Goal: Transaction & Acquisition: Book appointment/travel/reservation

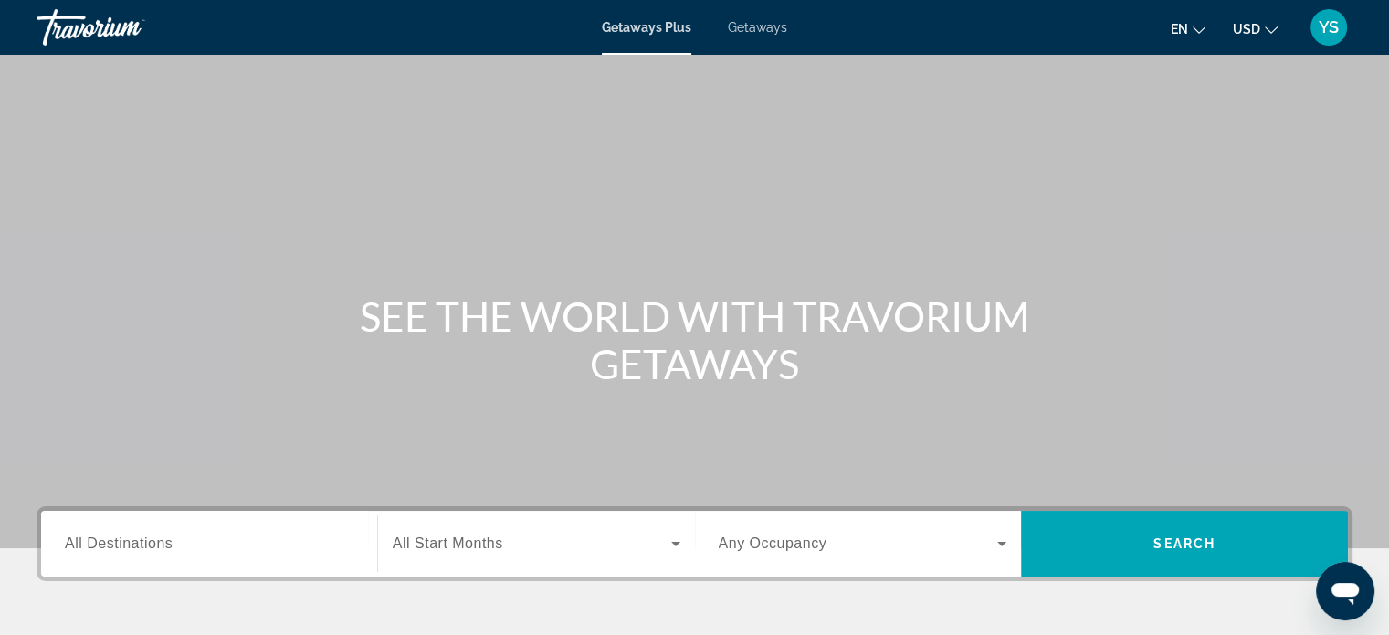
drag, startPoint x: 1272, startPoint y: 25, endPoint x: 1320, endPoint y: 265, distance: 245.0
click at [1320, 265] on div "Main content" at bounding box center [694, 274] width 1389 height 548
click at [1274, 25] on icon "Change currency" at bounding box center [1271, 30] width 13 height 13
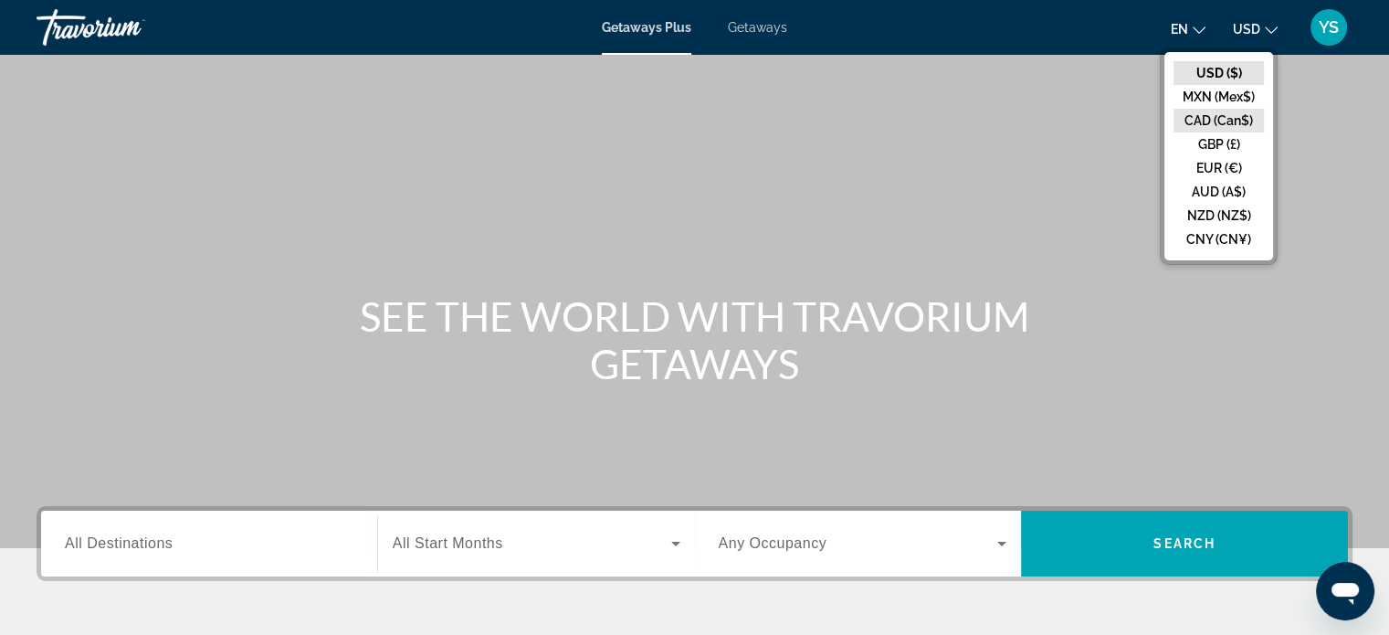
click at [1204, 121] on button "CAD (Can$)" at bounding box center [1218, 121] width 90 height 24
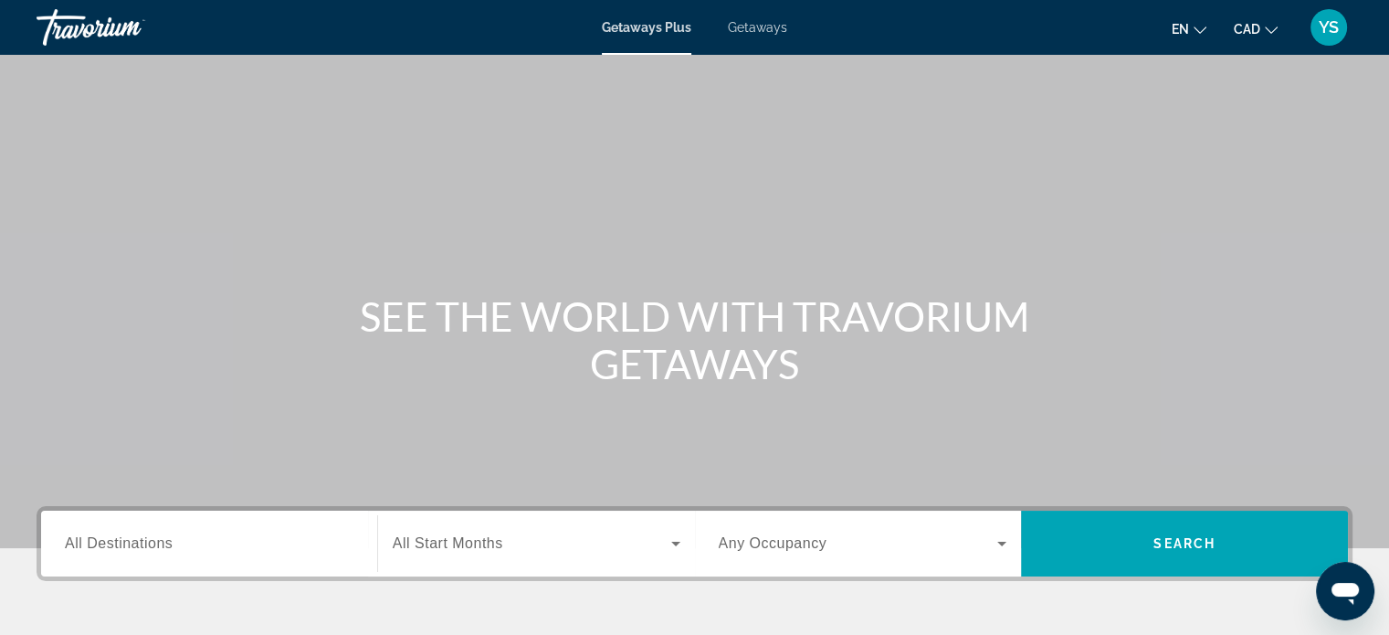
click at [1181, 33] on span "en" at bounding box center [1180, 29] width 17 height 15
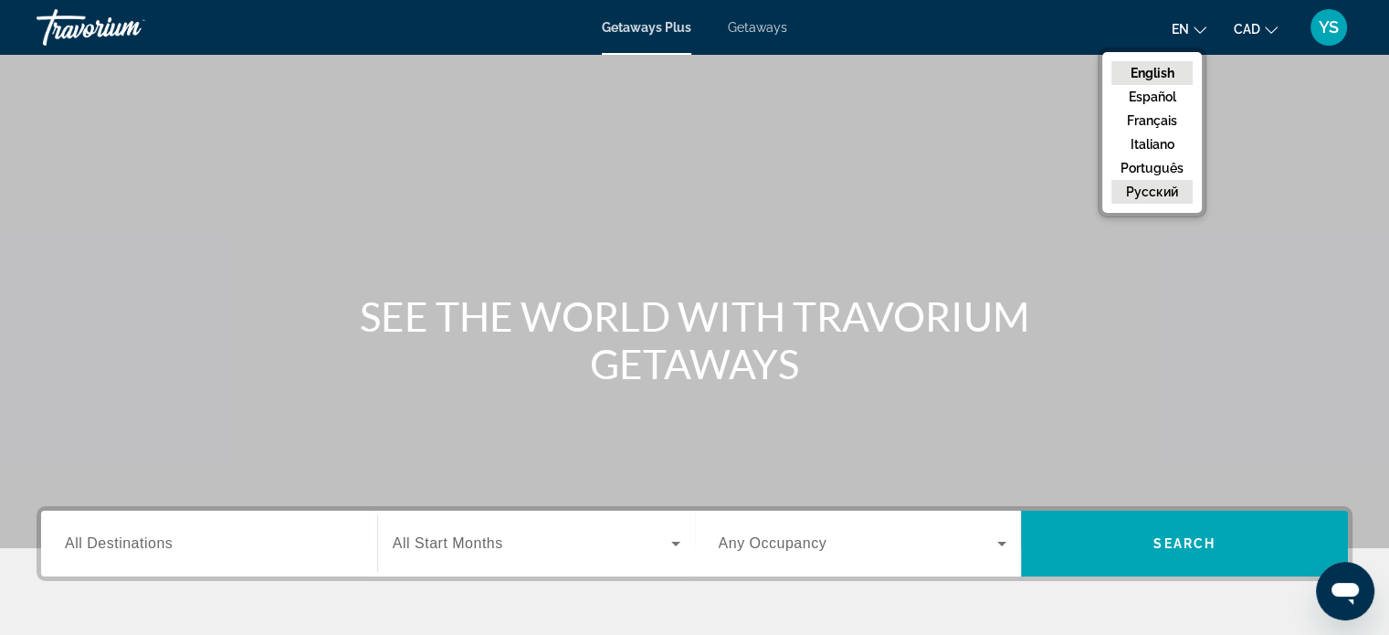
click at [1158, 192] on button "русский" at bounding box center [1151, 192] width 81 height 24
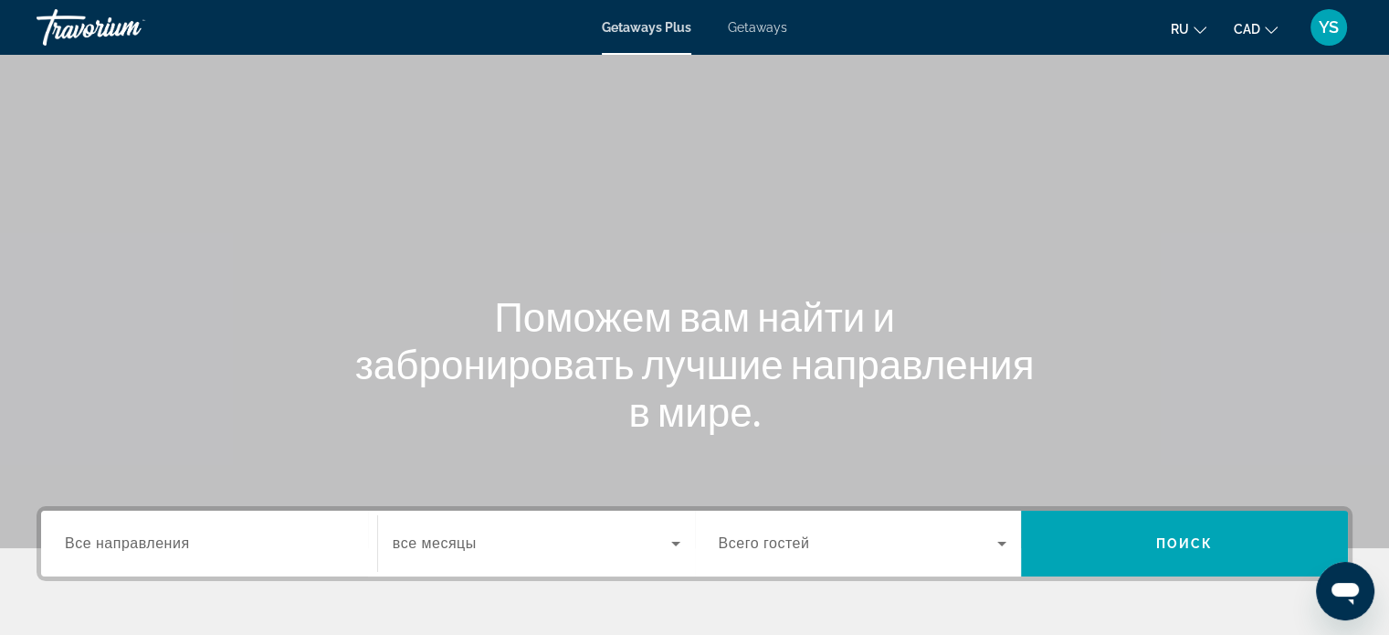
click at [173, 540] on span "Все направления" at bounding box center [127, 543] width 125 height 16
click at [173, 540] on input "Destination Все направления" at bounding box center [209, 544] width 289 height 22
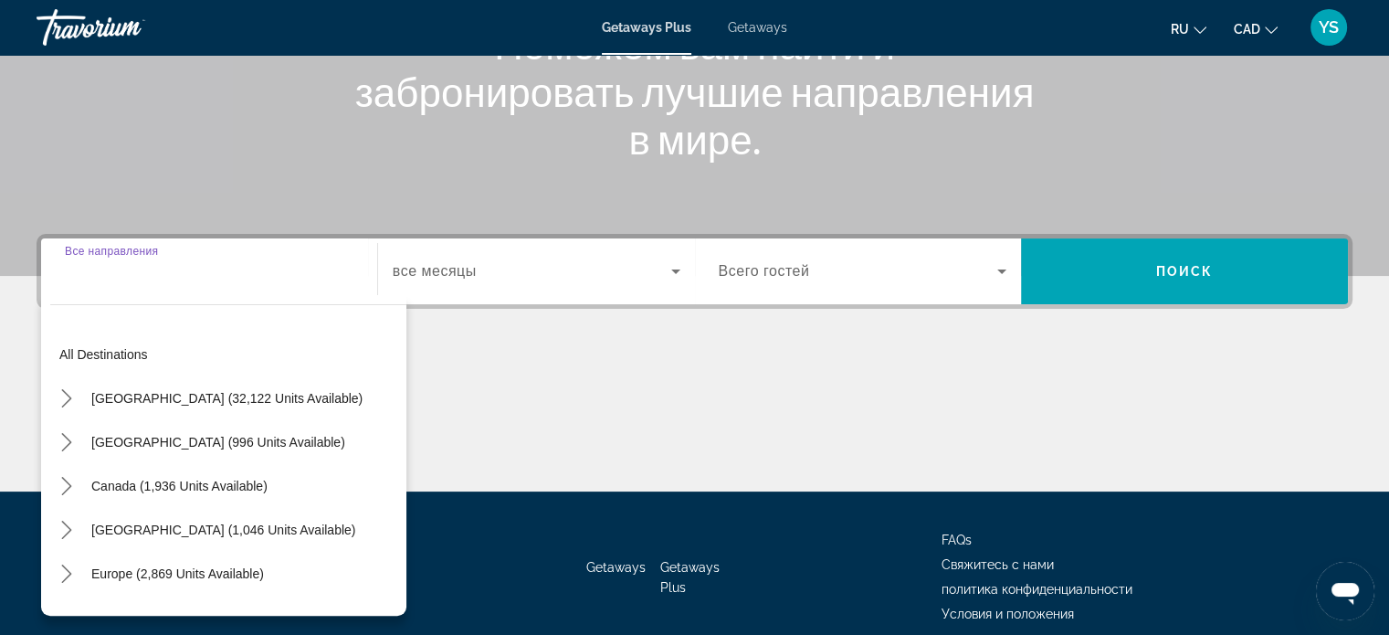
scroll to position [352, 0]
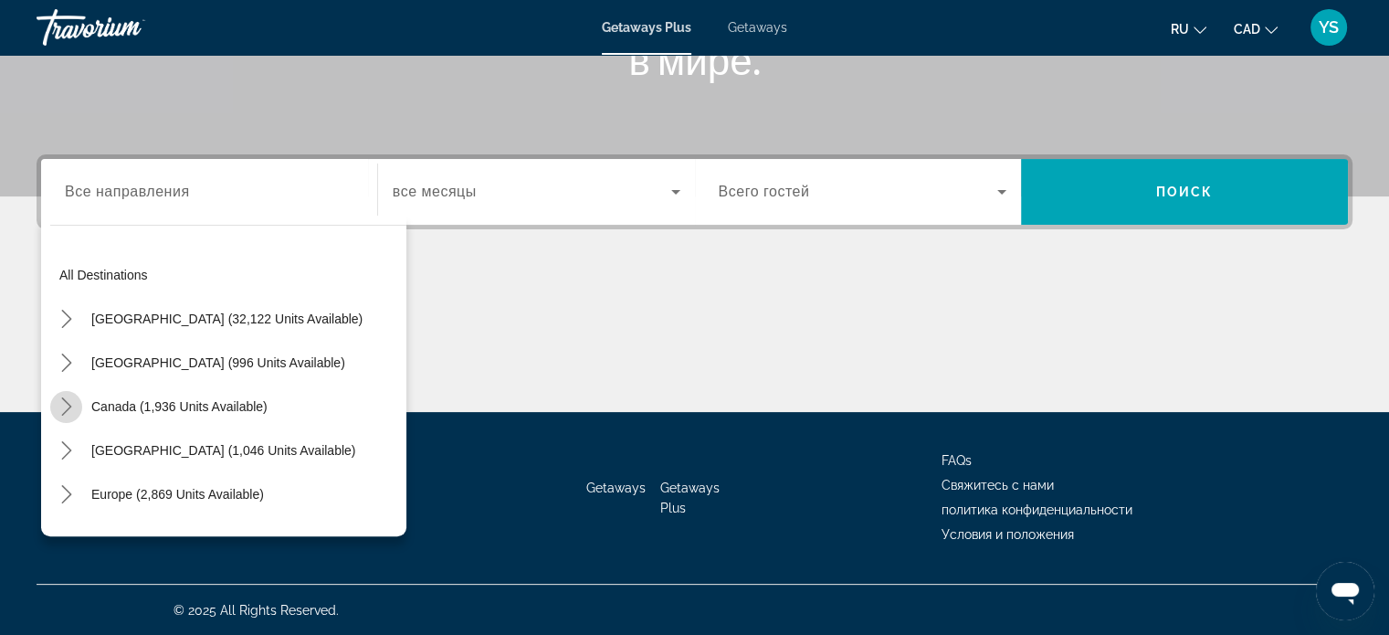
click at [63, 405] on icon "Toggle Canada (1,936 units available) submenu" at bounding box center [67, 406] width 18 height 18
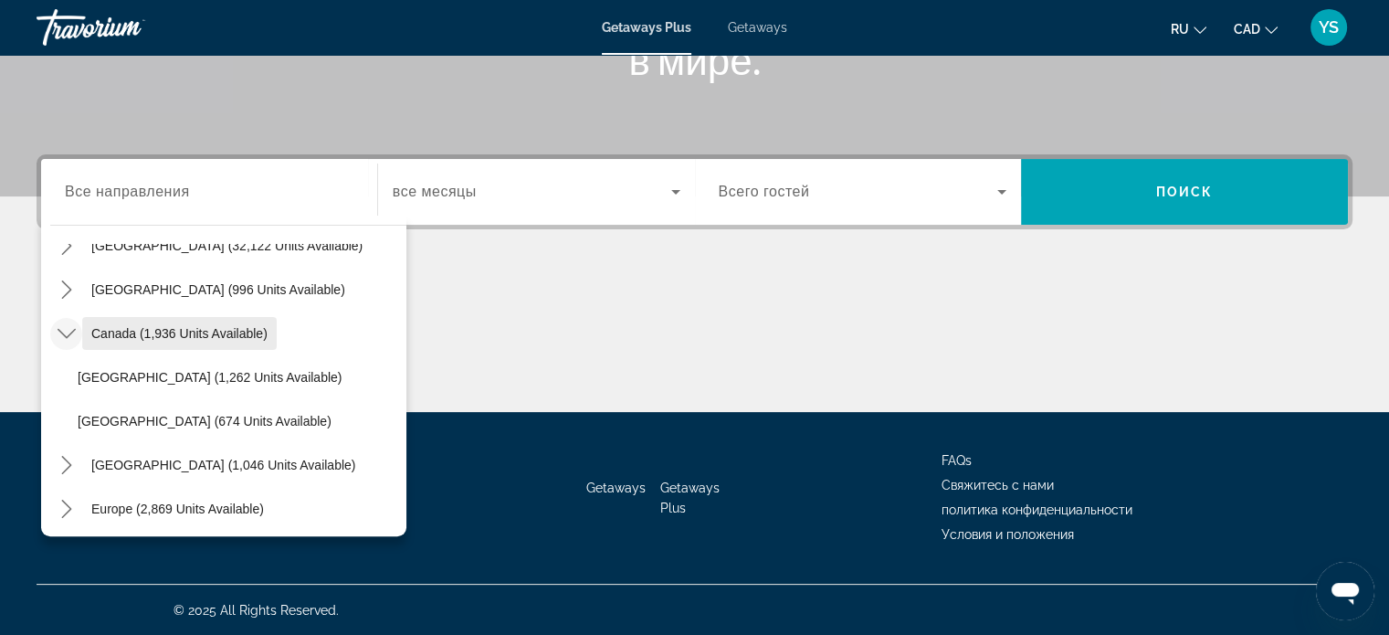
scroll to position [73, 0]
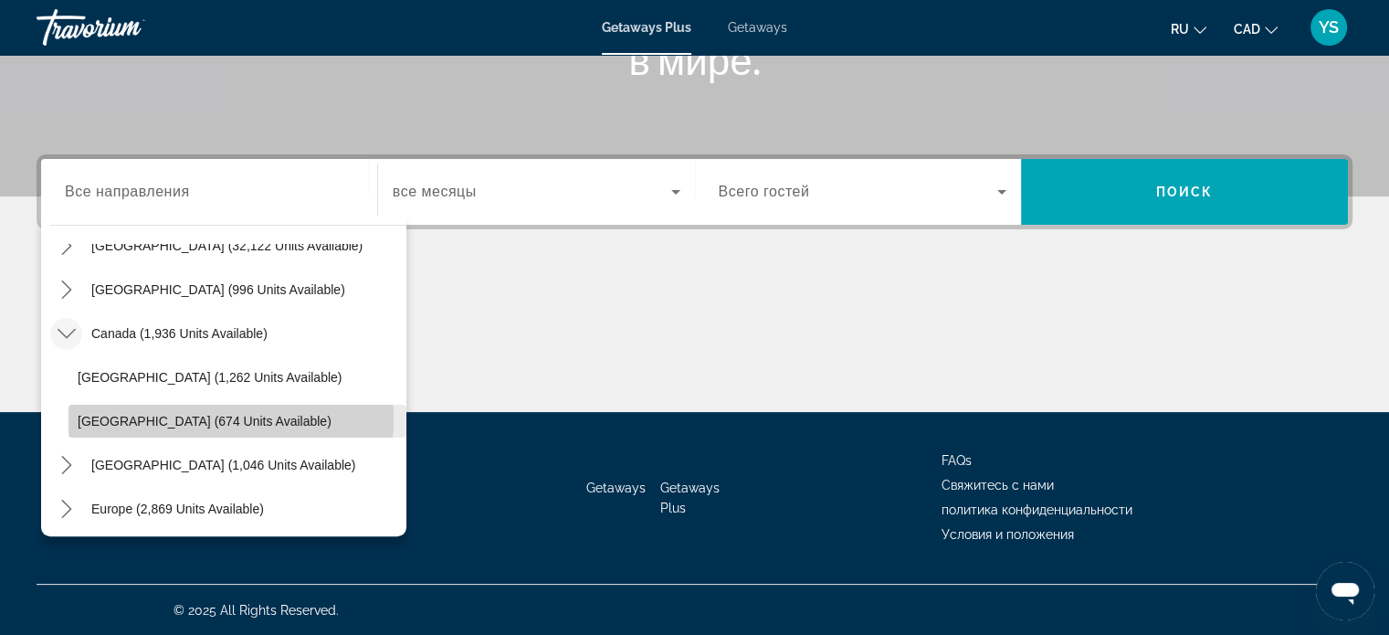
click at [176, 417] on span "[GEOGRAPHIC_DATA] (674 units available)" at bounding box center [205, 421] width 254 height 15
type input "**********"
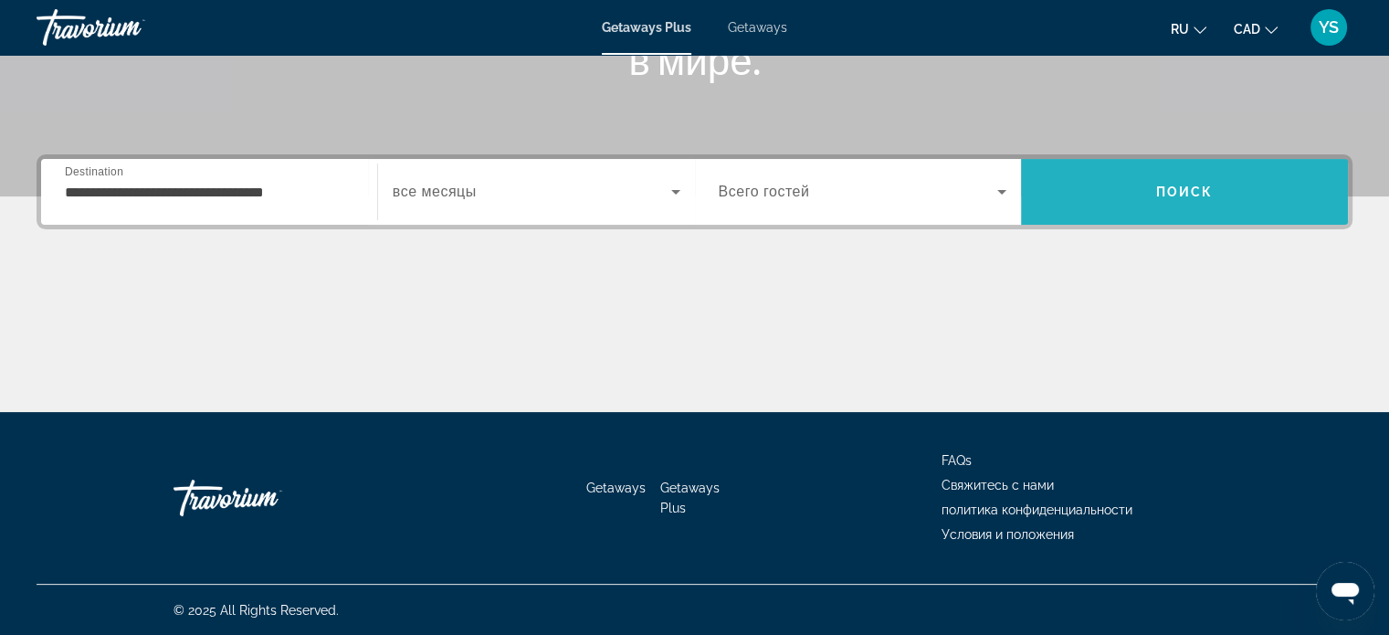
click at [1140, 181] on span "Search" at bounding box center [1184, 192] width 327 height 44
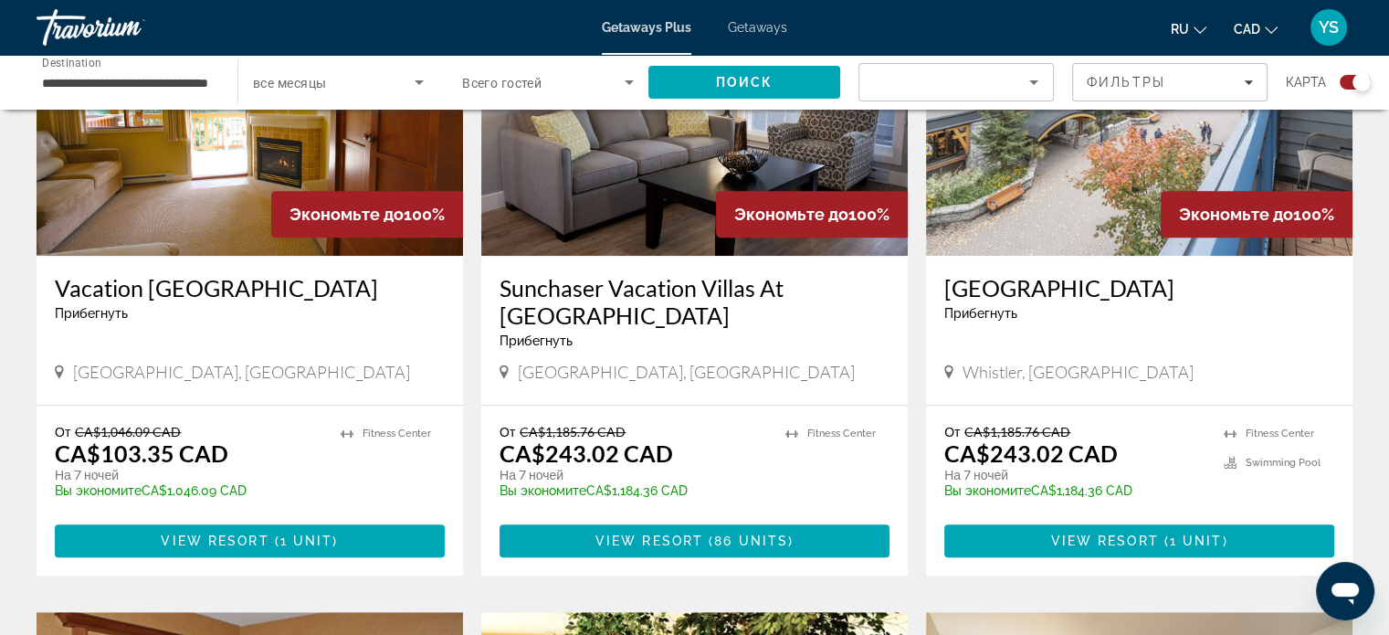
scroll to position [785, 0]
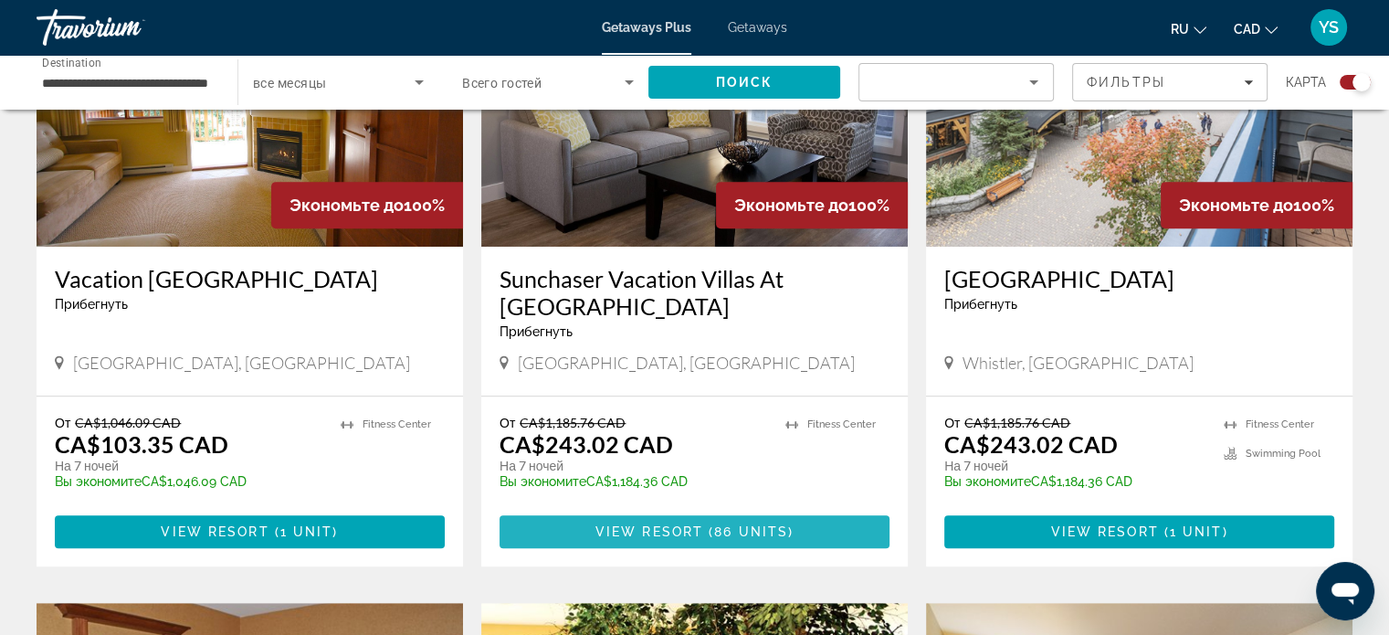
click at [697, 524] on span "View Resort" at bounding box center [649, 531] width 108 height 15
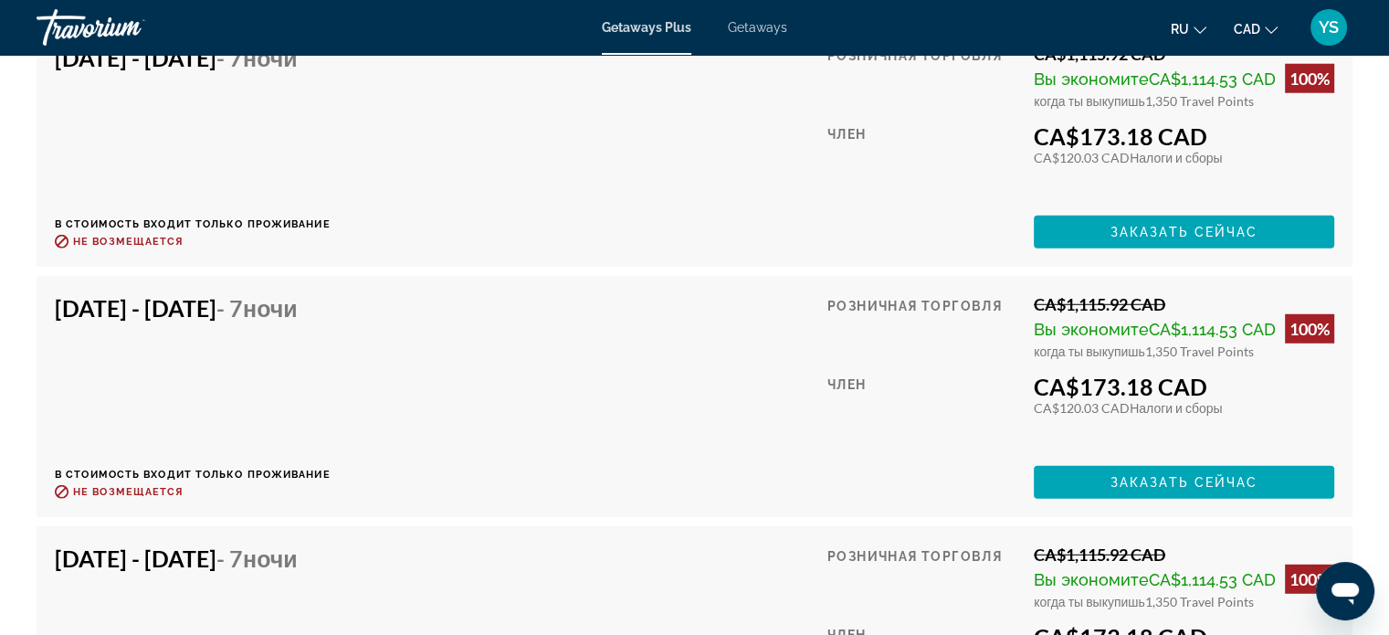
scroll to position [4991, 0]
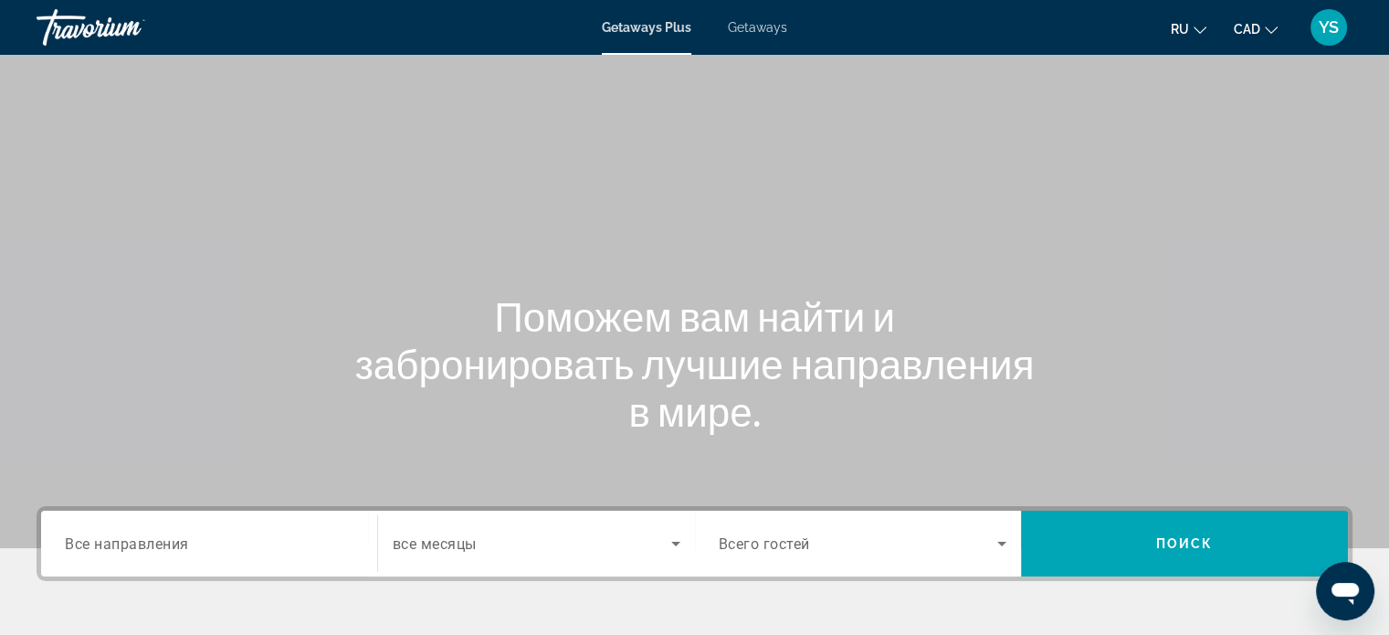
click at [154, 546] on span "Все направления" at bounding box center [127, 542] width 124 height 17
click at [154, 546] on input "Destination Все направления" at bounding box center [209, 544] width 289 height 22
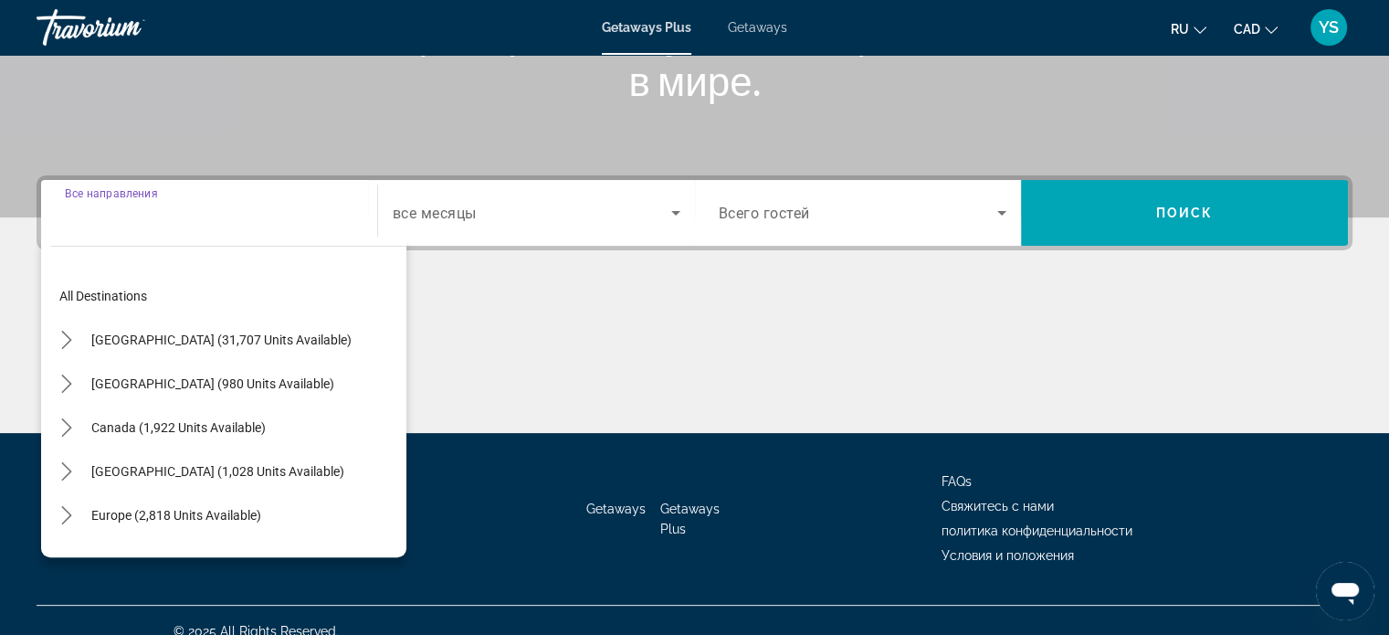
scroll to position [352, 0]
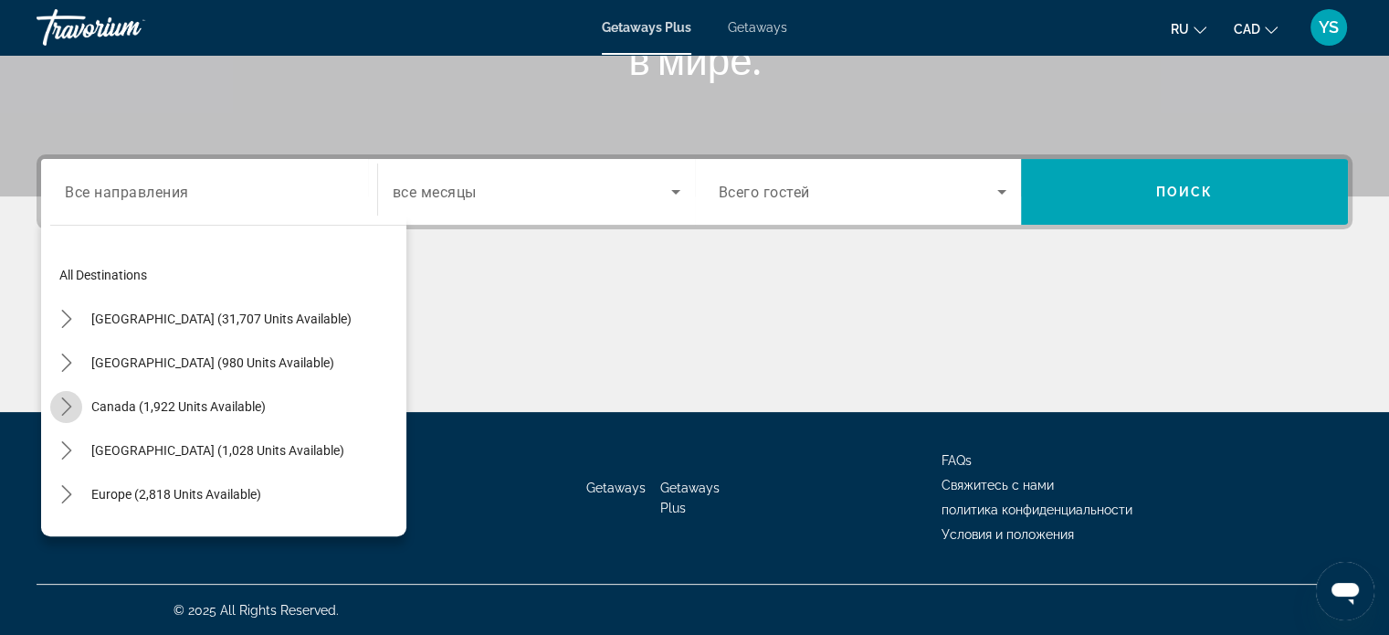
click at [64, 405] on icon "Toggle Canada (1,922 units available) submenu" at bounding box center [67, 406] width 18 height 18
click at [66, 365] on icon "Toggle Mexico (980 units available) submenu" at bounding box center [66, 362] width 10 height 18
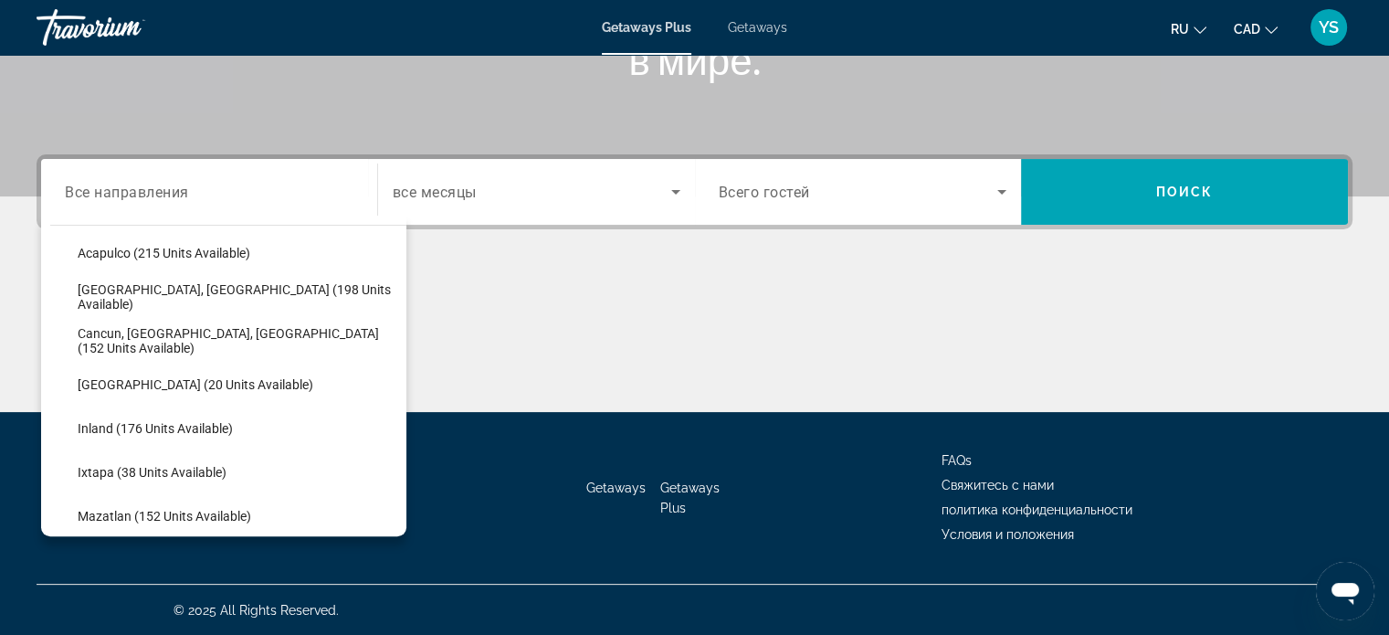
scroll to position [151, 0]
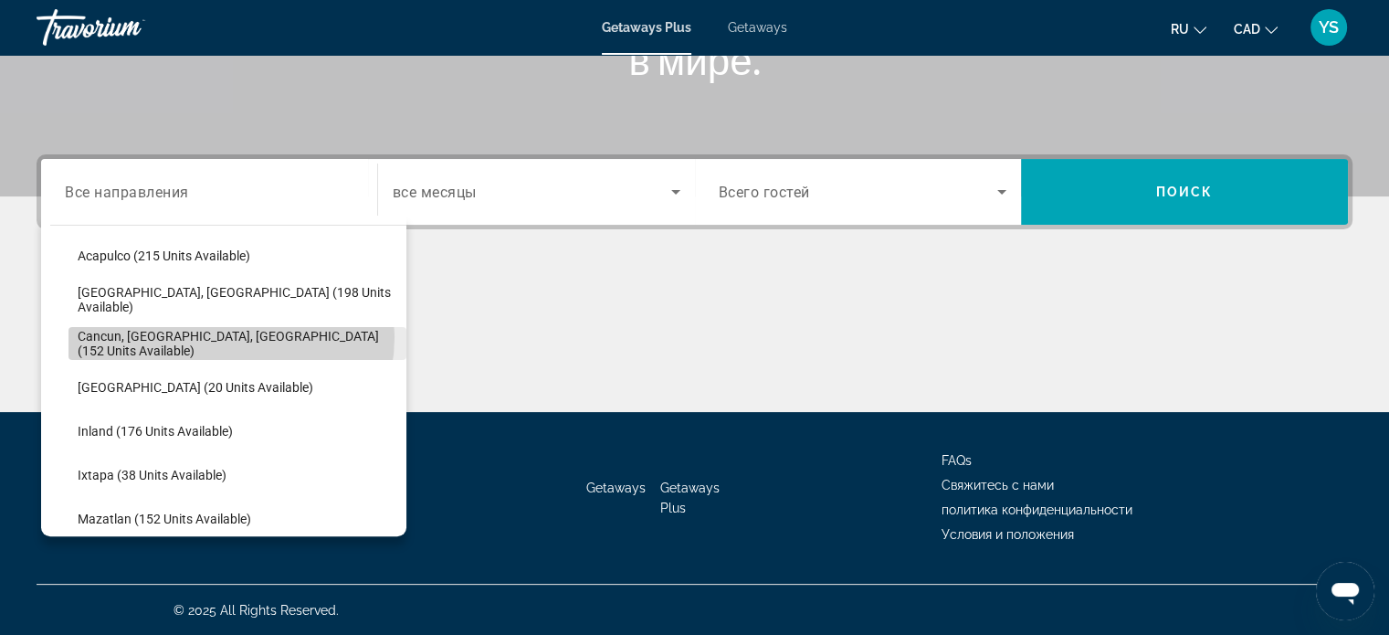
click at [227, 335] on span "Cancun, [GEOGRAPHIC_DATA], [GEOGRAPHIC_DATA] (152 units available)" at bounding box center [238, 343] width 320 height 29
type input "**********"
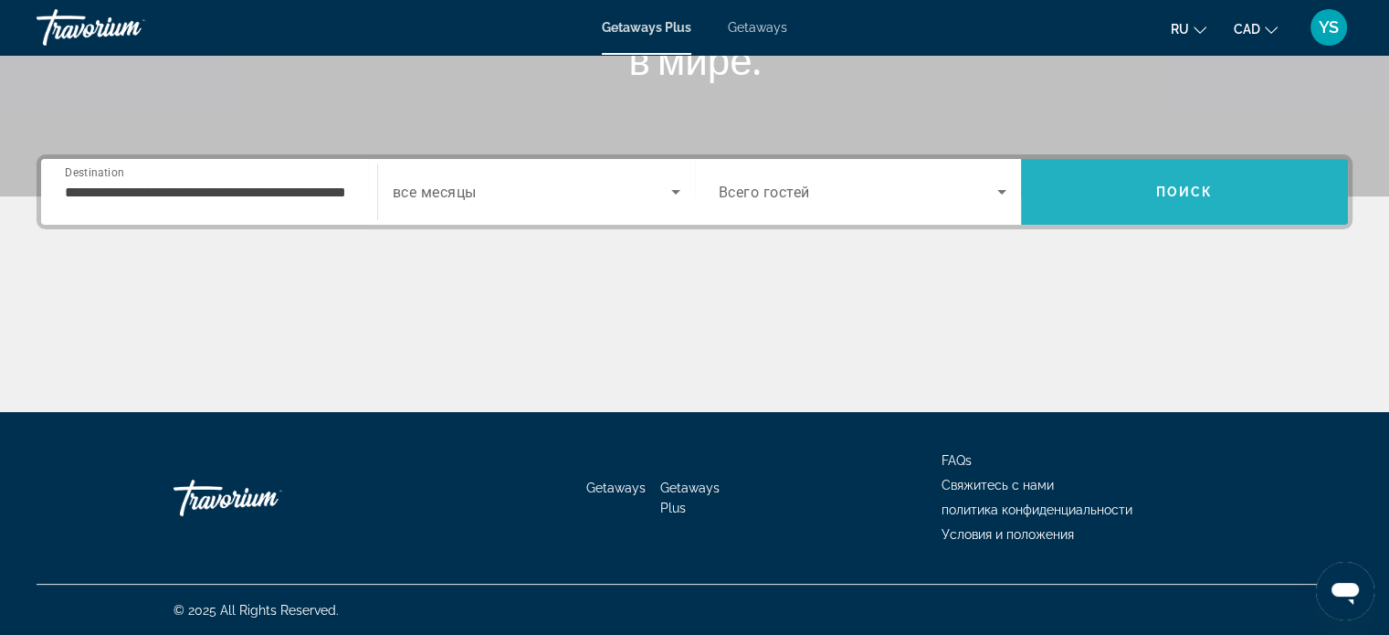
click at [1162, 202] on span "Search" at bounding box center [1184, 192] width 327 height 44
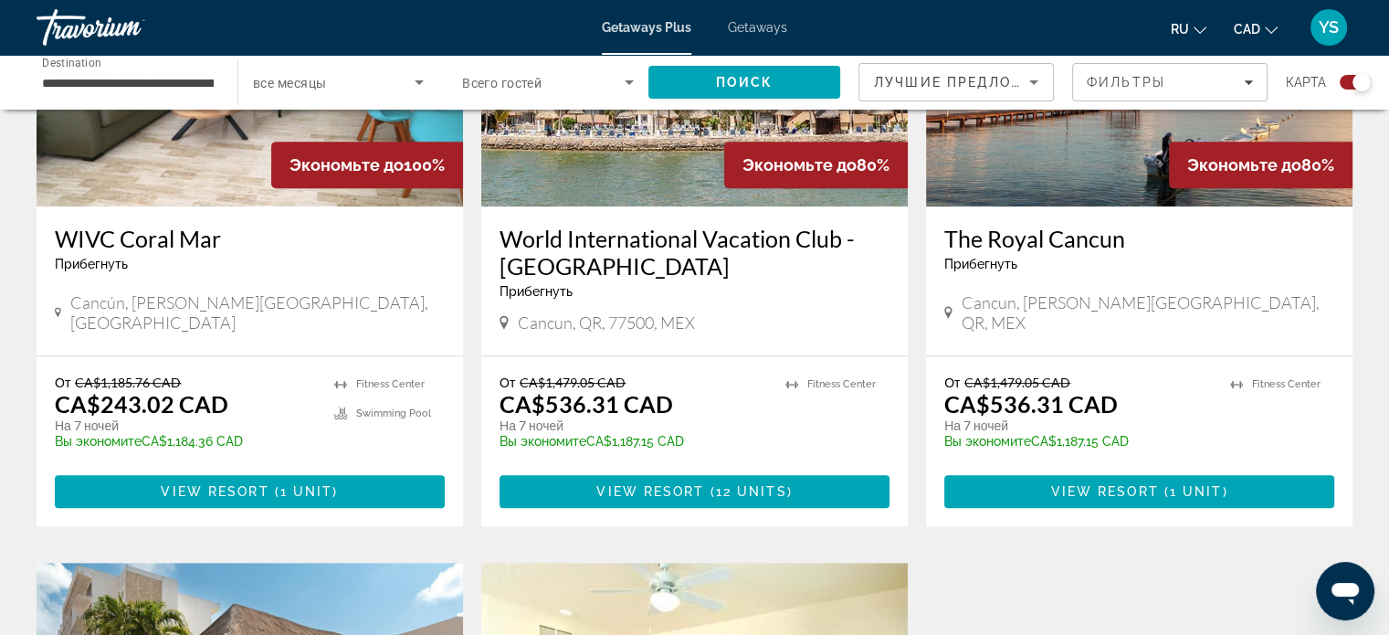
scroll to position [825, 0]
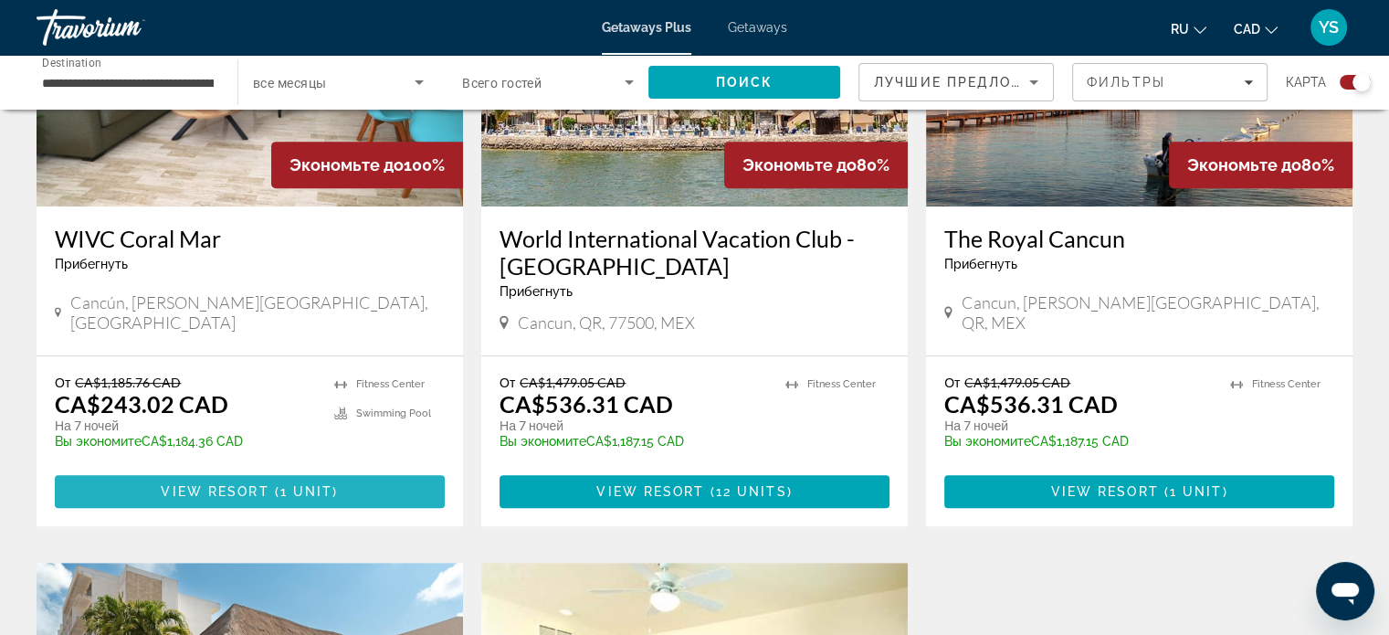
click at [310, 486] on span "1 unit" at bounding box center [306, 491] width 53 height 15
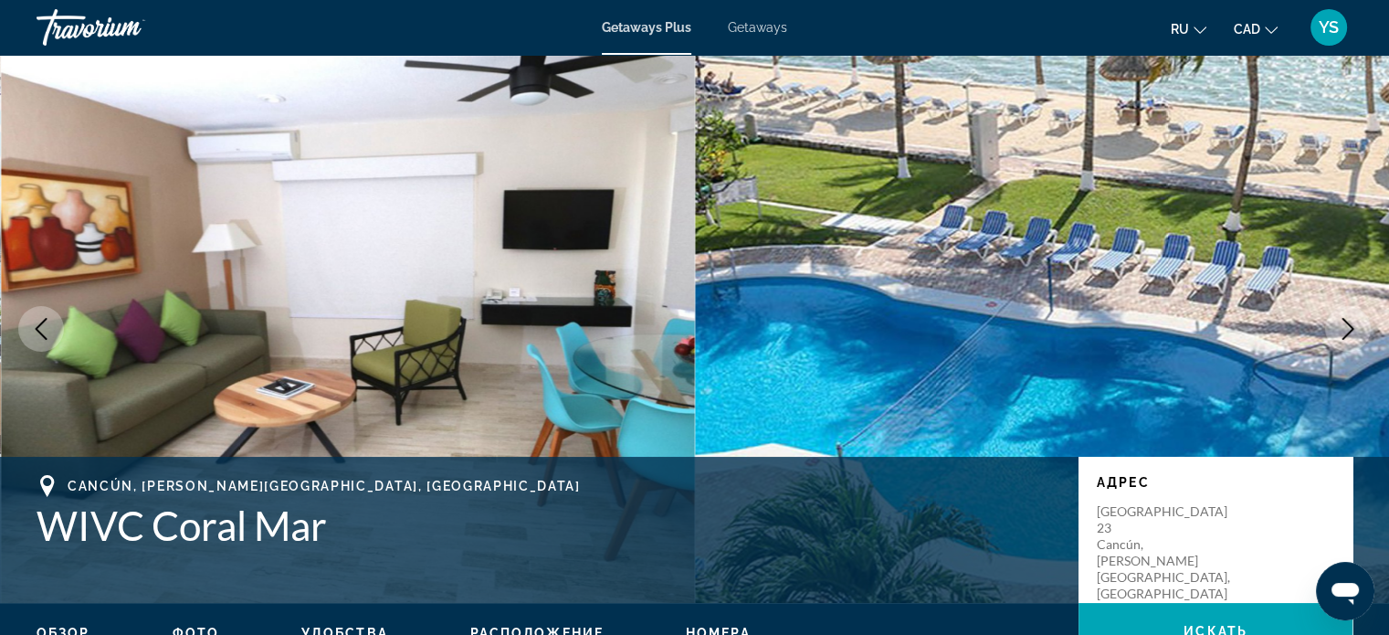
scroll to position [13, 0]
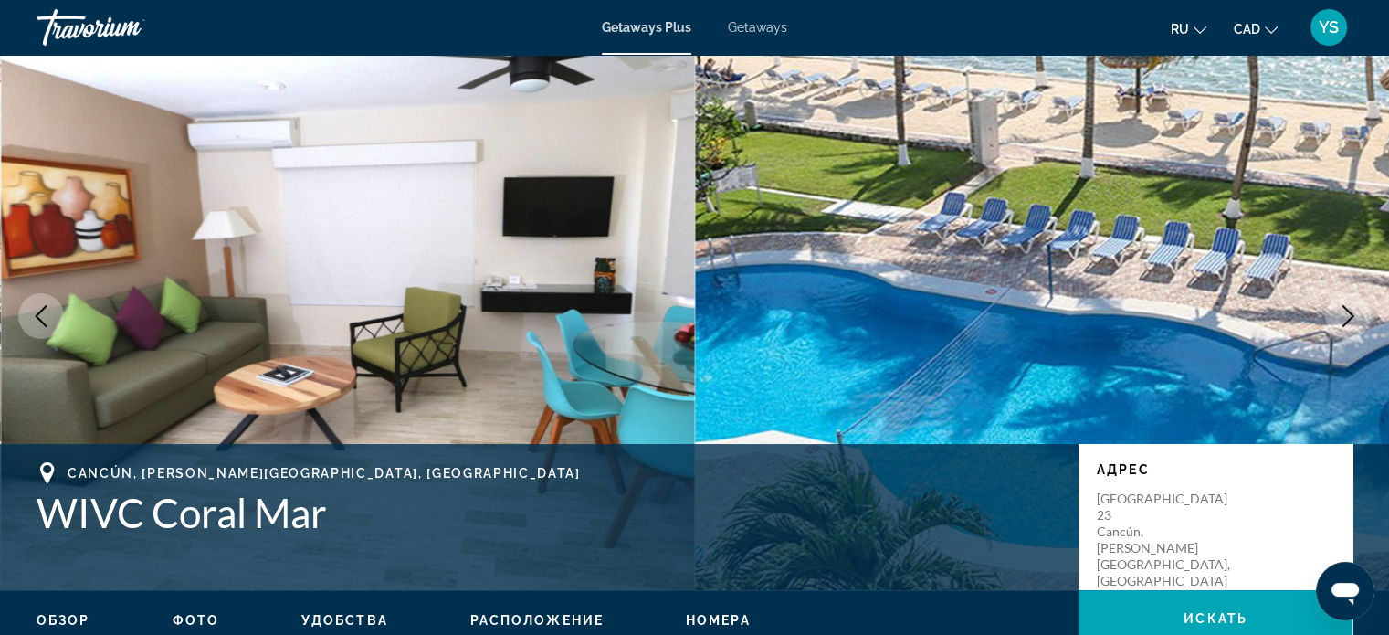
click at [1339, 311] on icon "Next image" at bounding box center [1348, 316] width 22 height 22
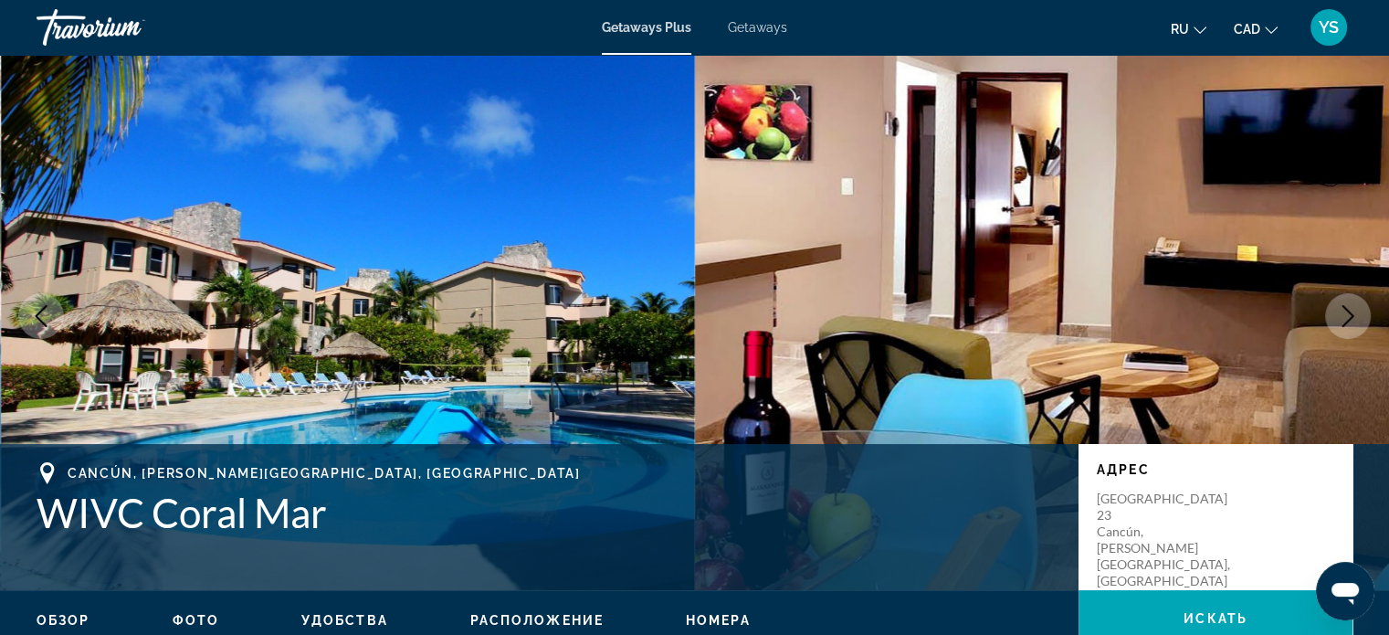
click at [1339, 311] on icon "Next image" at bounding box center [1348, 316] width 22 height 22
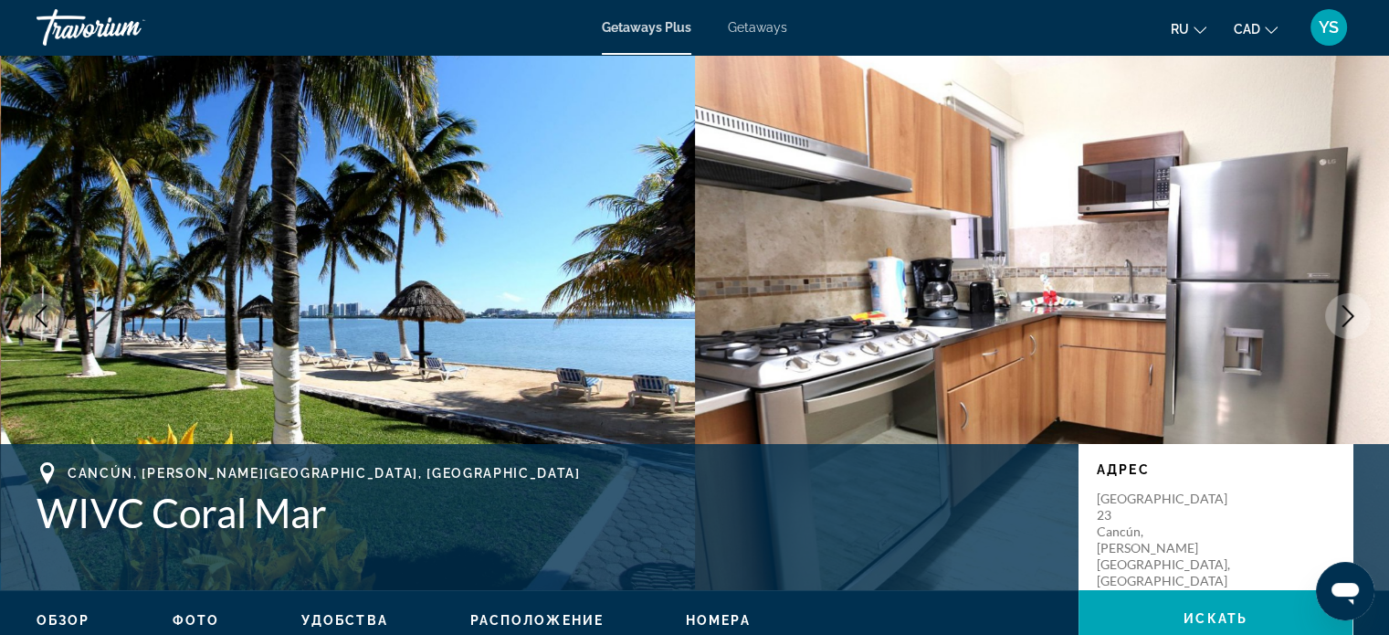
click at [1339, 311] on icon "Next image" at bounding box center [1348, 316] width 22 height 22
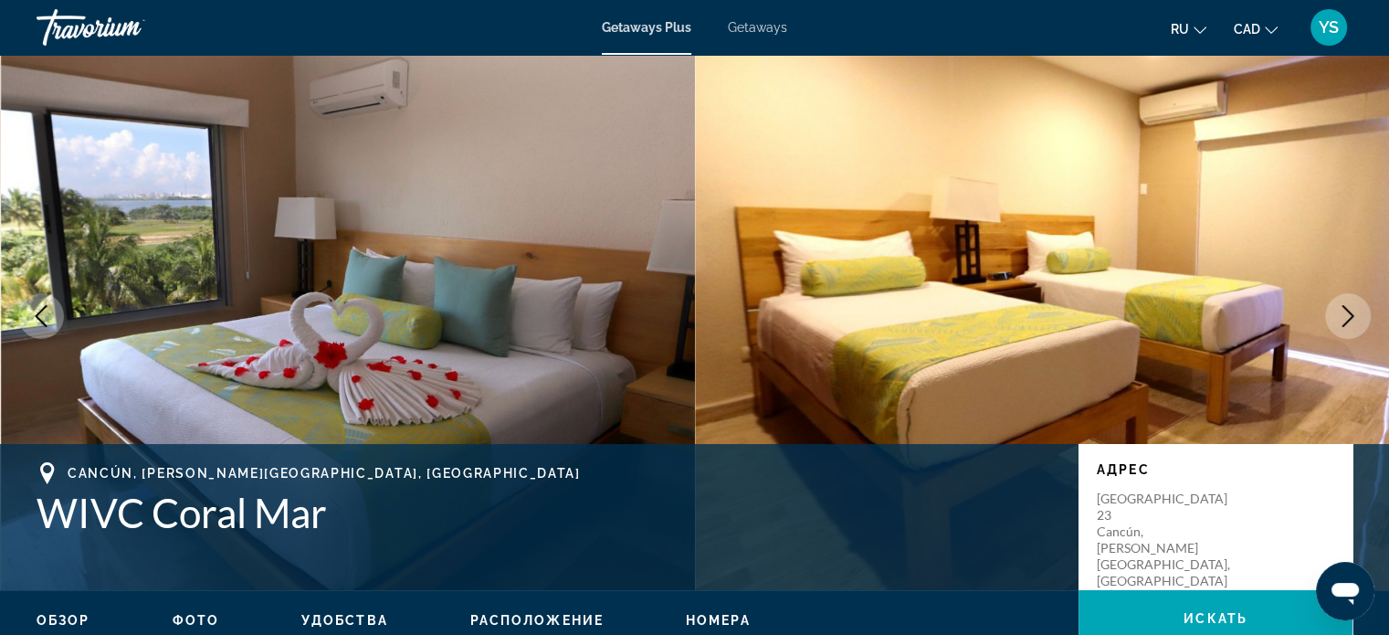
click at [1339, 311] on icon "Next image" at bounding box center [1348, 316] width 22 height 22
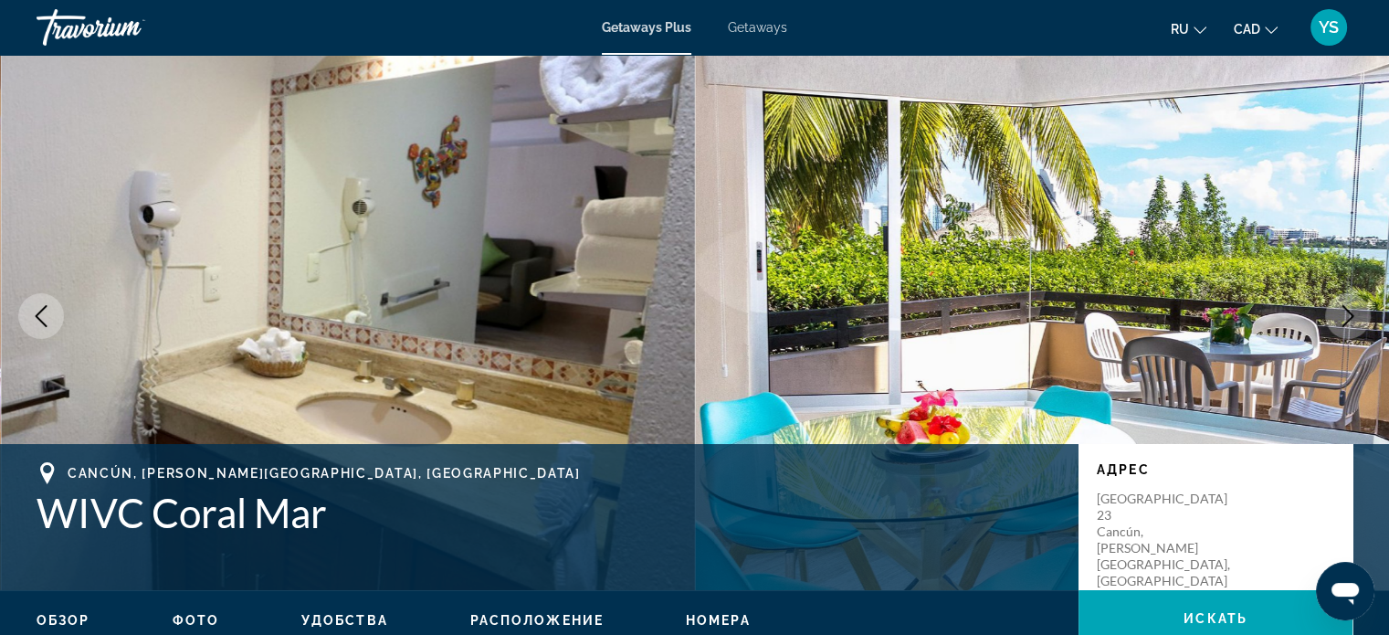
click at [1339, 311] on icon "Next image" at bounding box center [1348, 316] width 22 height 22
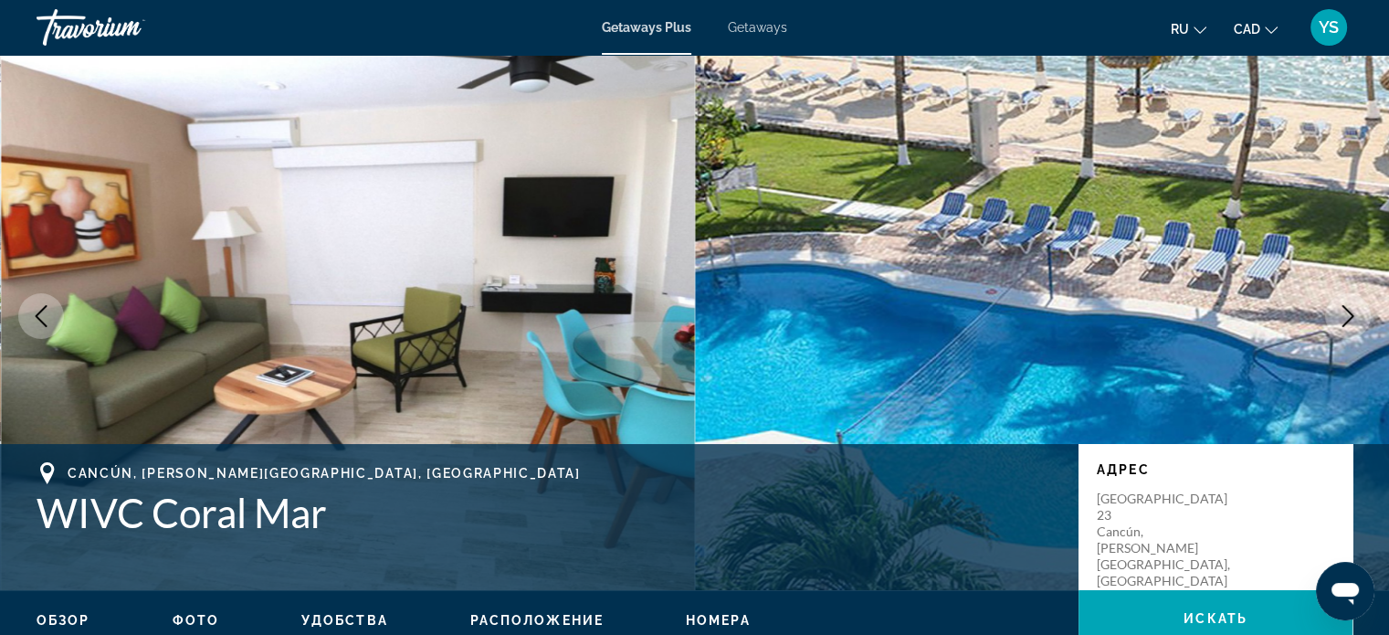
click at [1340, 316] on icon "Next image" at bounding box center [1348, 316] width 22 height 22
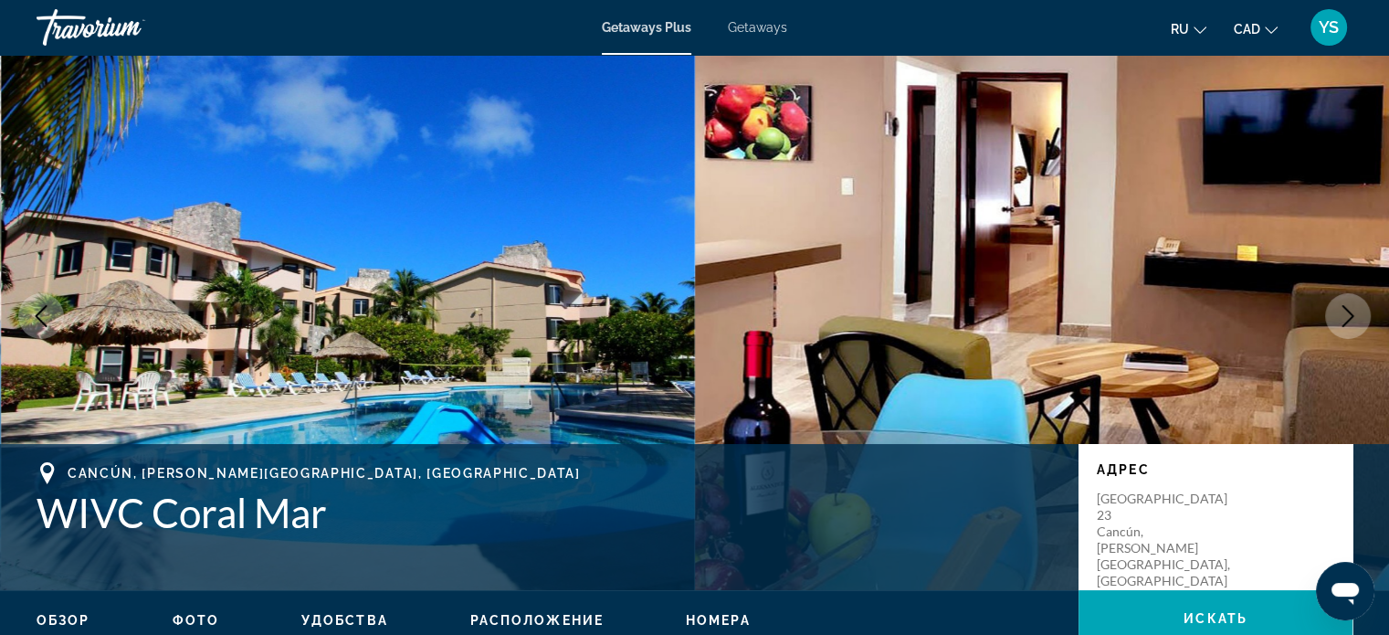
click at [1340, 316] on icon "Next image" at bounding box center [1348, 316] width 22 height 22
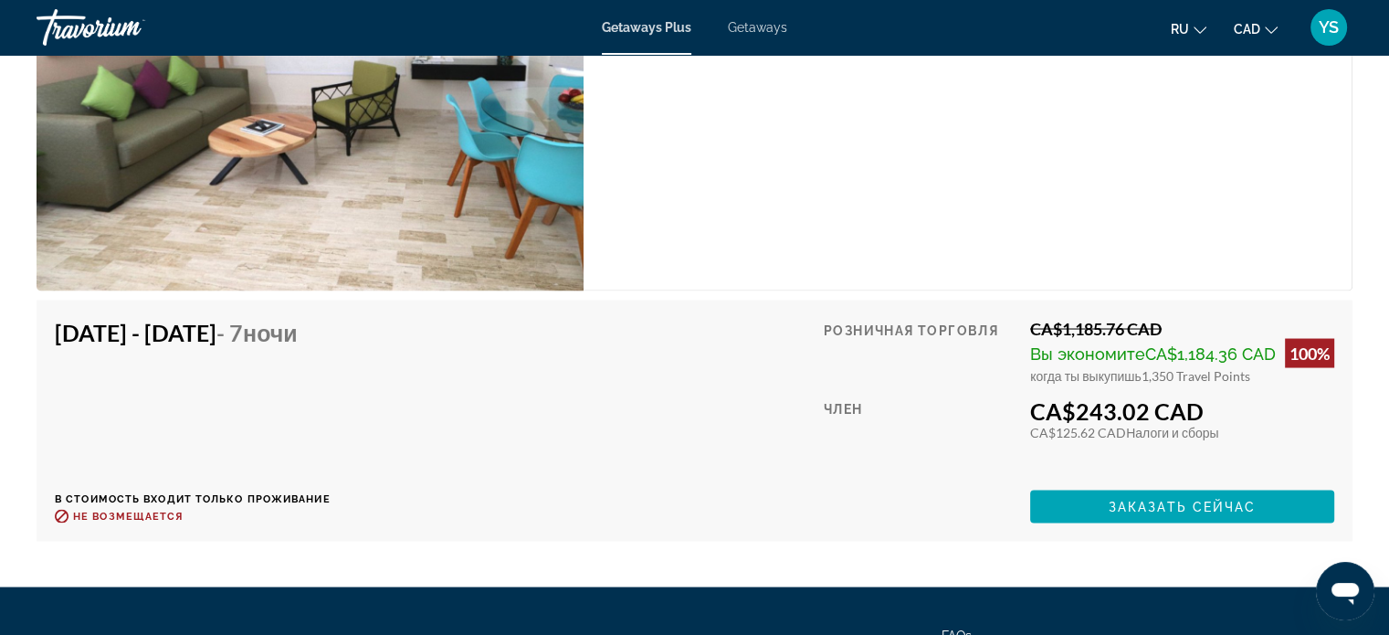
scroll to position [3385, 0]
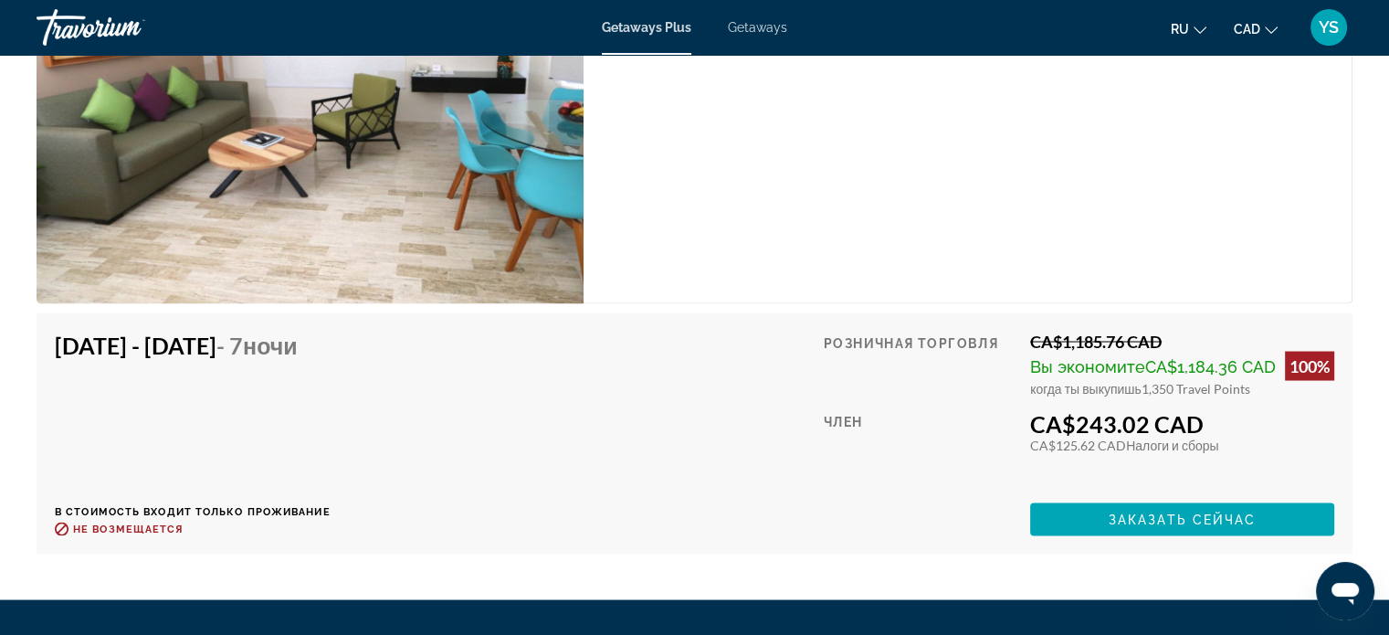
click at [739, 31] on span "Getaways" at bounding box center [757, 27] width 59 height 15
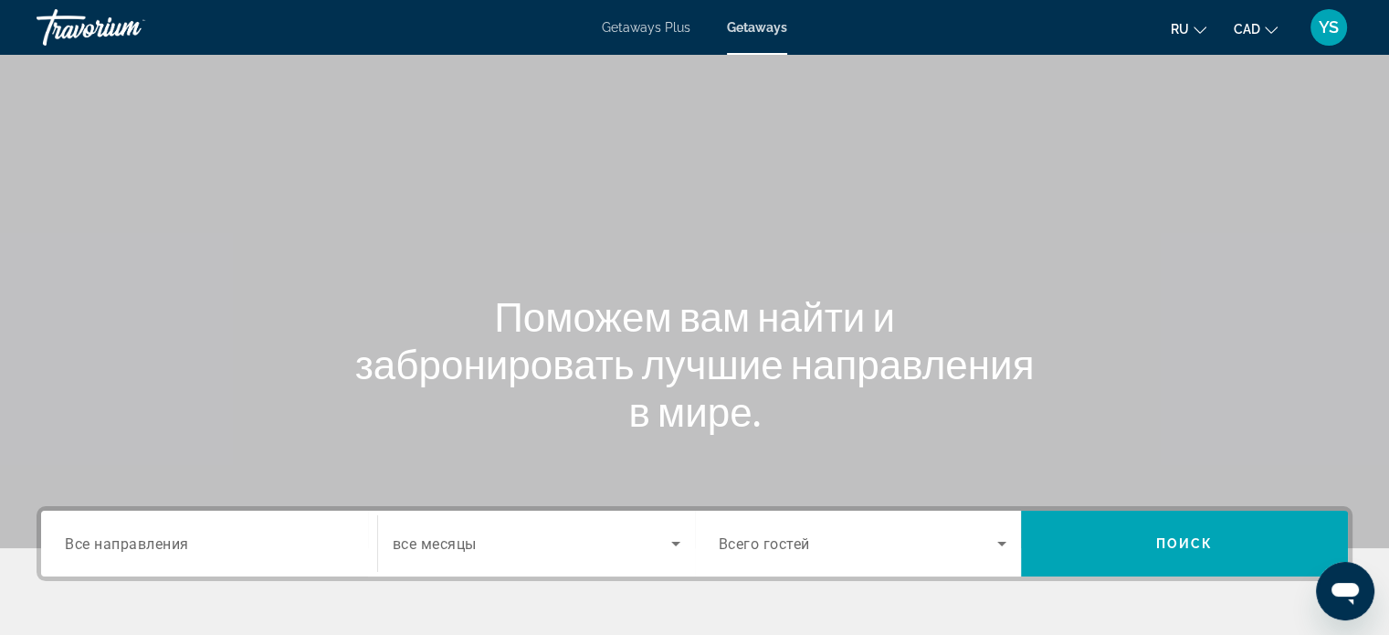
click at [185, 538] on span "Все направления" at bounding box center [127, 542] width 124 height 17
click at [185, 538] on input "Destination Все направления" at bounding box center [209, 544] width 289 height 22
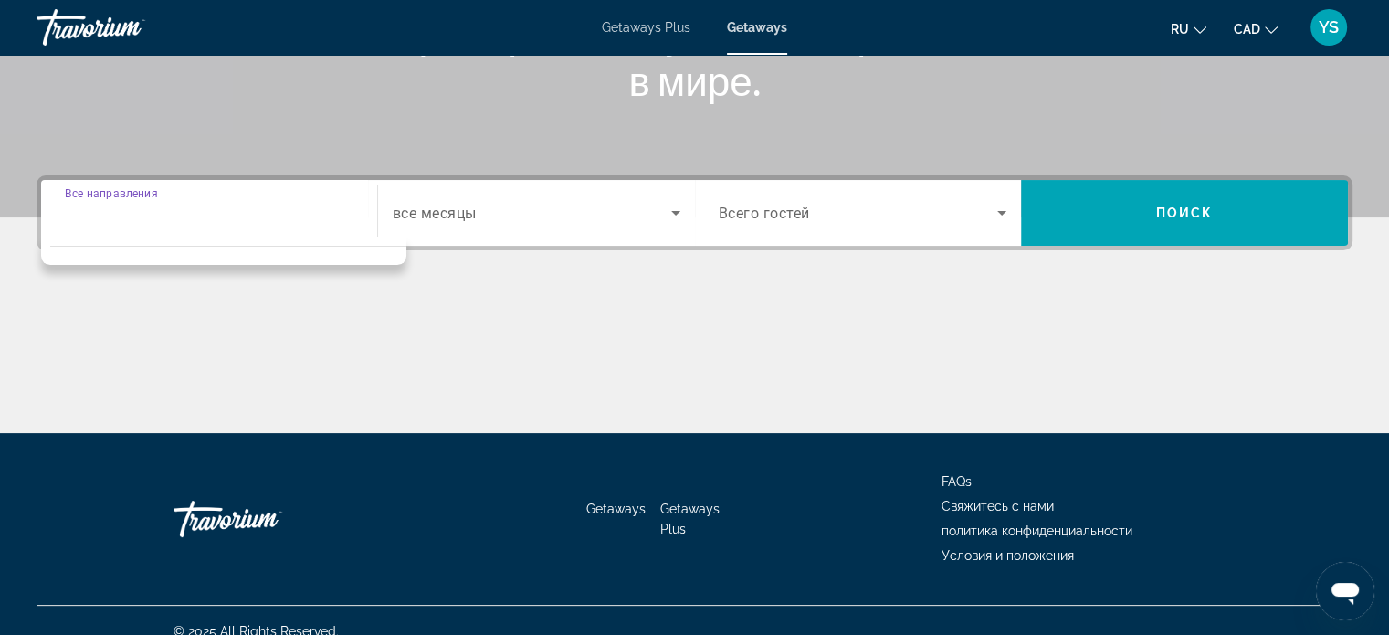
scroll to position [352, 0]
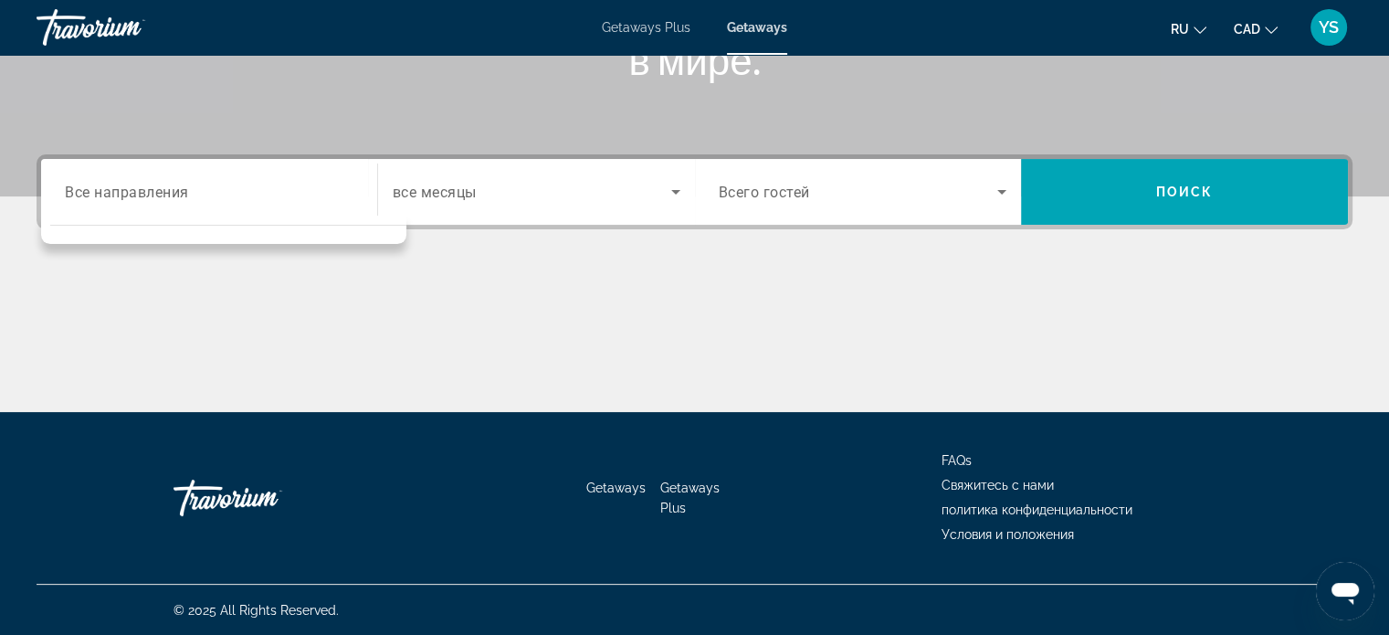
click at [131, 174] on div "Destination Все направления" at bounding box center [209, 192] width 289 height 52
click at [255, 34] on div "Getaways Plus Getaways ru English Español Français Italiano Português русский C…" at bounding box center [694, 27] width 1389 height 47
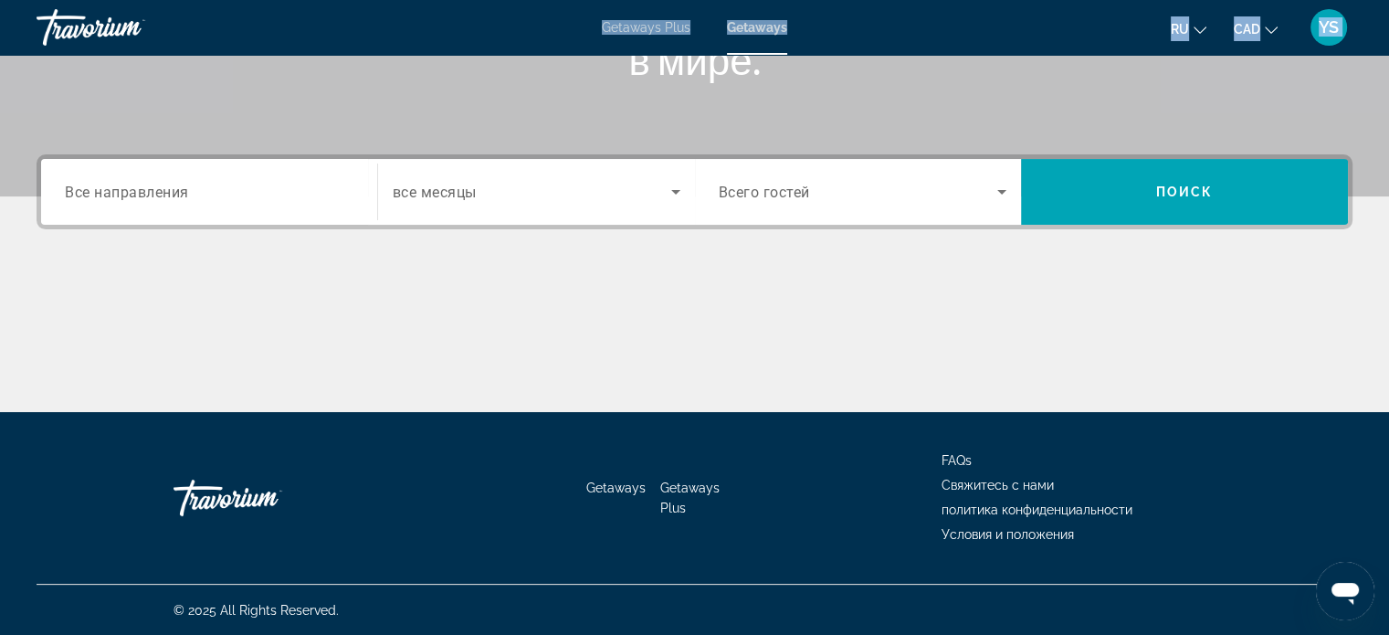
drag, startPoint x: 255, startPoint y: 34, endPoint x: 252, endPoint y: 110, distance: 76.8
click at [151, 196] on span "Все направления" at bounding box center [127, 191] width 124 height 17
click at [151, 196] on input "Destination Все направления" at bounding box center [209, 193] width 289 height 22
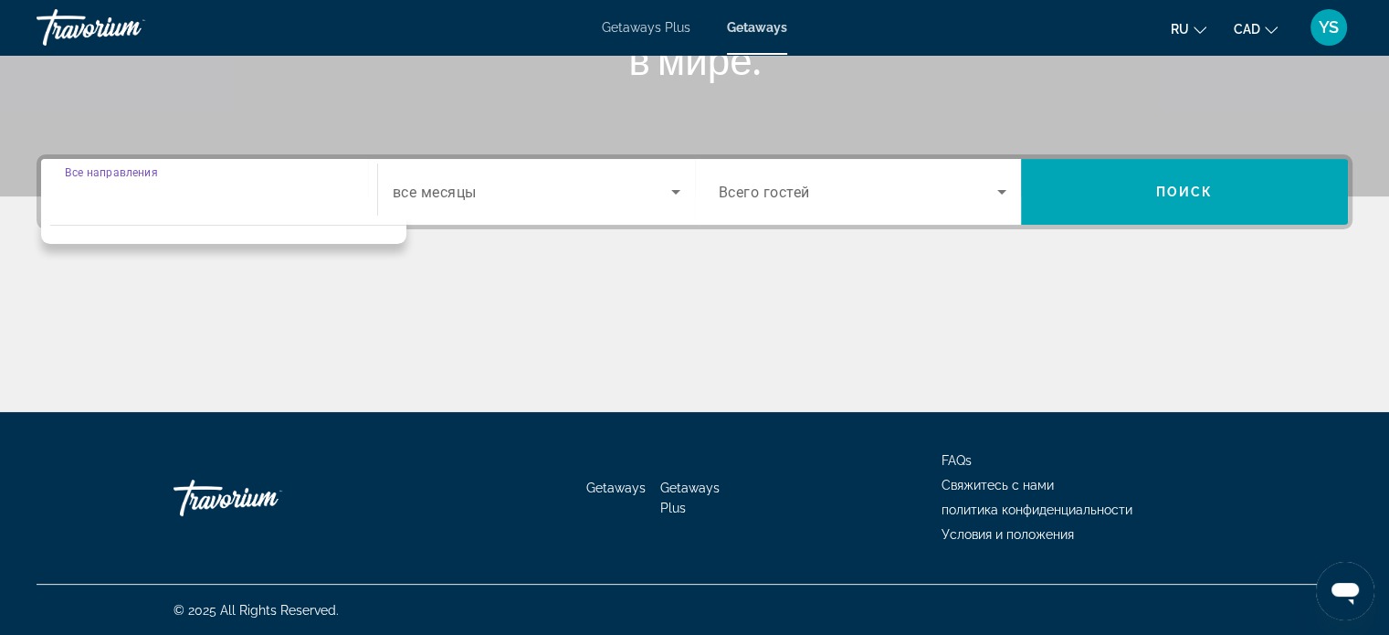
click at [151, 196] on input "Destination Все направления" at bounding box center [209, 193] width 289 height 22
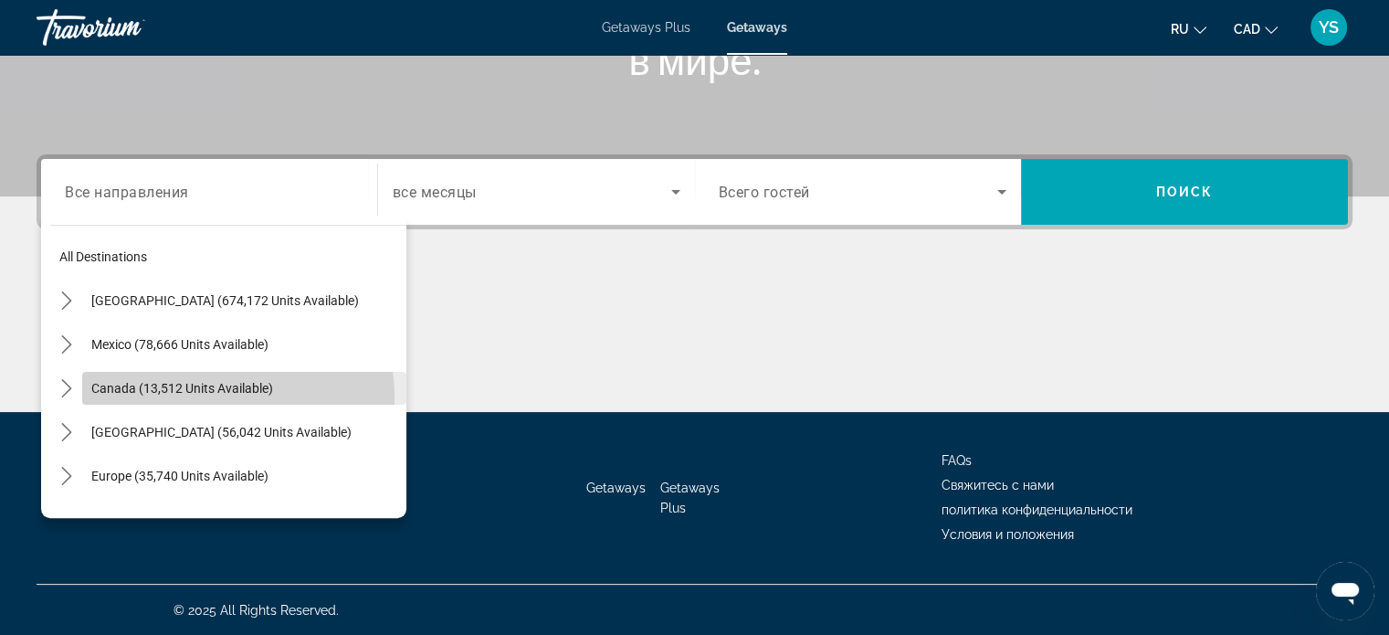
click at [223, 395] on span "Select destination: Canada (13,512 units available)" at bounding box center [244, 388] width 324 height 44
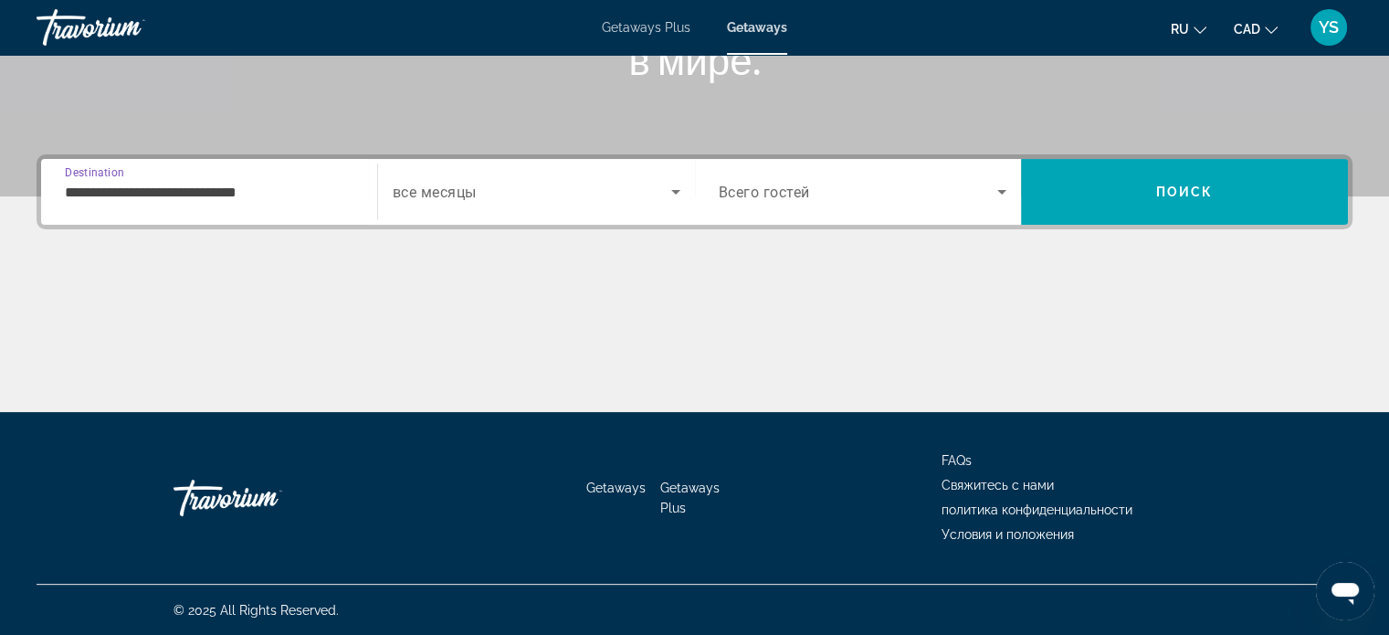
click at [120, 191] on input "**********" at bounding box center [209, 193] width 289 height 22
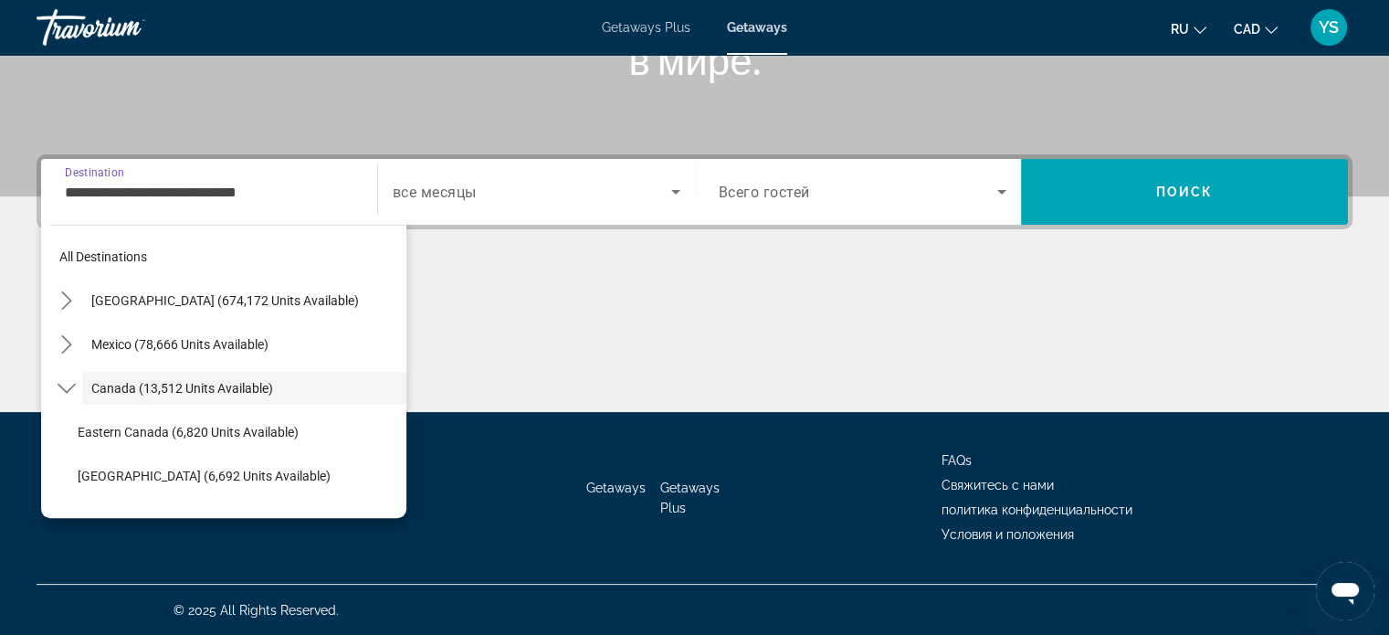
scroll to position [21, 0]
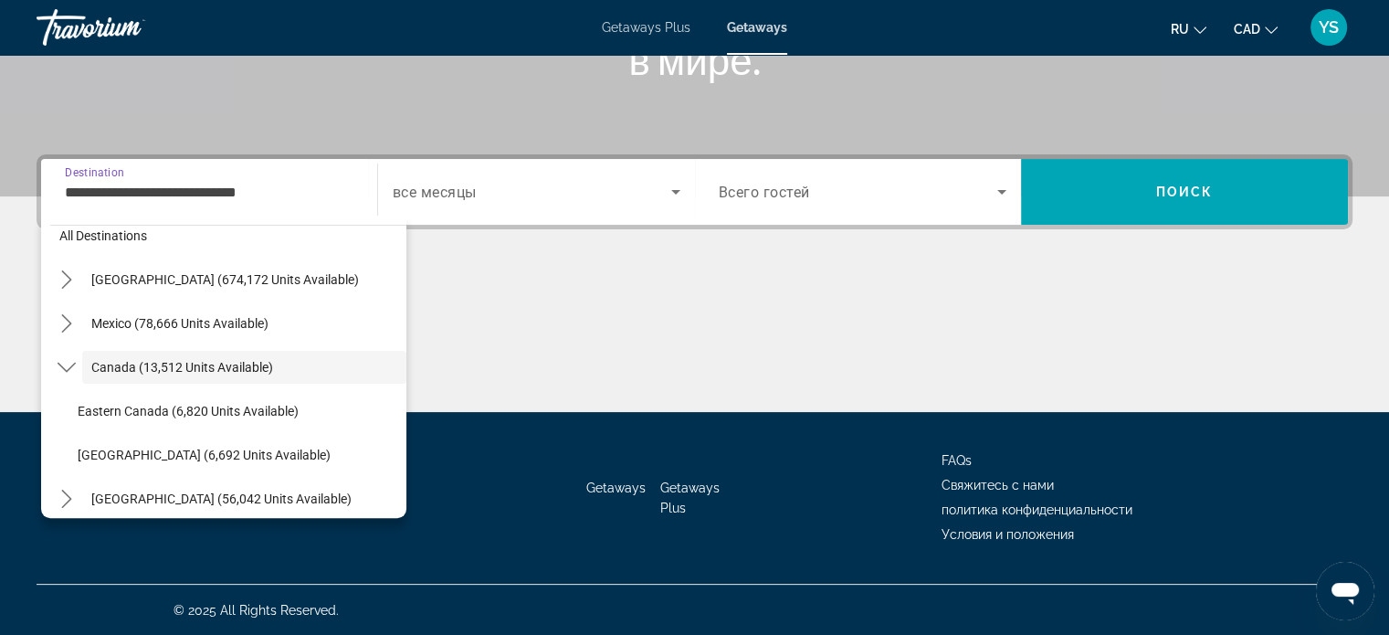
click at [120, 191] on input "**********" at bounding box center [209, 193] width 289 height 22
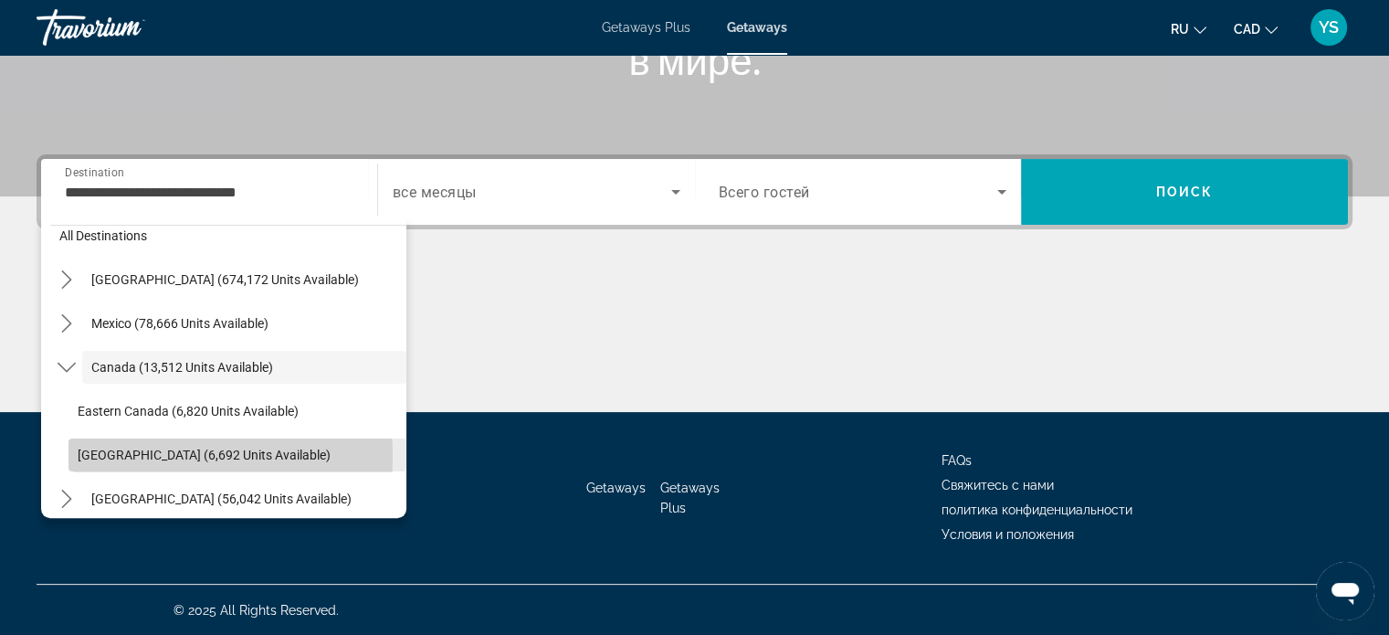
click at [117, 456] on span "[GEOGRAPHIC_DATA] (6,692 units available)" at bounding box center [204, 454] width 253 height 15
type input "**********"
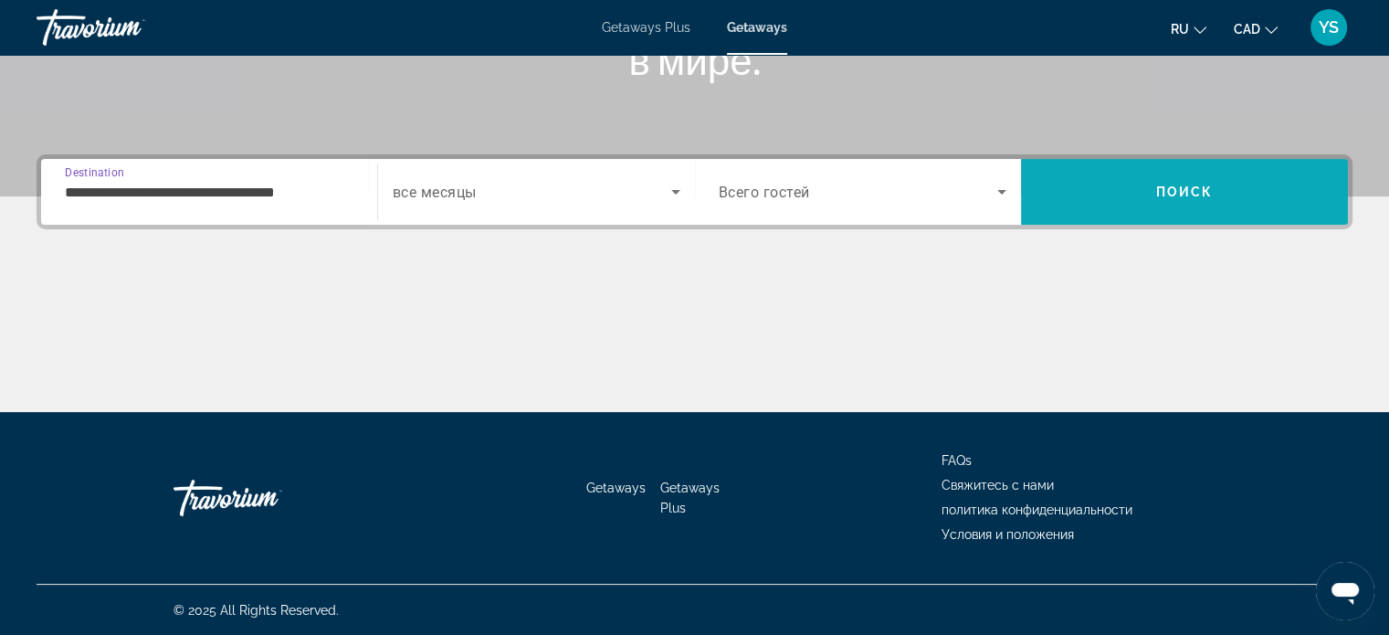
click at [1172, 190] on span "Поиск" at bounding box center [1185, 191] width 58 height 15
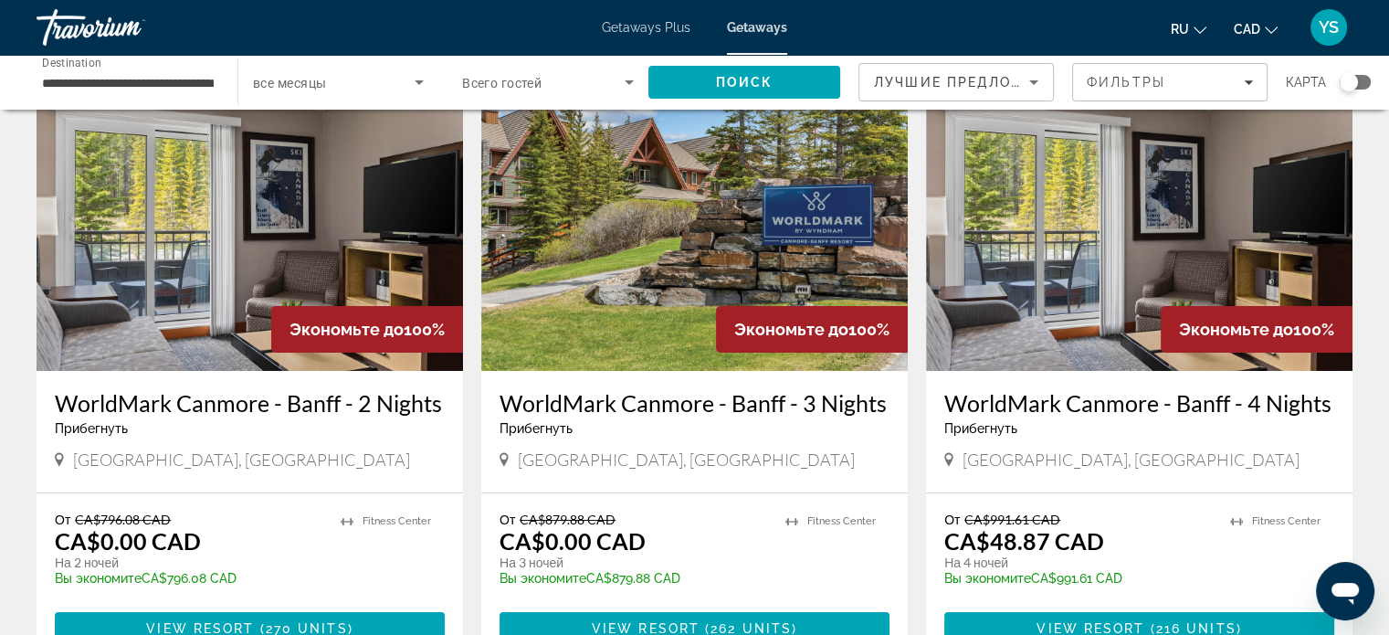
scroll to position [102, 0]
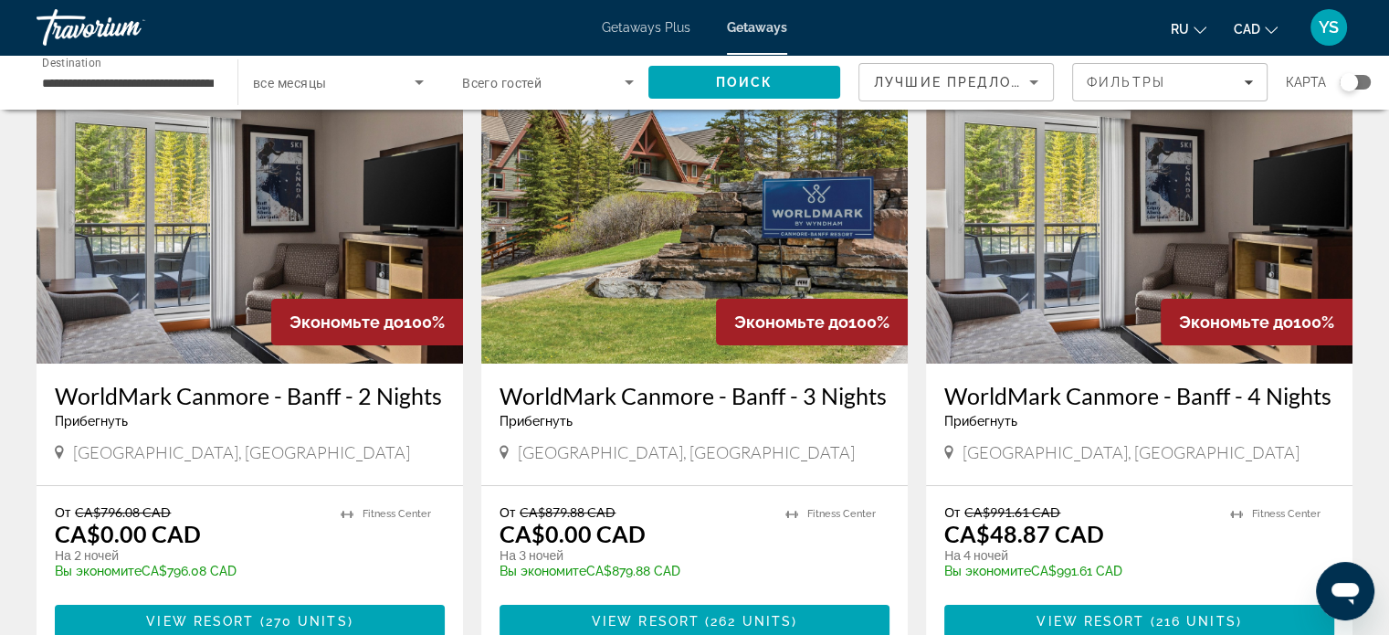
click at [248, 241] on img "Main content" at bounding box center [250, 217] width 426 height 292
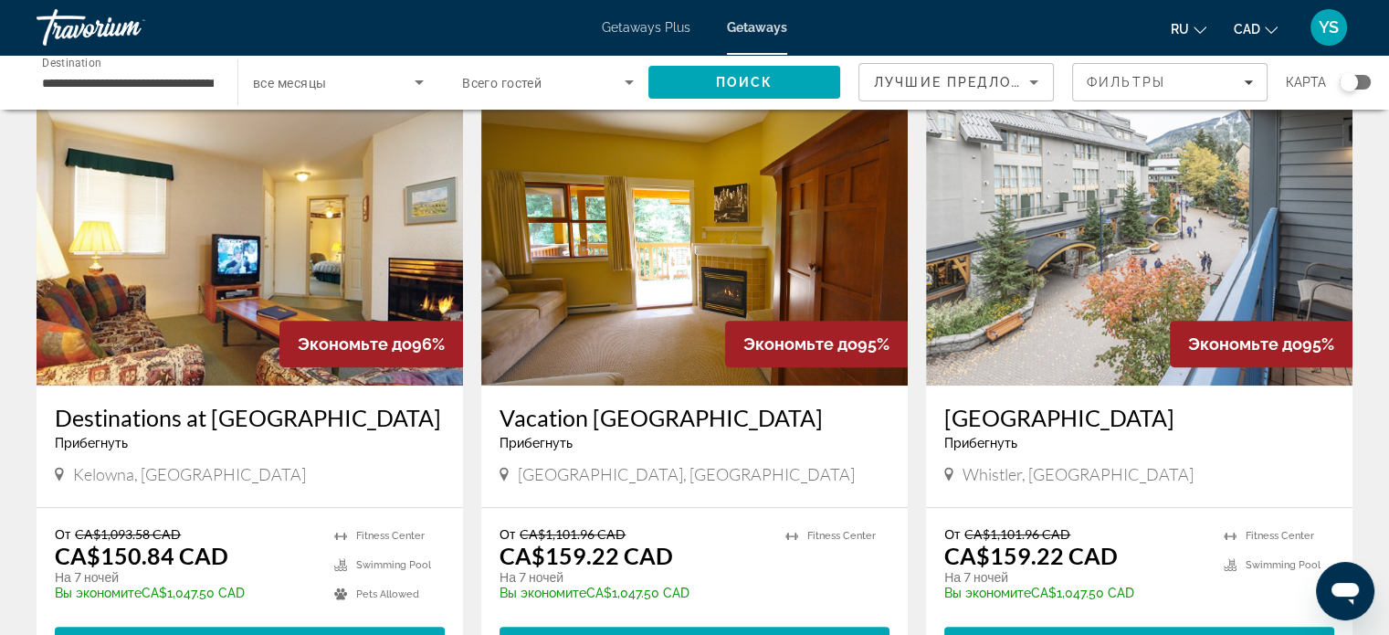
scroll to position [720, 0]
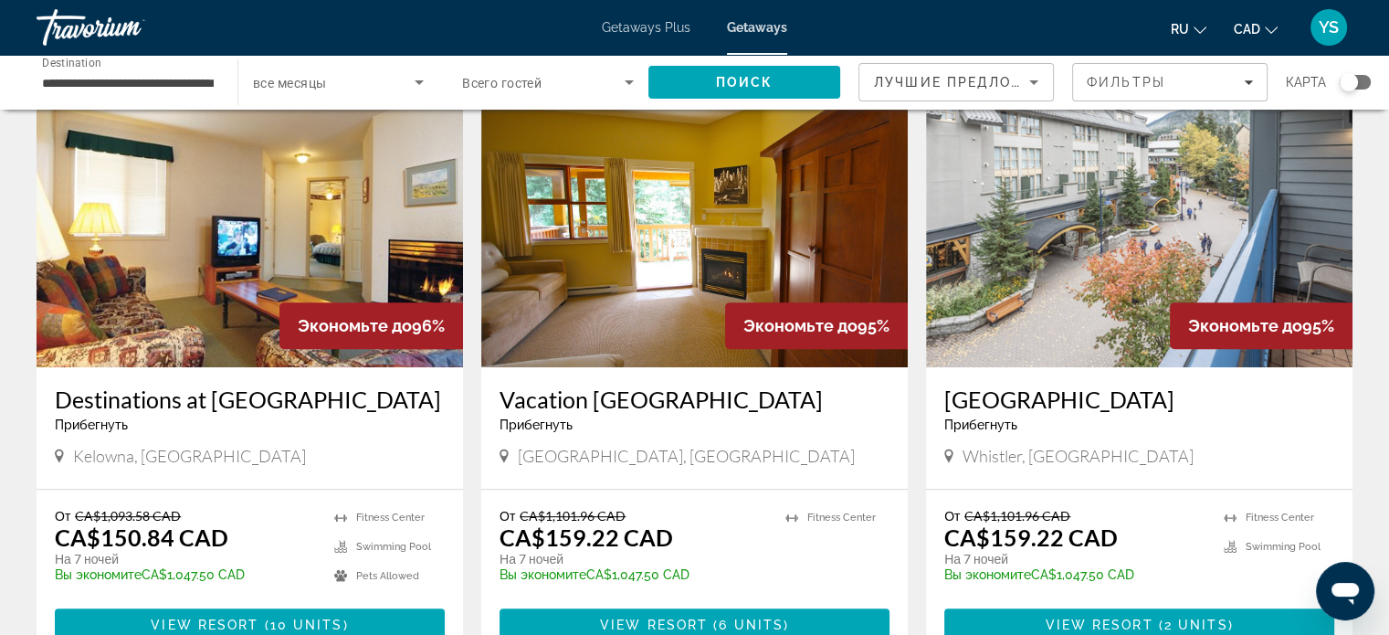
click at [1206, 275] on img "Main content" at bounding box center [1139, 221] width 426 height 292
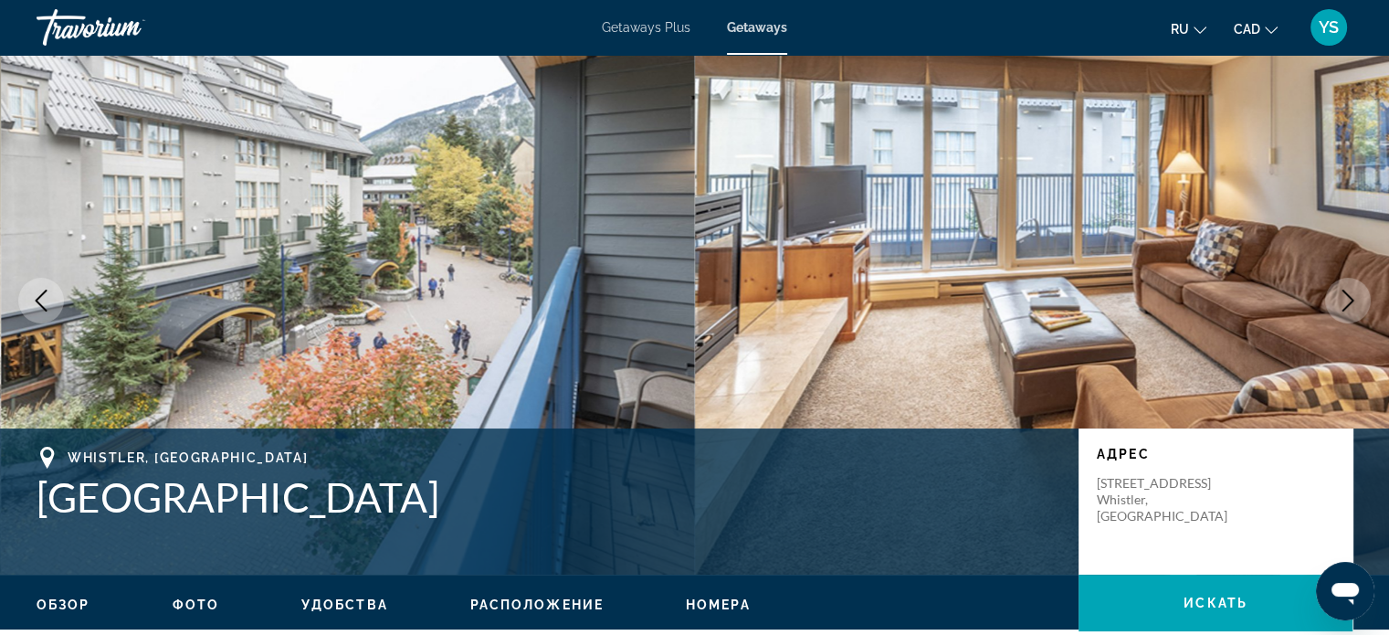
scroll to position [26, 0]
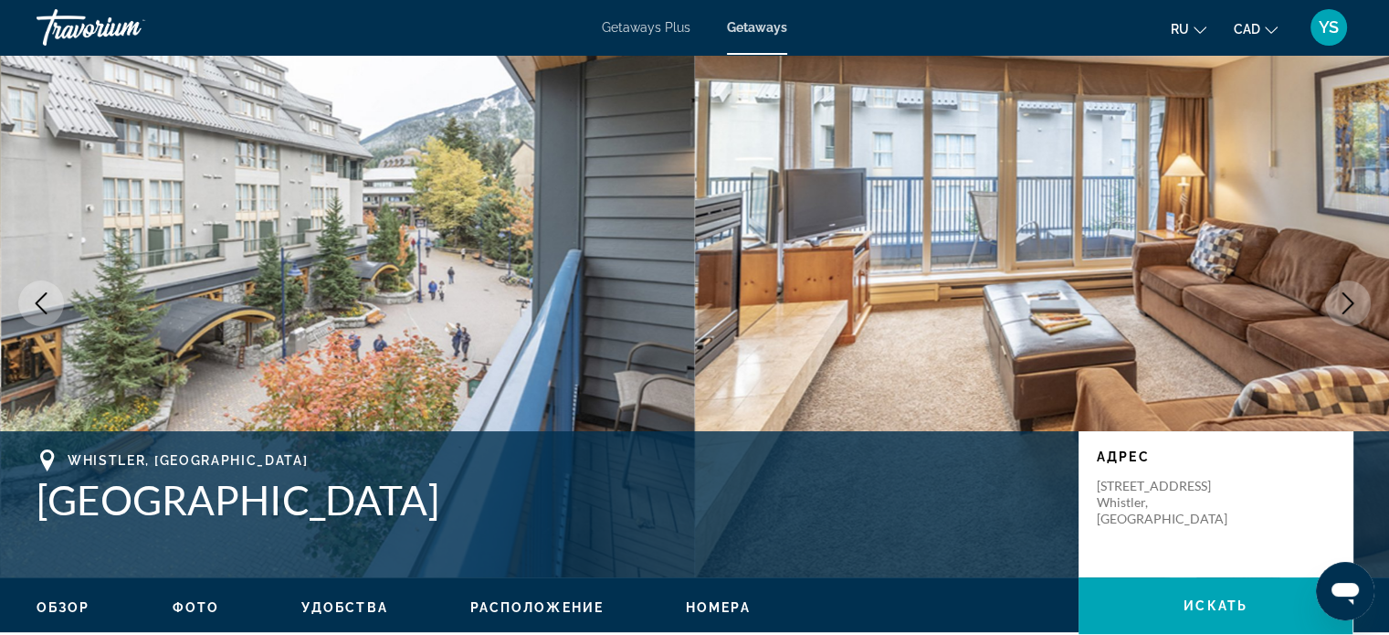
click at [1348, 295] on icon "Next image" at bounding box center [1348, 303] width 22 height 22
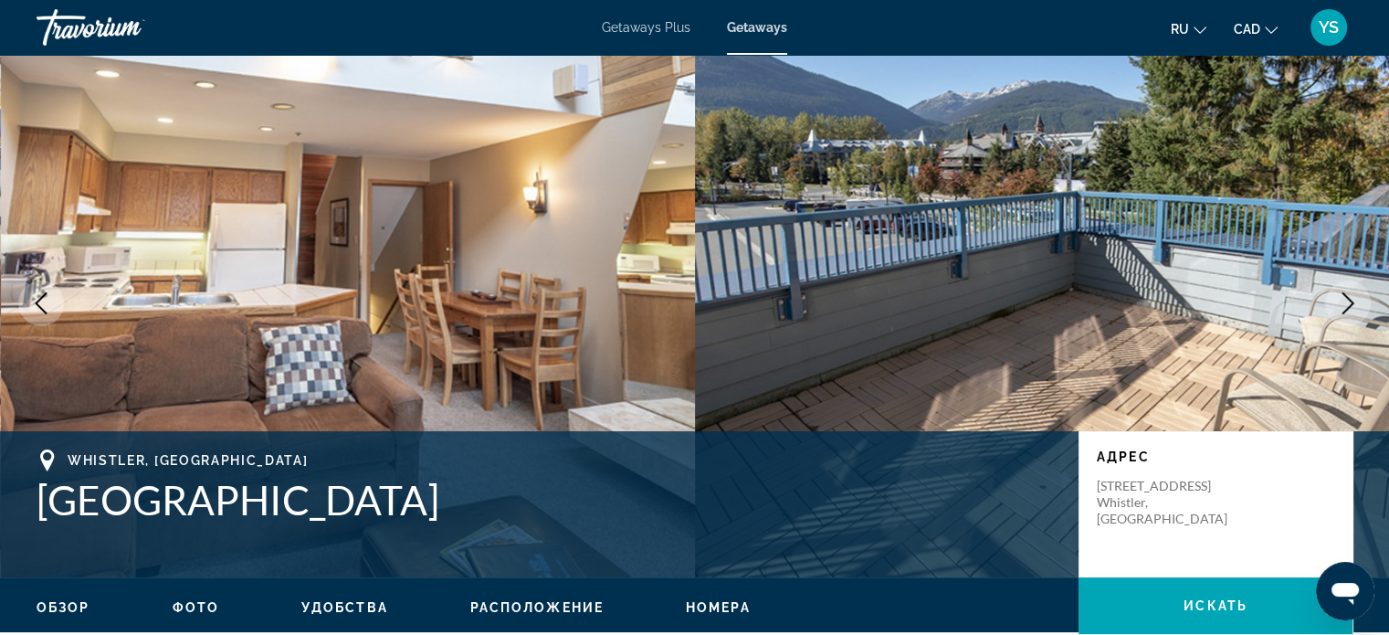
click at [1348, 295] on icon "Next image" at bounding box center [1348, 303] width 22 height 22
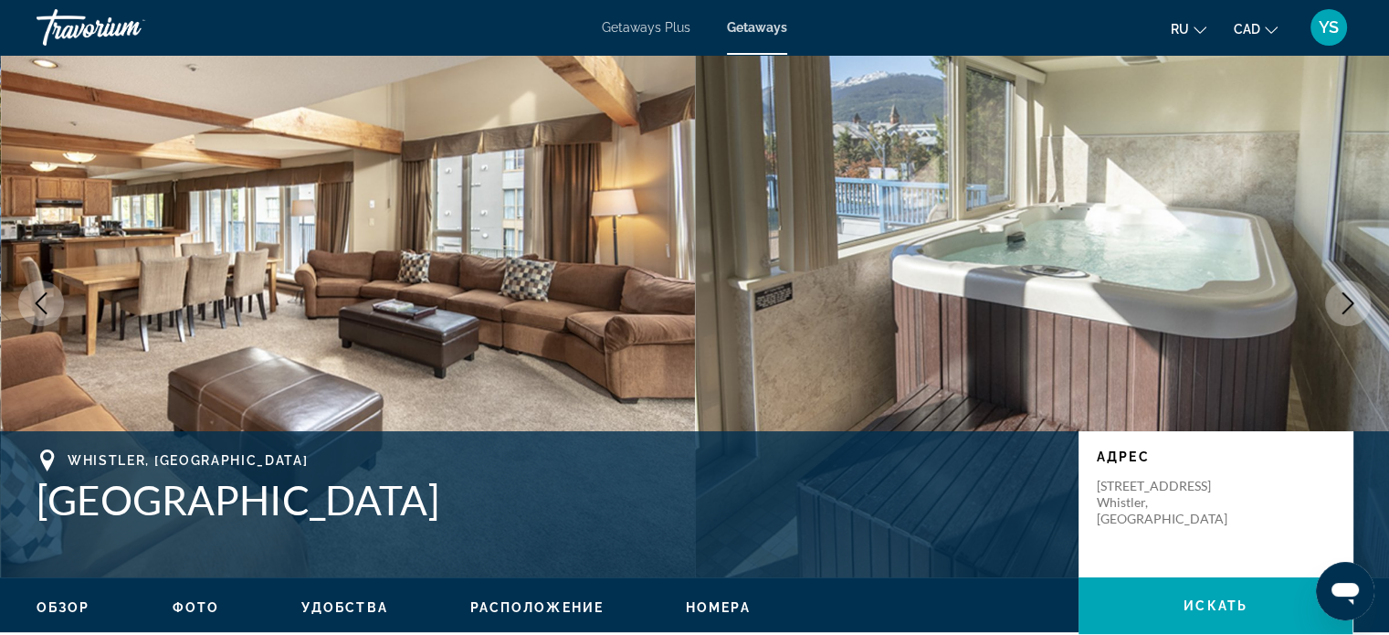
click at [1348, 295] on icon "Next image" at bounding box center [1348, 303] width 22 height 22
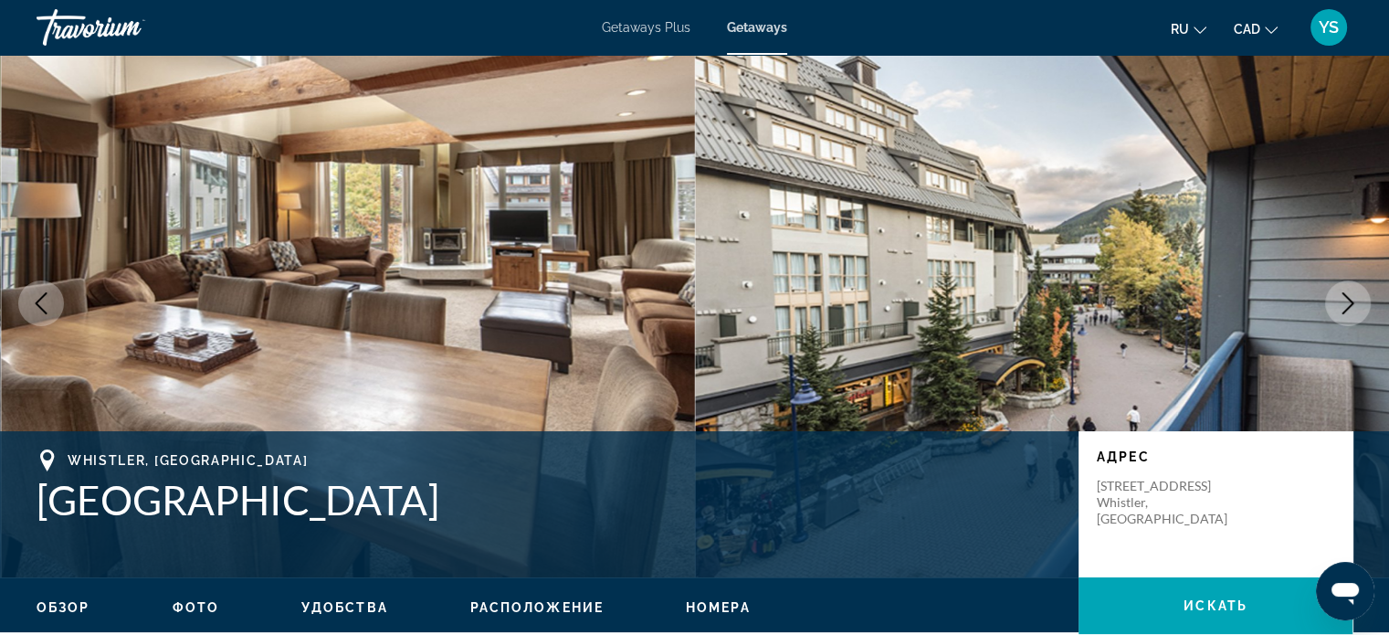
click at [1348, 299] on icon "Next image" at bounding box center [1348, 303] width 12 height 22
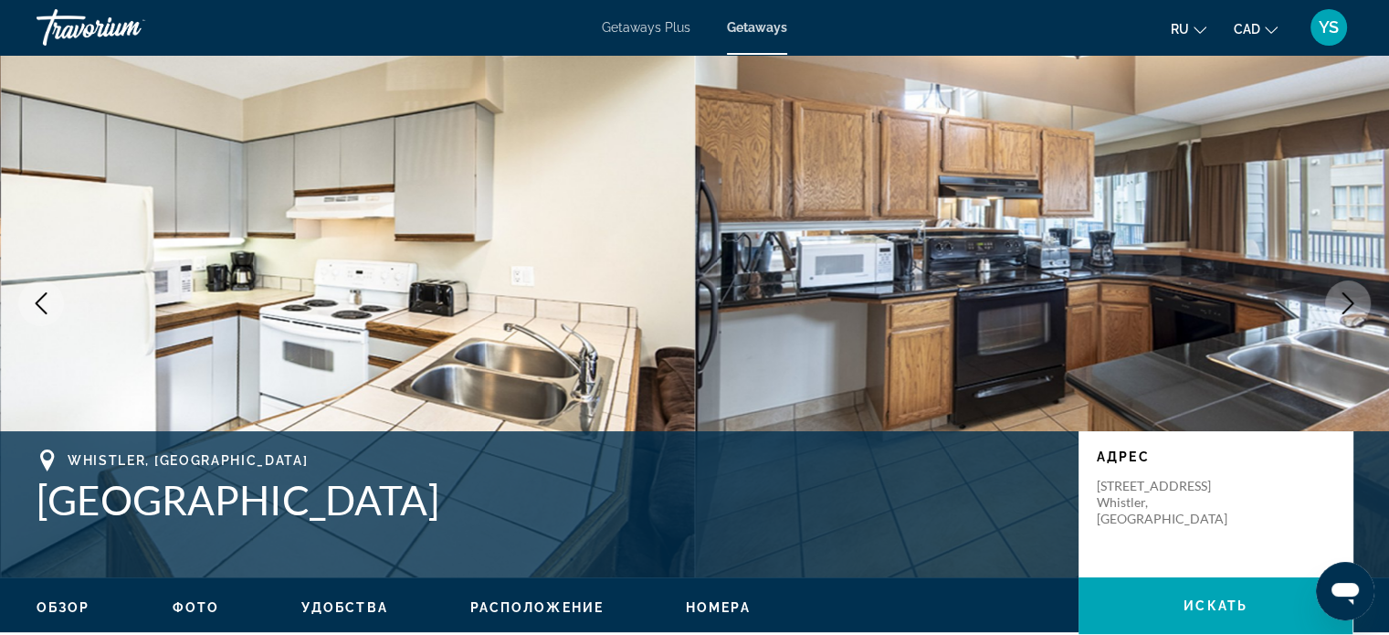
click at [1348, 299] on icon "Next image" at bounding box center [1348, 303] width 12 height 22
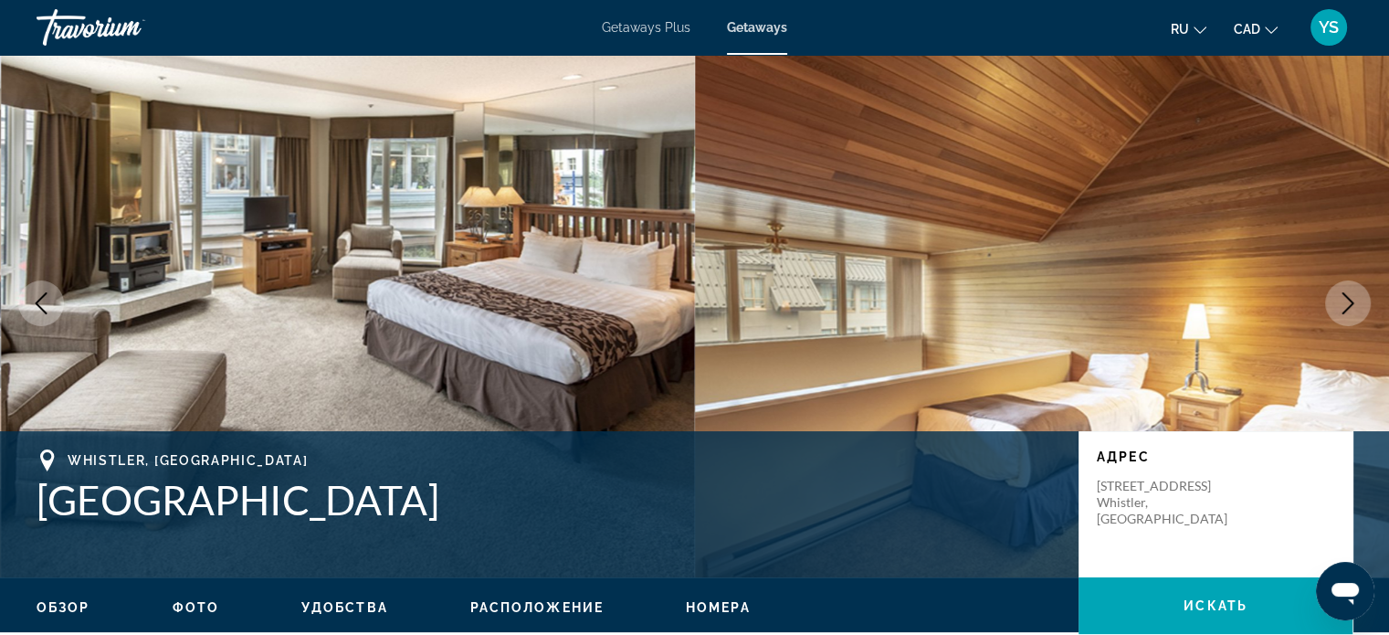
click at [1348, 299] on icon "Next image" at bounding box center [1348, 303] width 12 height 22
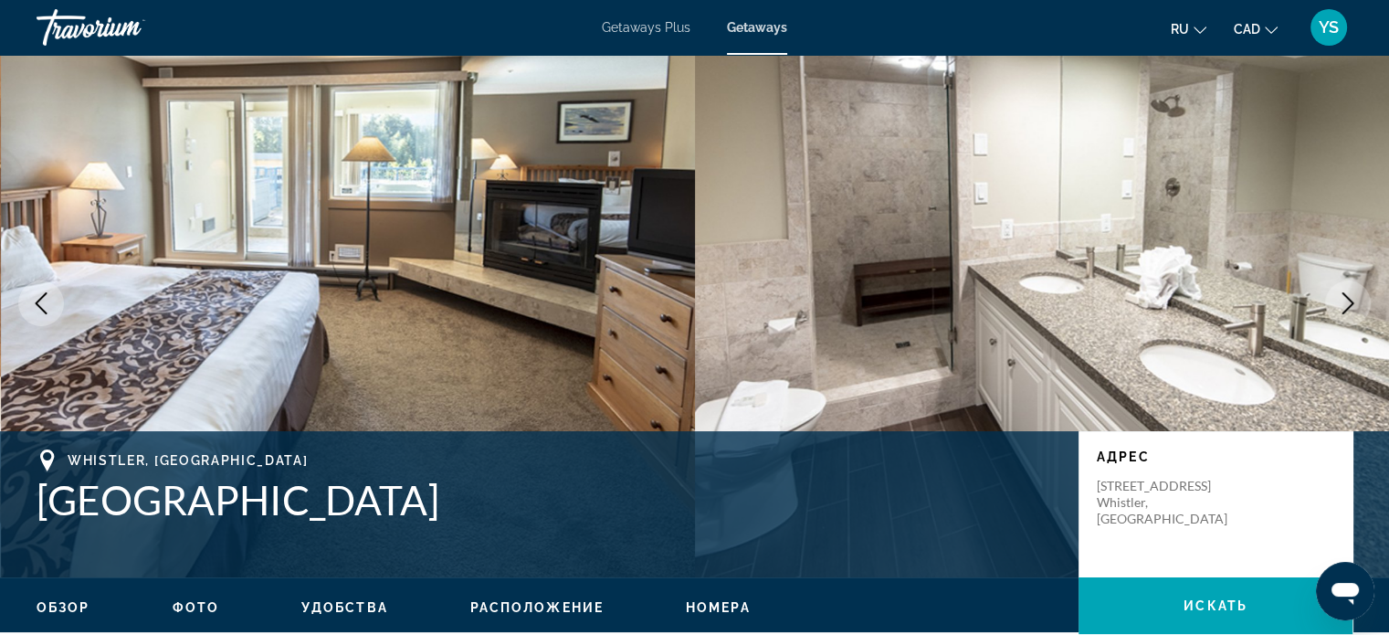
click at [1348, 299] on icon "Next image" at bounding box center [1348, 303] width 12 height 22
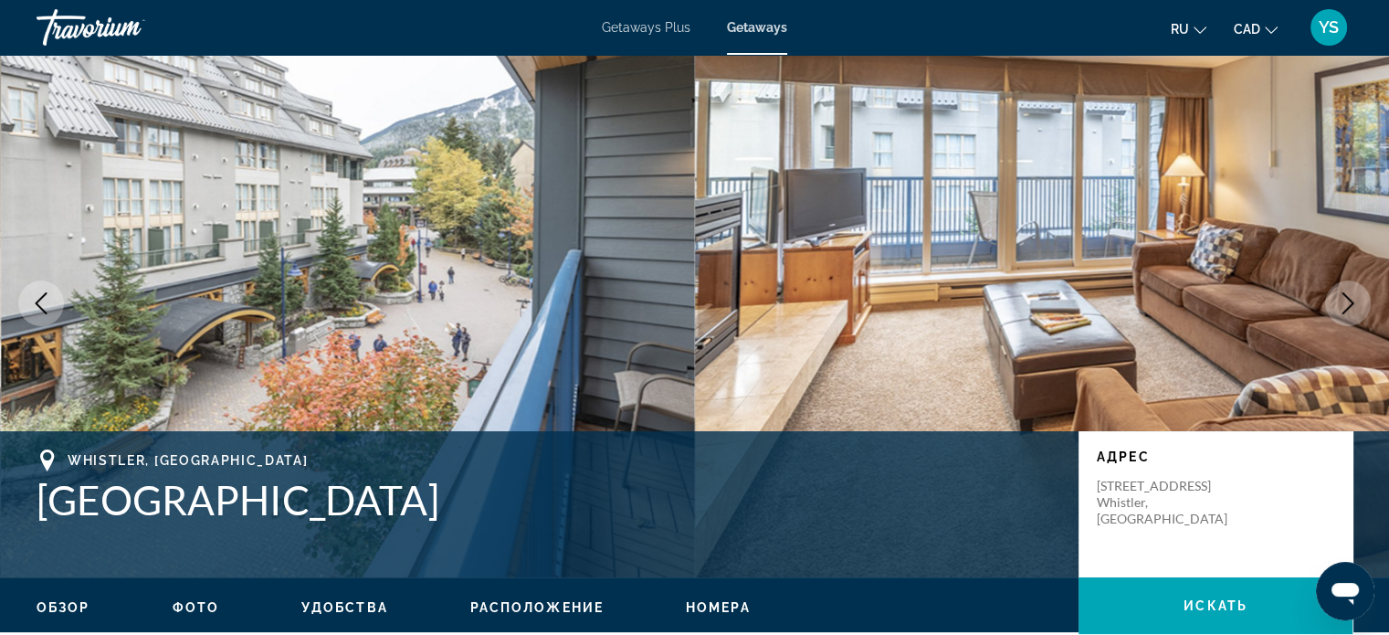
click at [1348, 299] on icon "Next image" at bounding box center [1348, 303] width 12 height 22
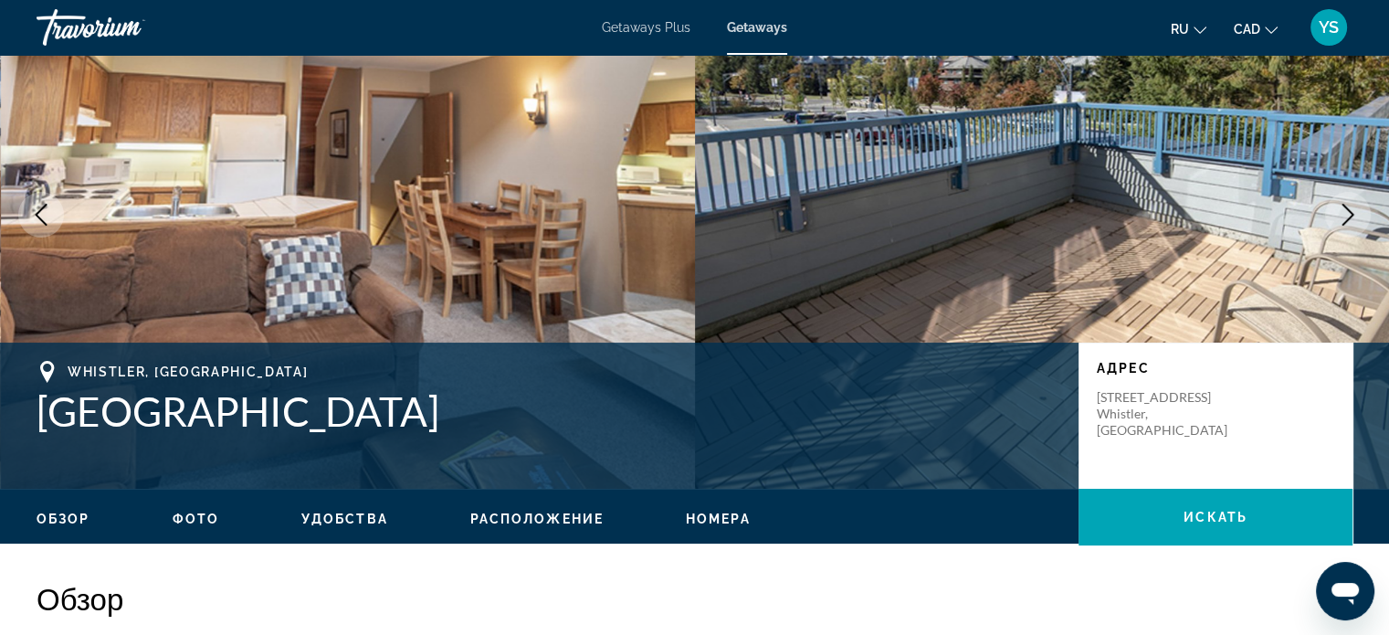
scroll to position [0, 0]
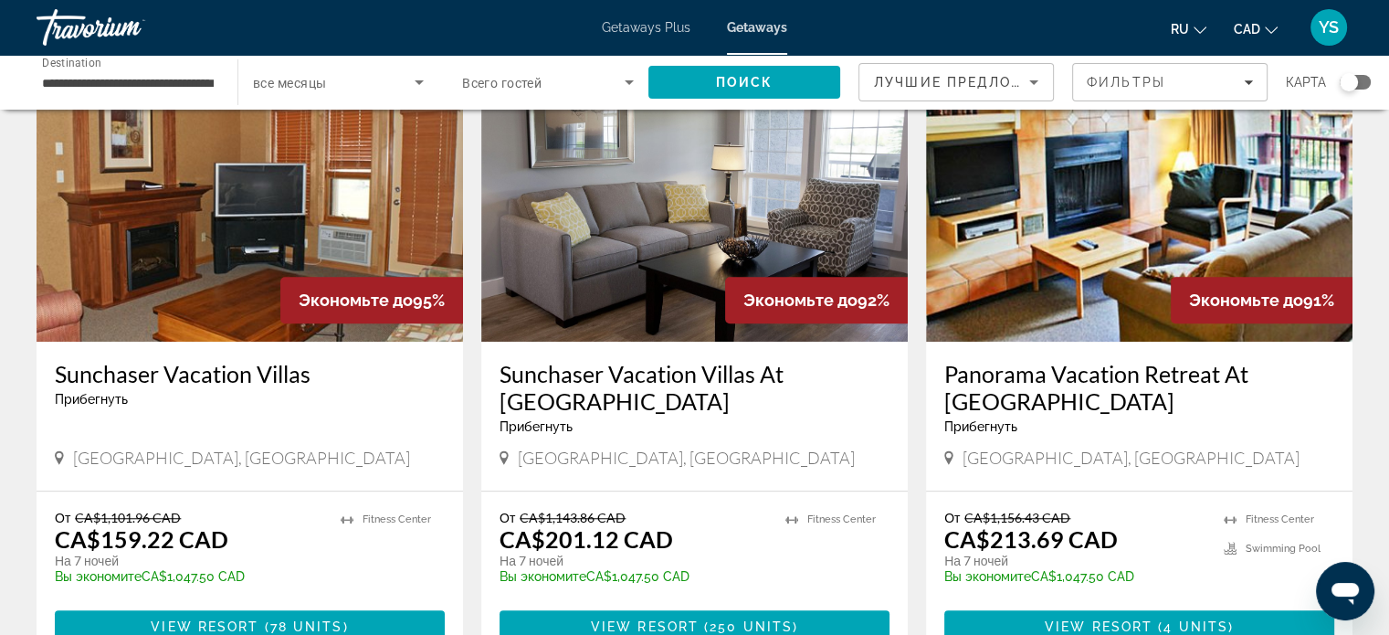
scroll to position [1368, 0]
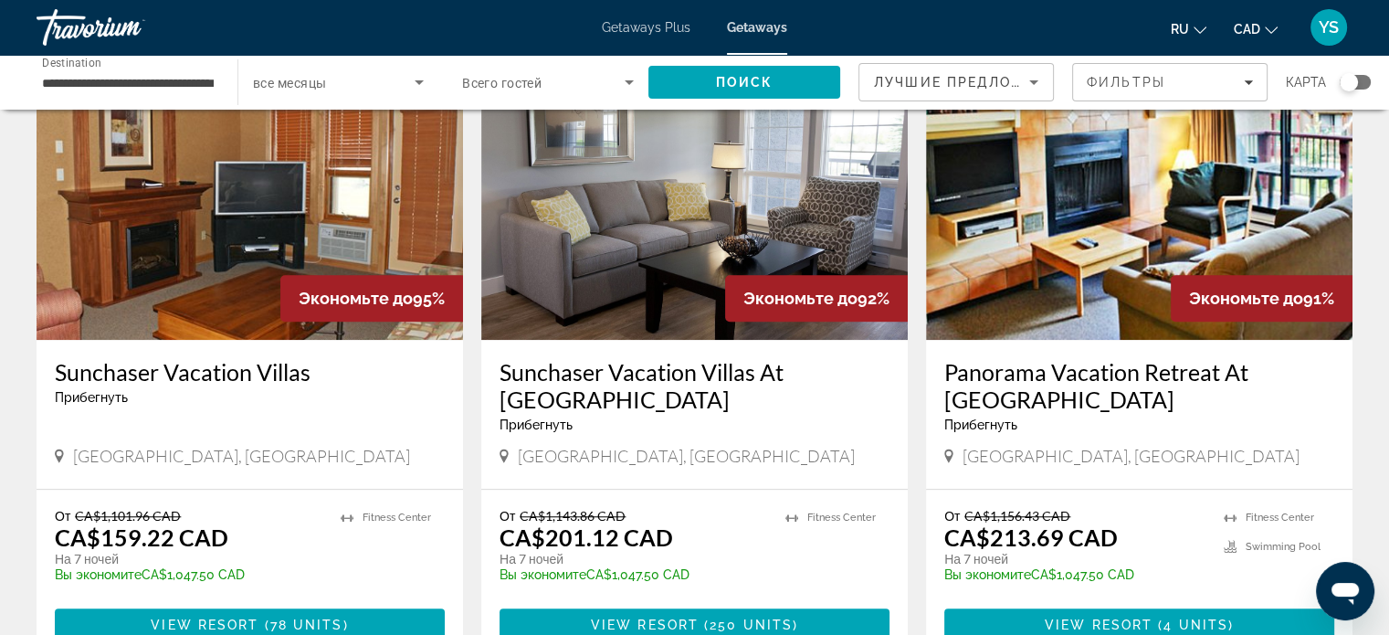
click at [1176, 279] on div "Экономьте до 91%" at bounding box center [1262, 298] width 182 height 47
click at [1122, 307] on img "Main content" at bounding box center [1139, 193] width 426 height 292
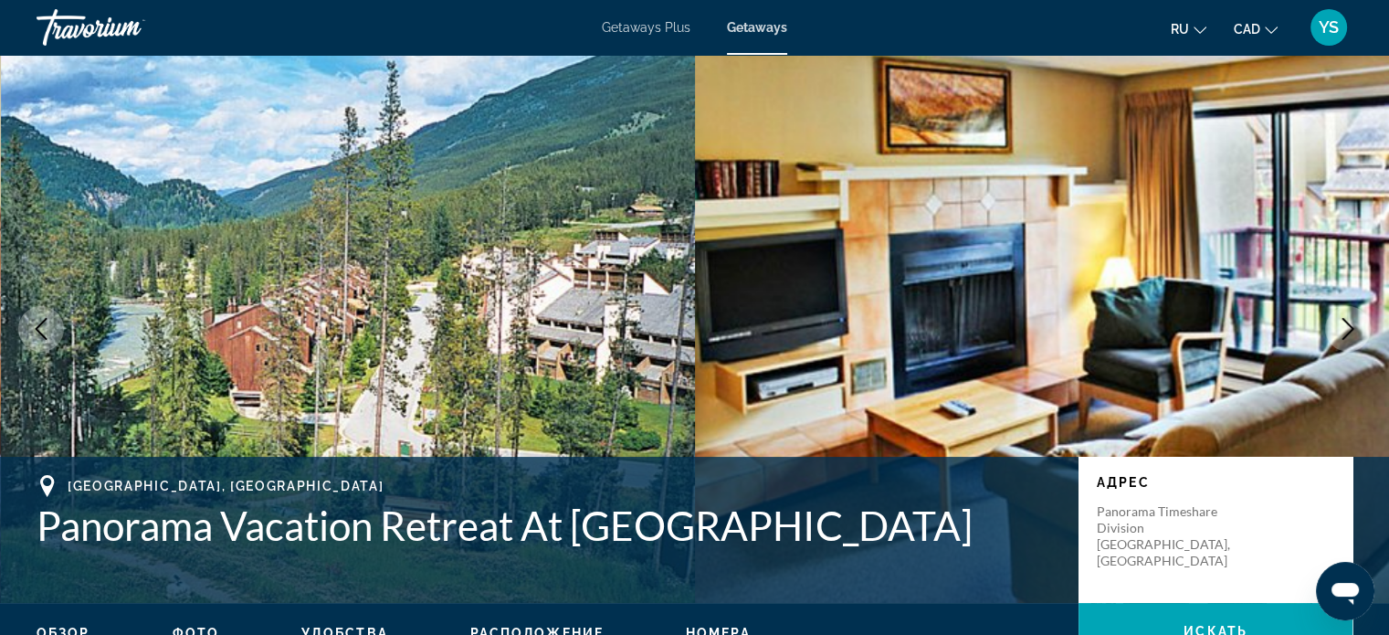
click at [1344, 334] on icon "Next image" at bounding box center [1348, 329] width 22 height 22
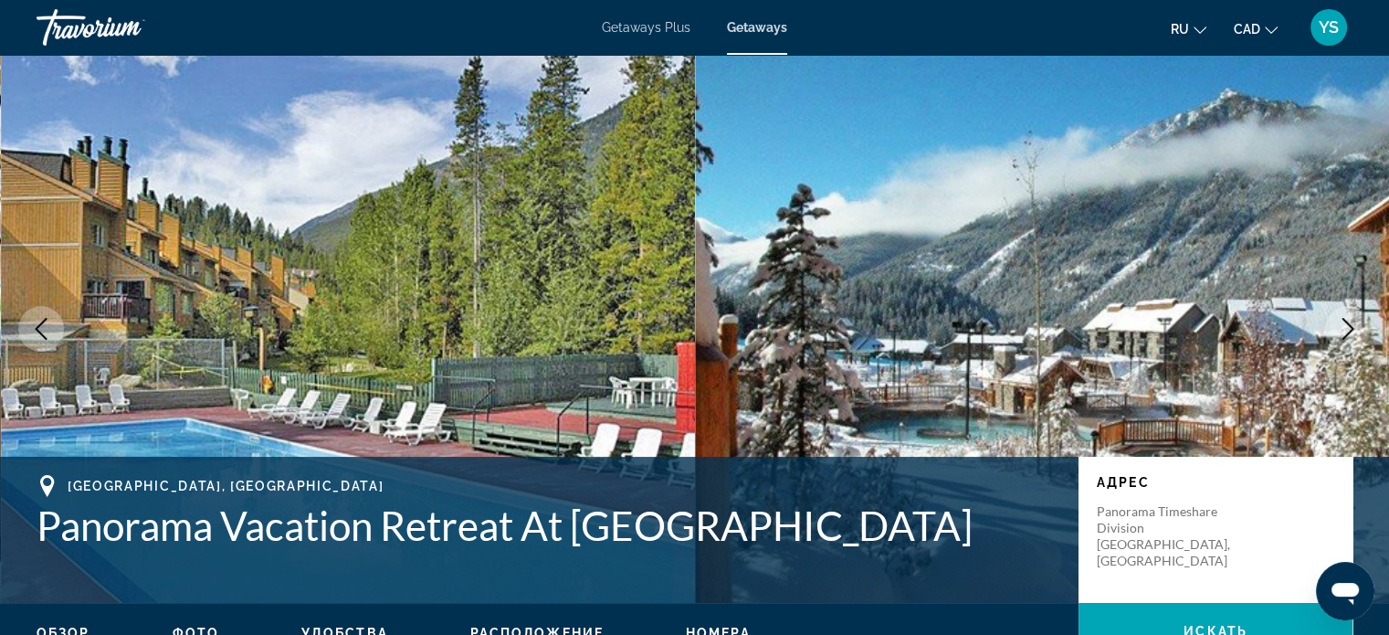
click at [1344, 334] on icon "Next image" at bounding box center [1348, 329] width 22 height 22
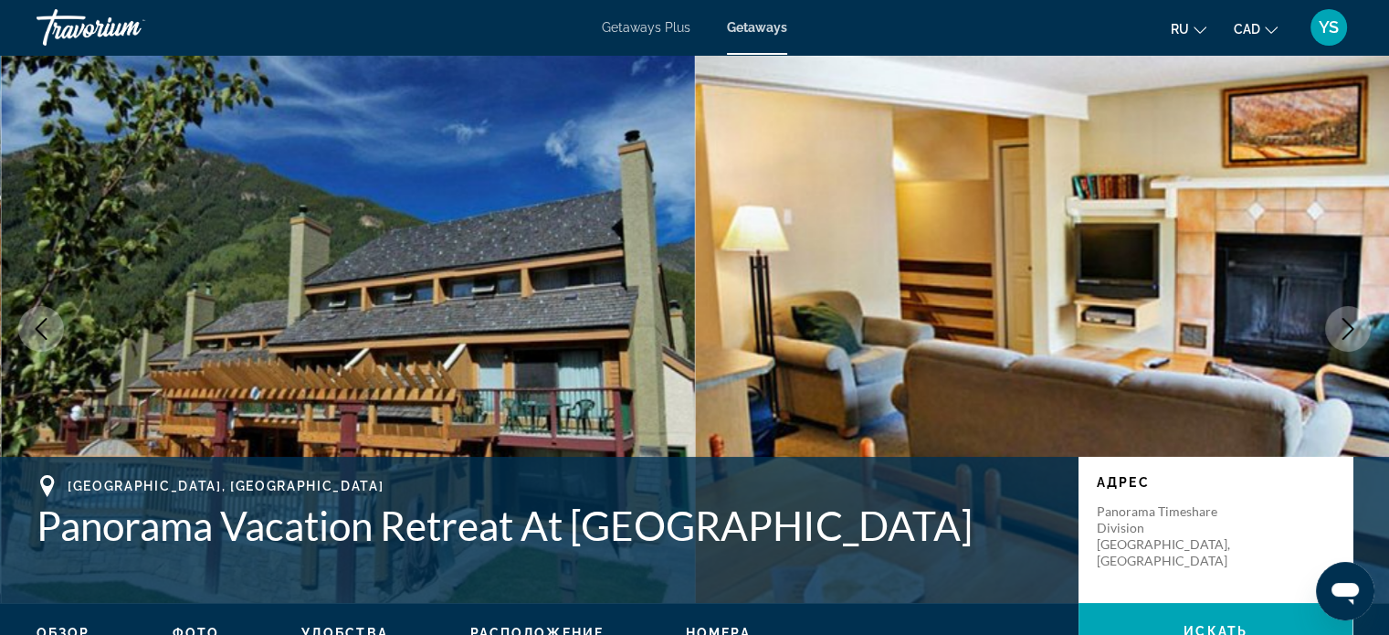
click at [1344, 334] on icon "Next image" at bounding box center [1348, 329] width 22 height 22
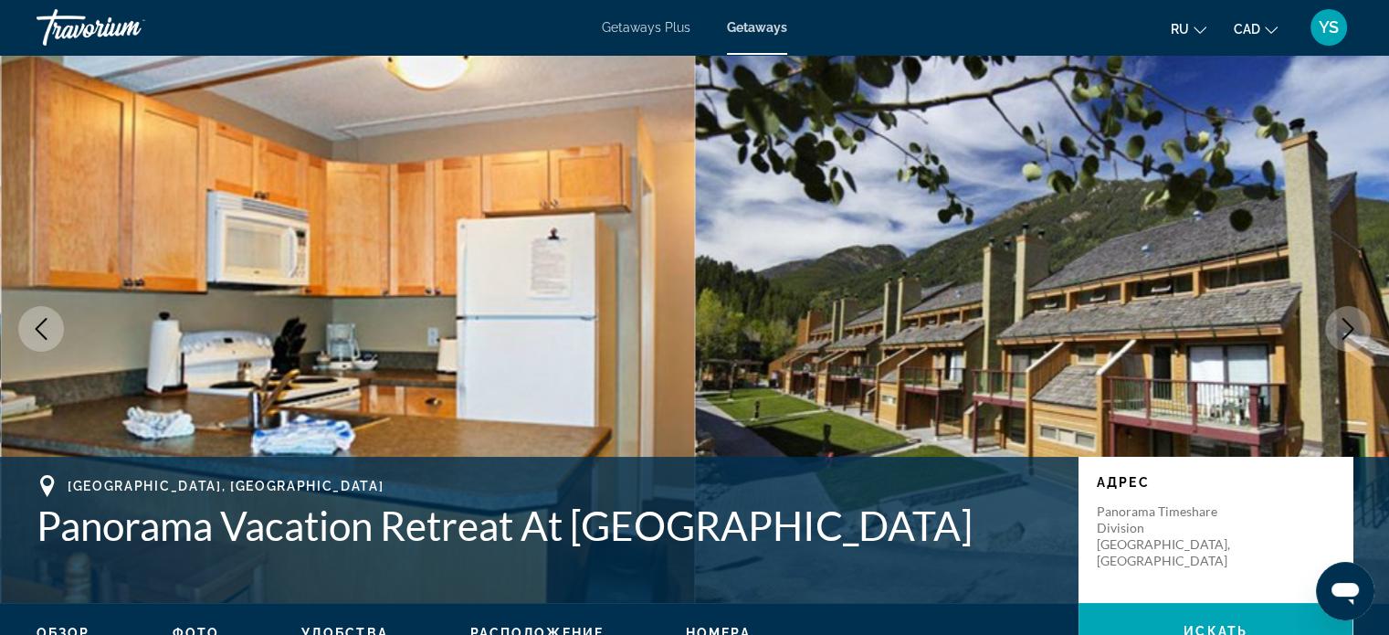
click at [1344, 334] on icon "Next image" at bounding box center [1348, 329] width 22 height 22
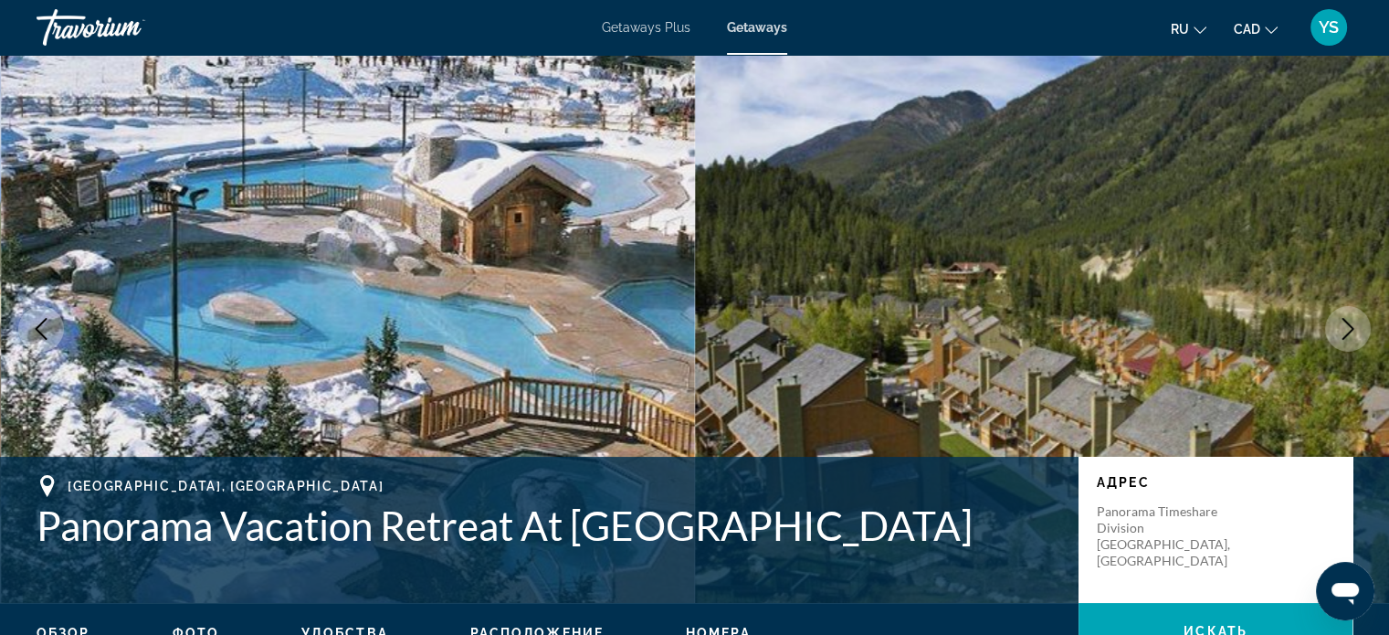
click at [1344, 334] on icon "Next image" at bounding box center [1348, 329] width 22 height 22
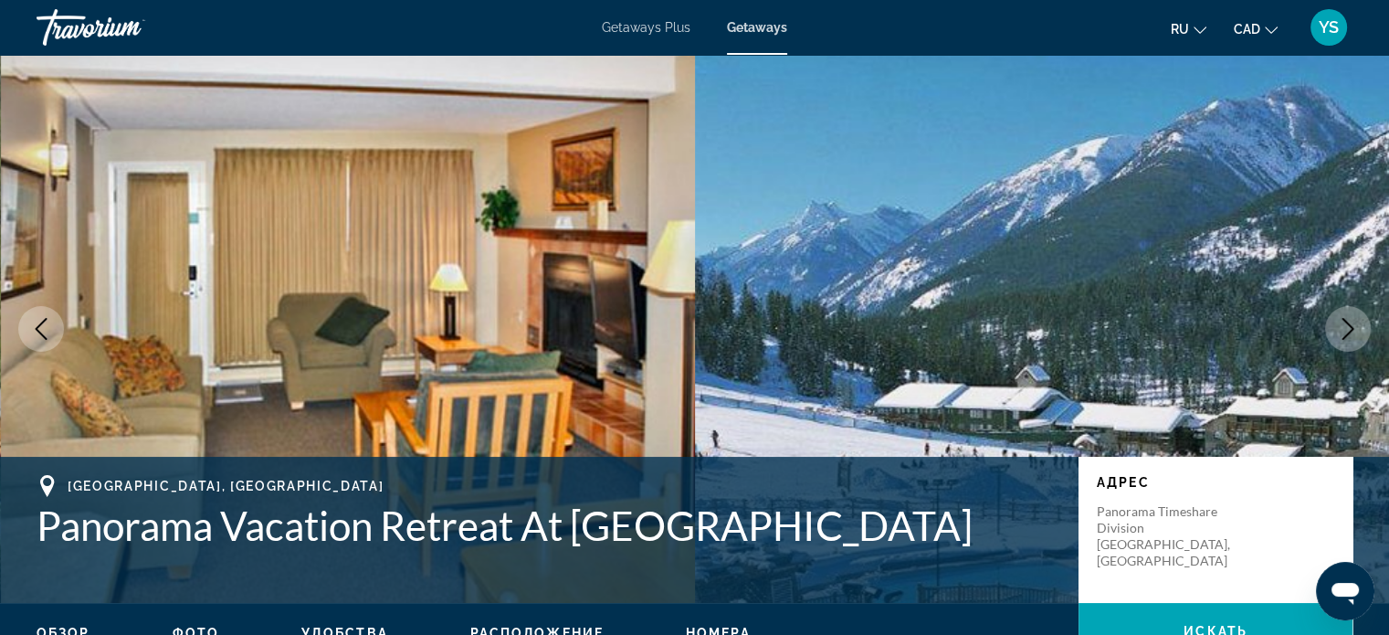
click at [1344, 334] on icon "Next image" at bounding box center [1348, 329] width 22 height 22
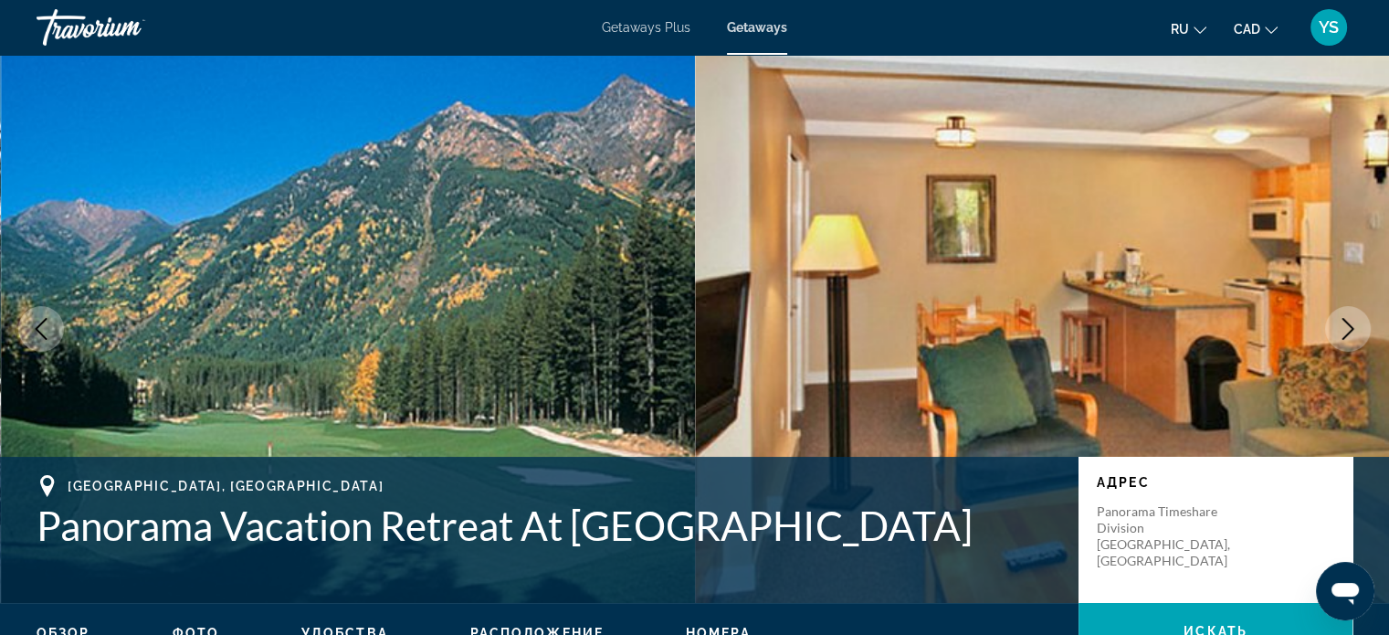
click at [1344, 334] on icon "Next image" at bounding box center [1348, 329] width 22 height 22
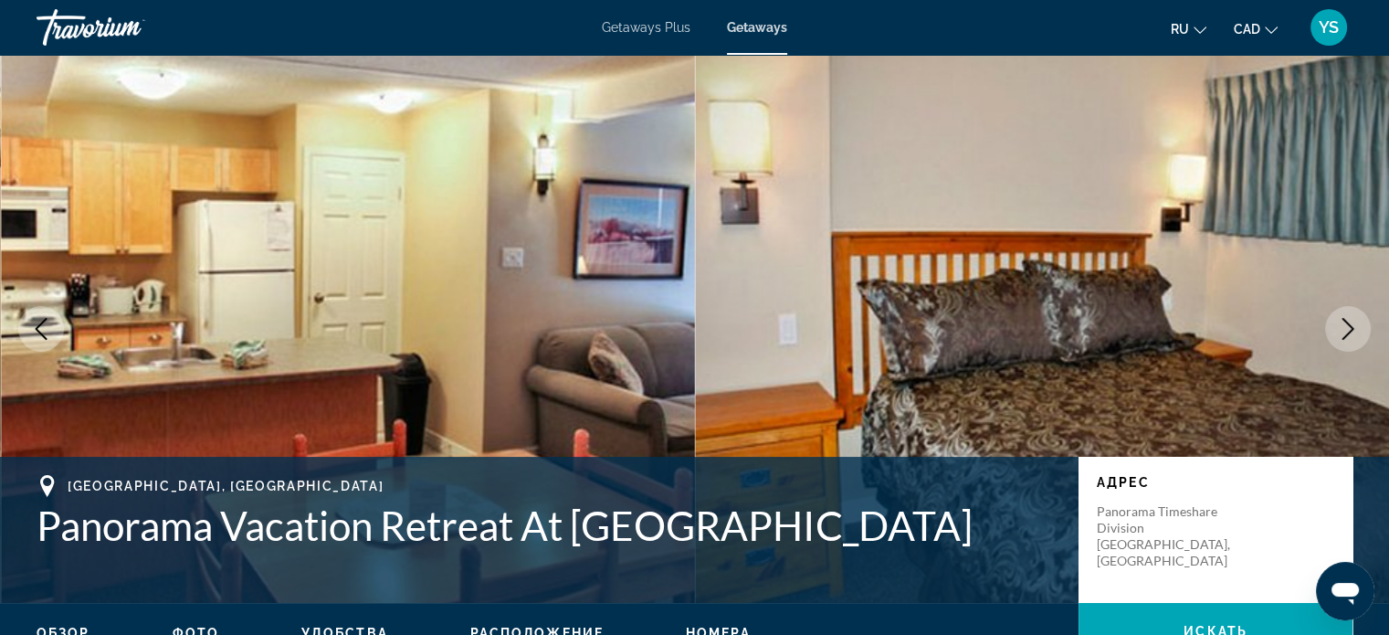
click at [1344, 334] on icon "Next image" at bounding box center [1348, 329] width 22 height 22
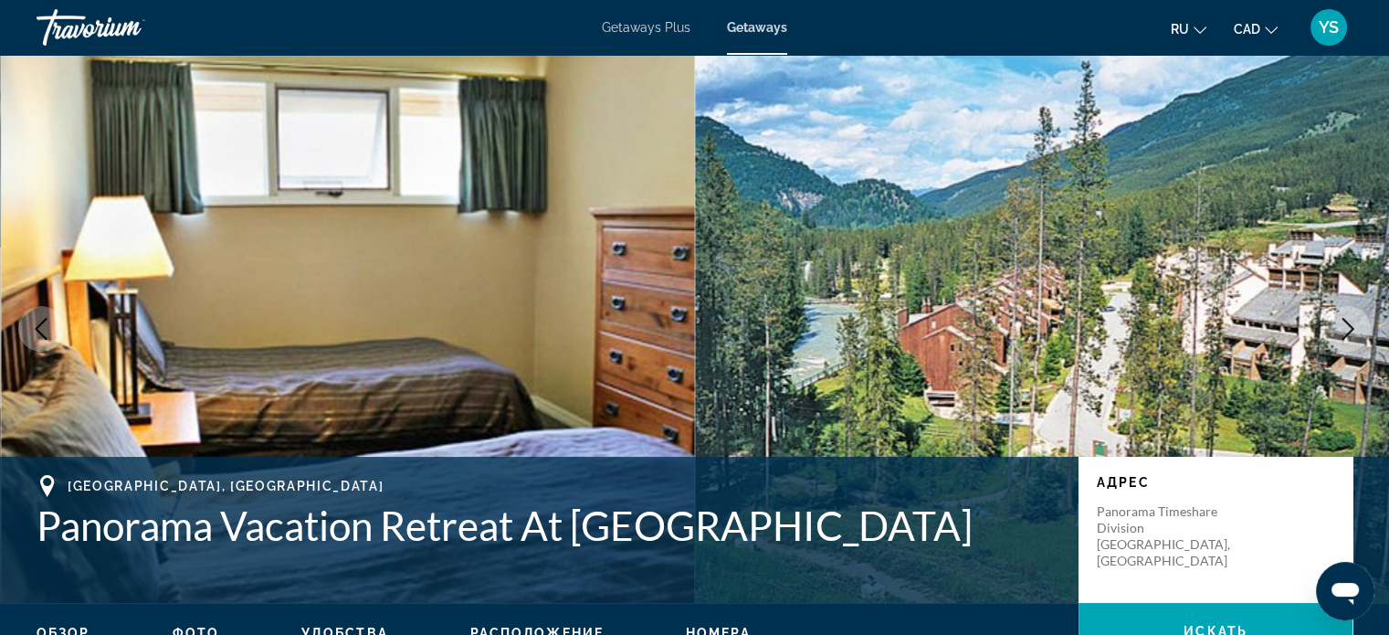
click at [1344, 334] on icon "Next image" at bounding box center [1348, 329] width 22 height 22
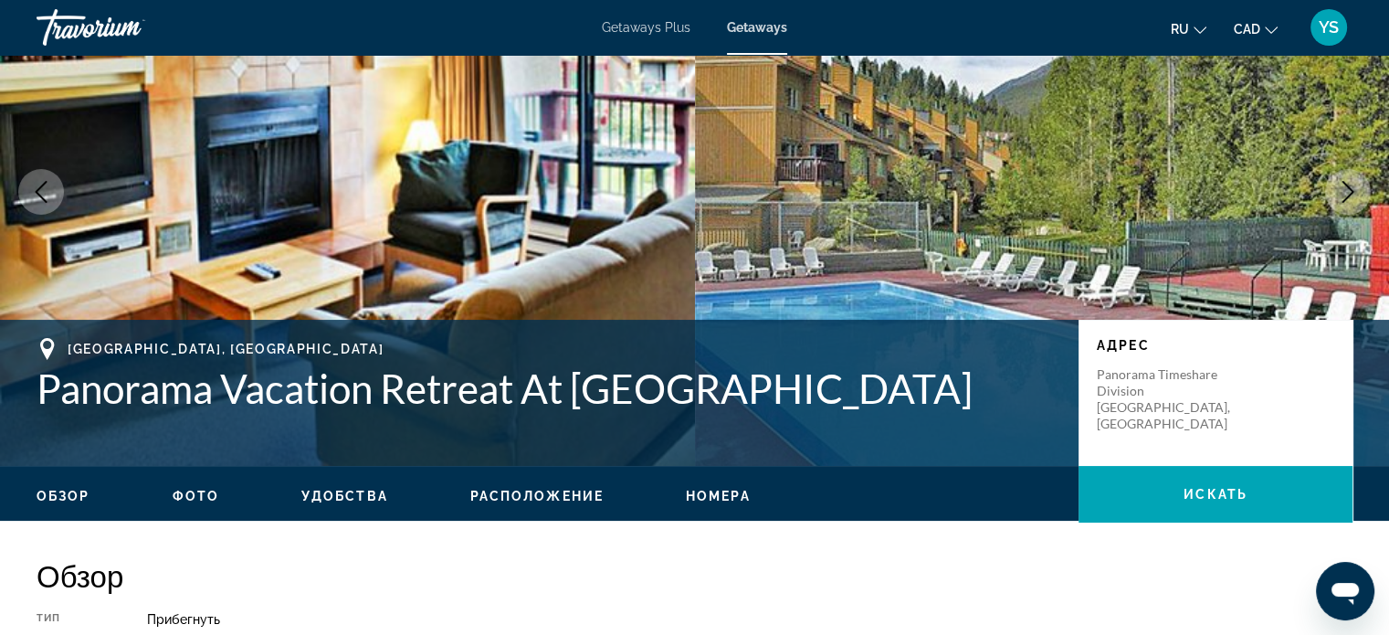
scroll to position [138, 0]
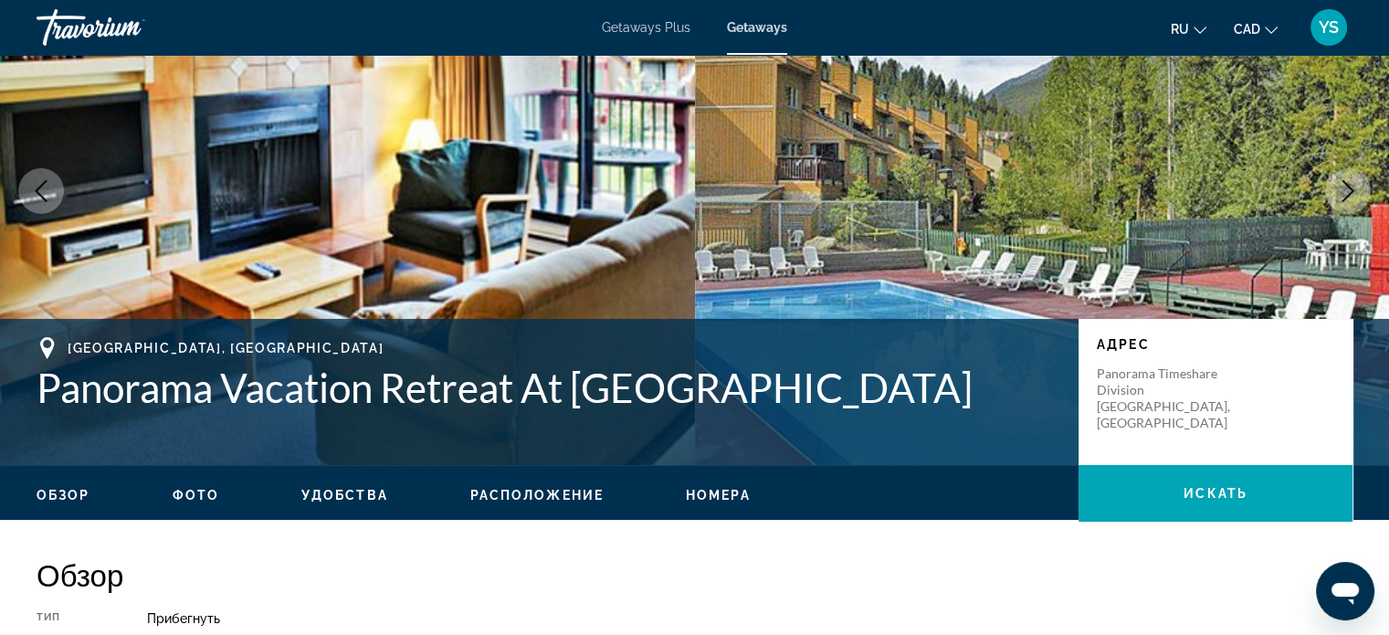
click at [1340, 183] on icon "Next image" at bounding box center [1348, 191] width 22 height 22
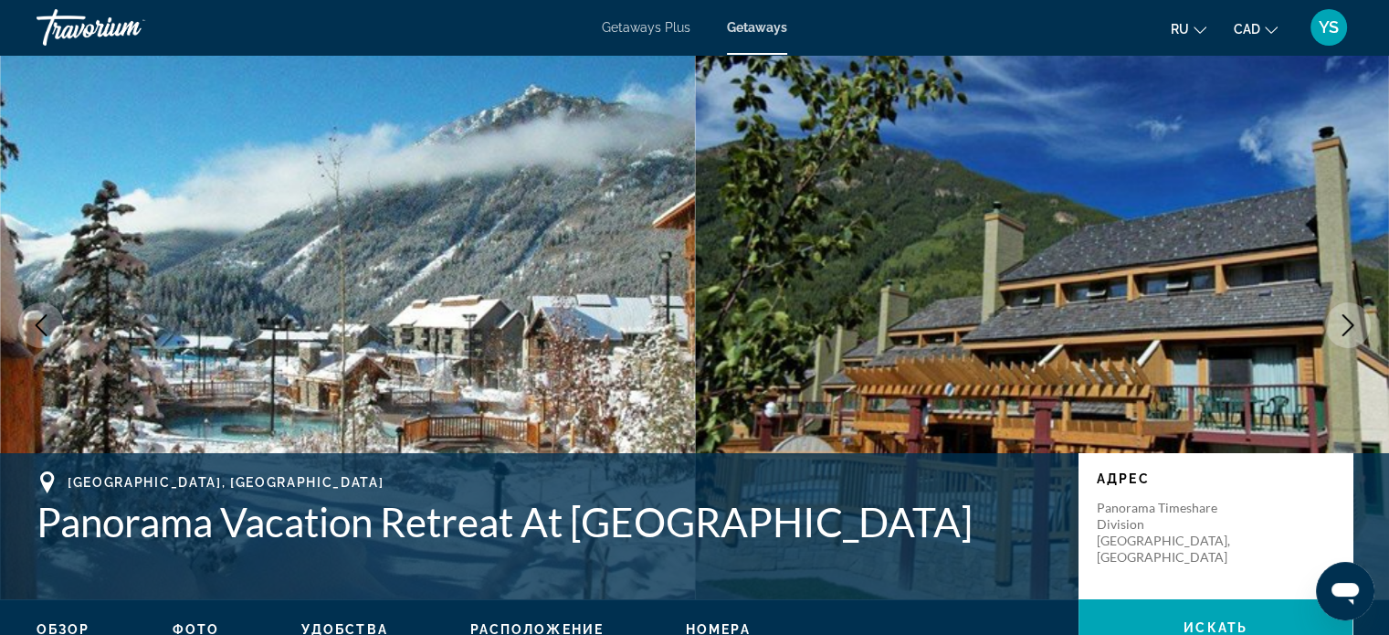
scroll to position [3, 0]
click at [1345, 331] on icon "Next image" at bounding box center [1348, 326] width 22 height 22
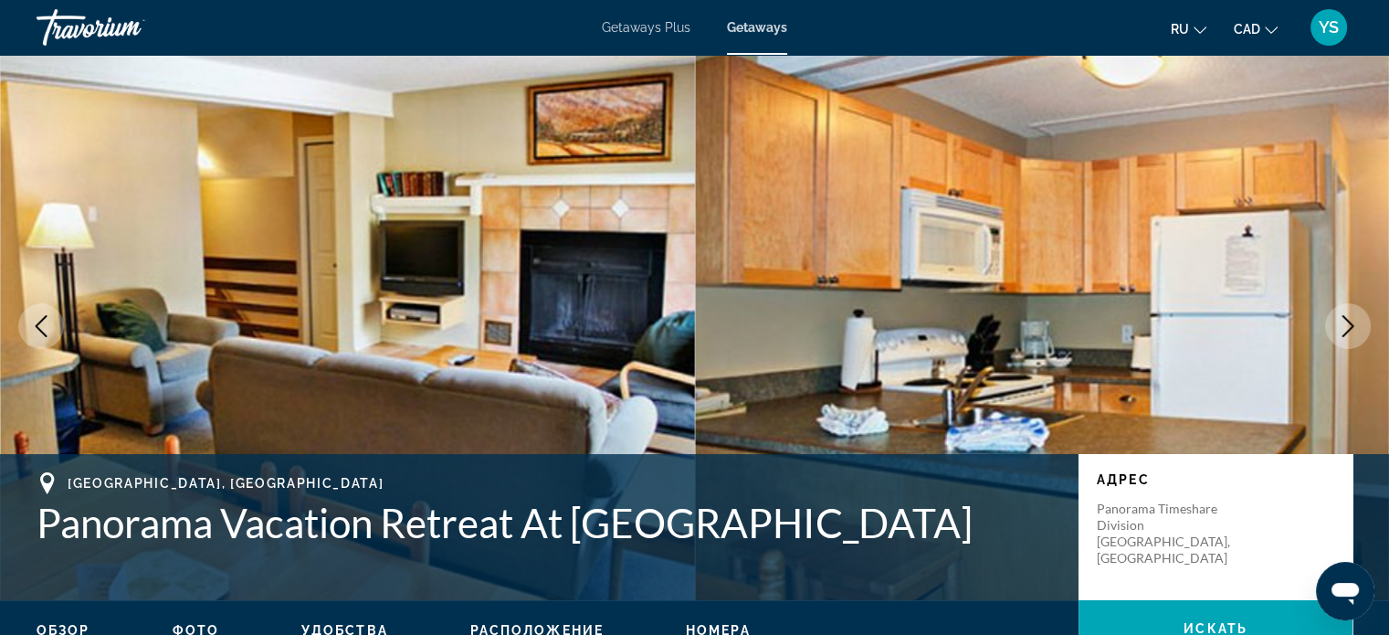
click at [1345, 331] on icon "Next image" at bounding box center [1348, 326] width 22 height 22
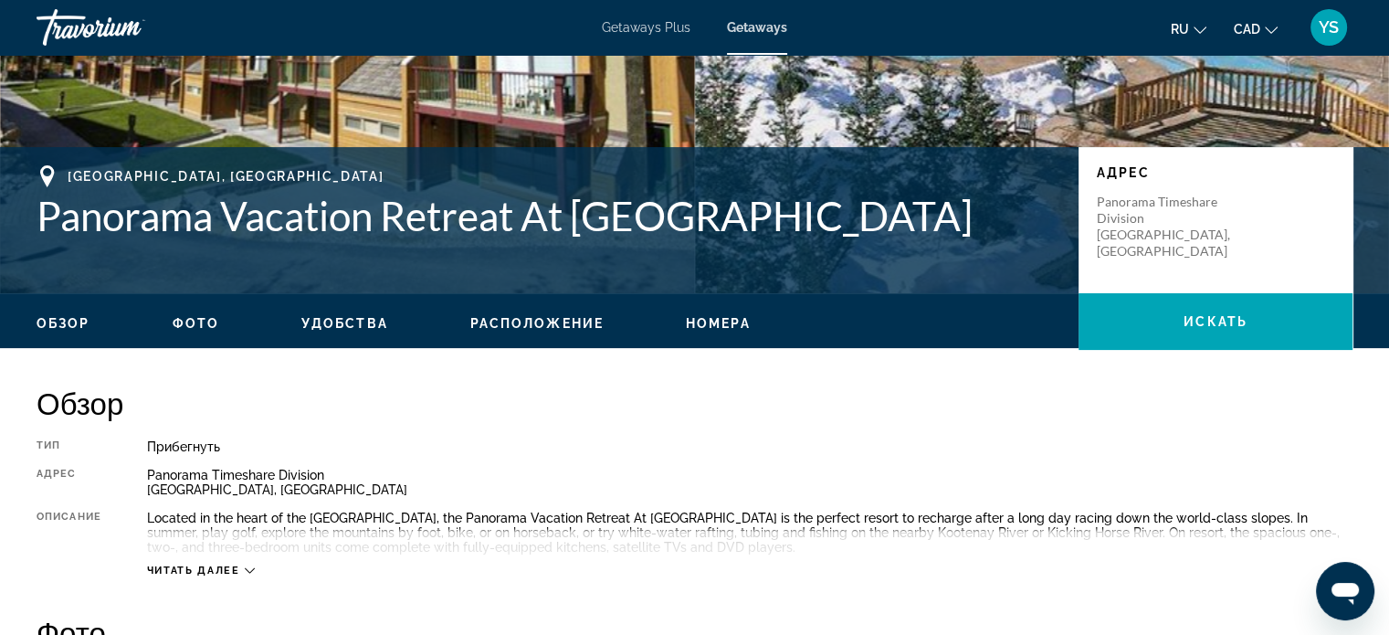
scroll to position [258, 0]
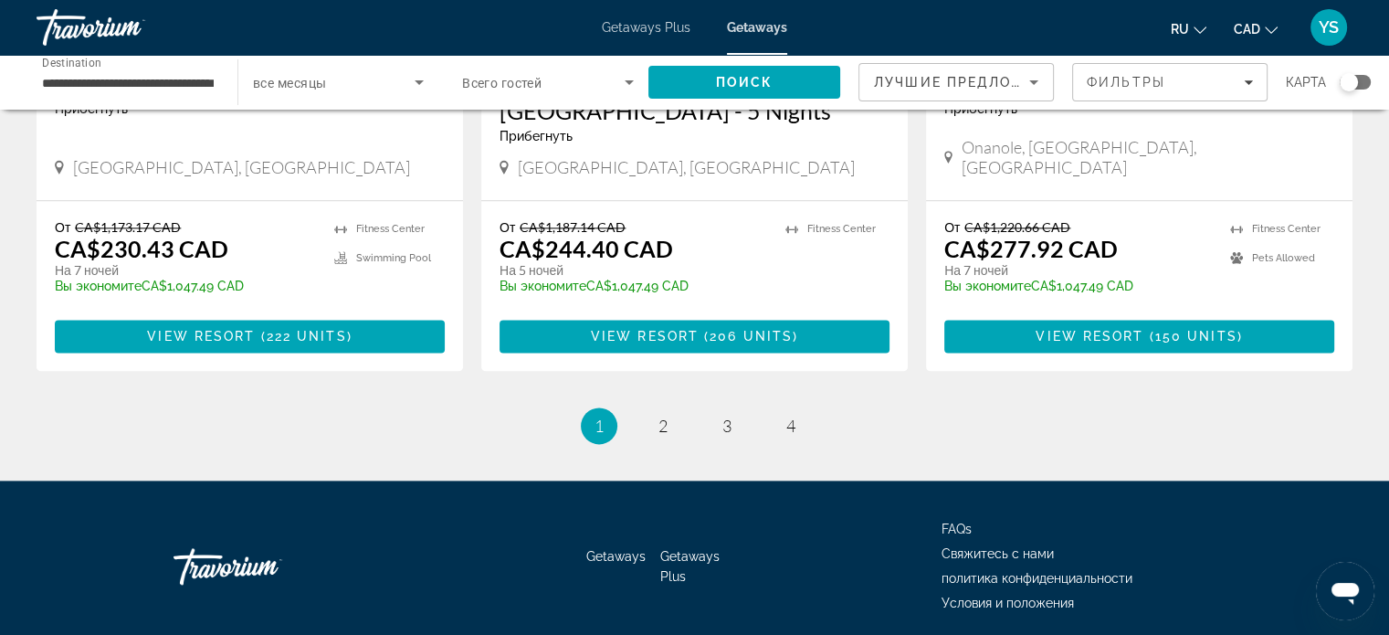
scroll to position [2345, 0]
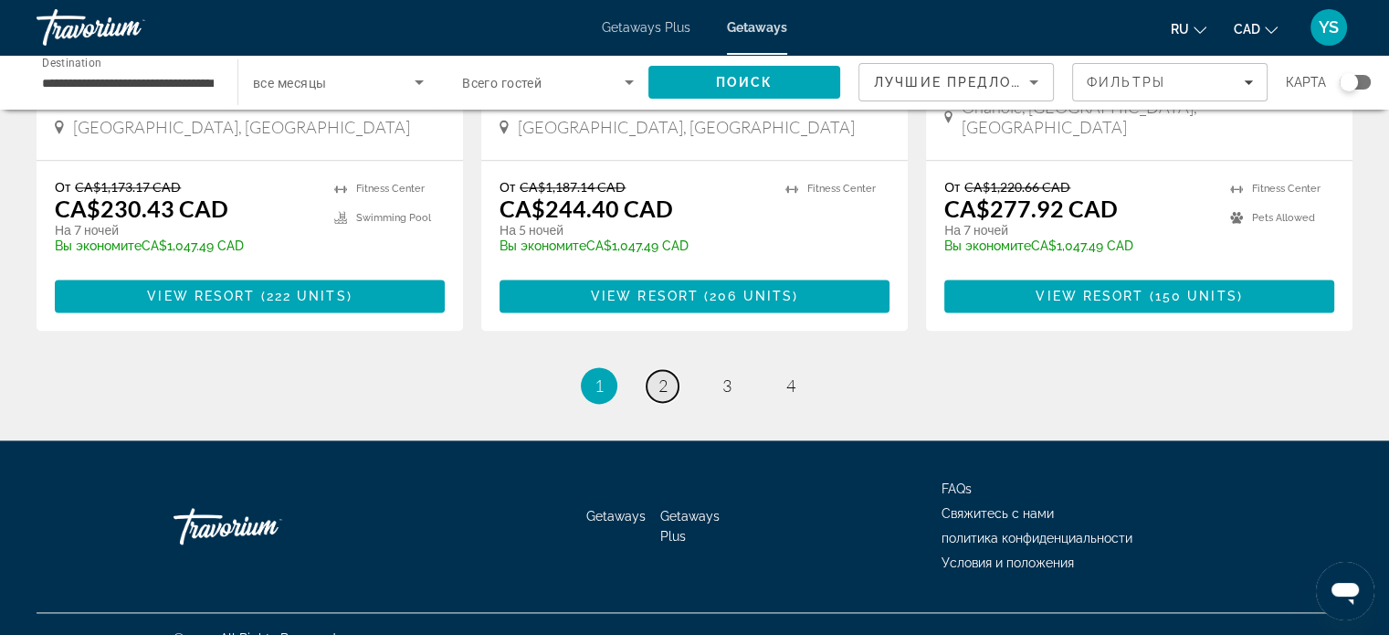
click at [658, 375] on span "2" at bounding box center [662, 385] width 9 height 20
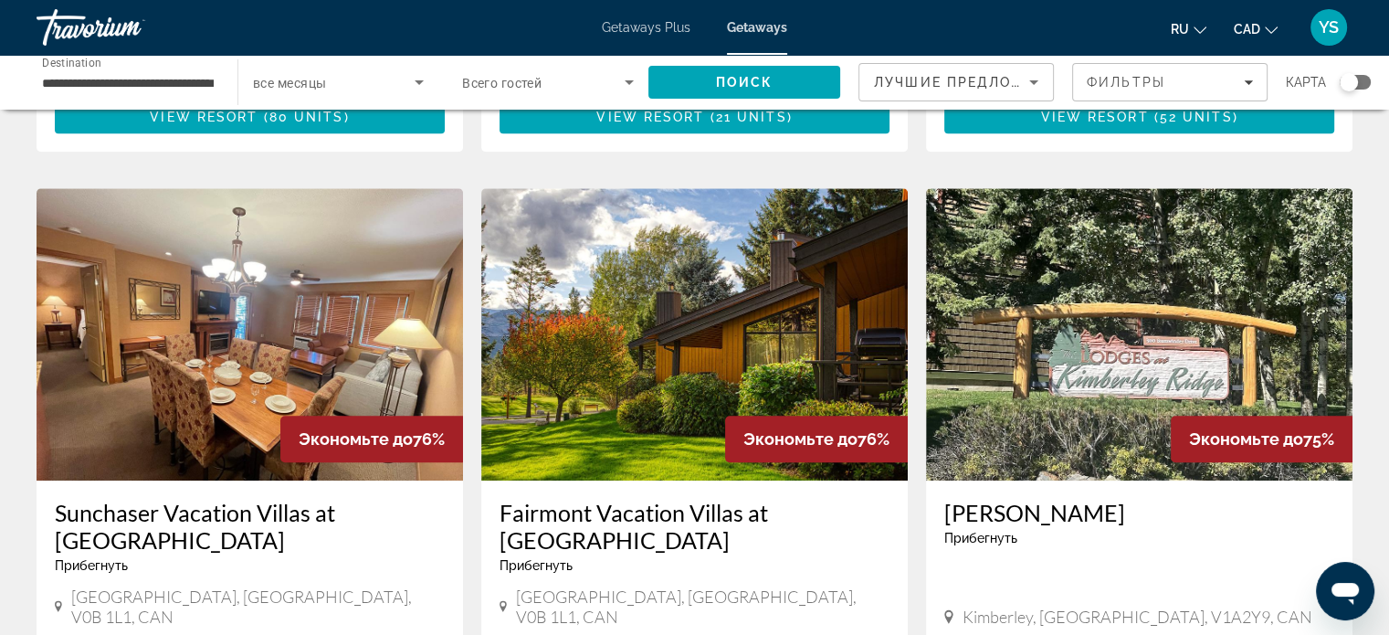
scroll to position [1274, 0]
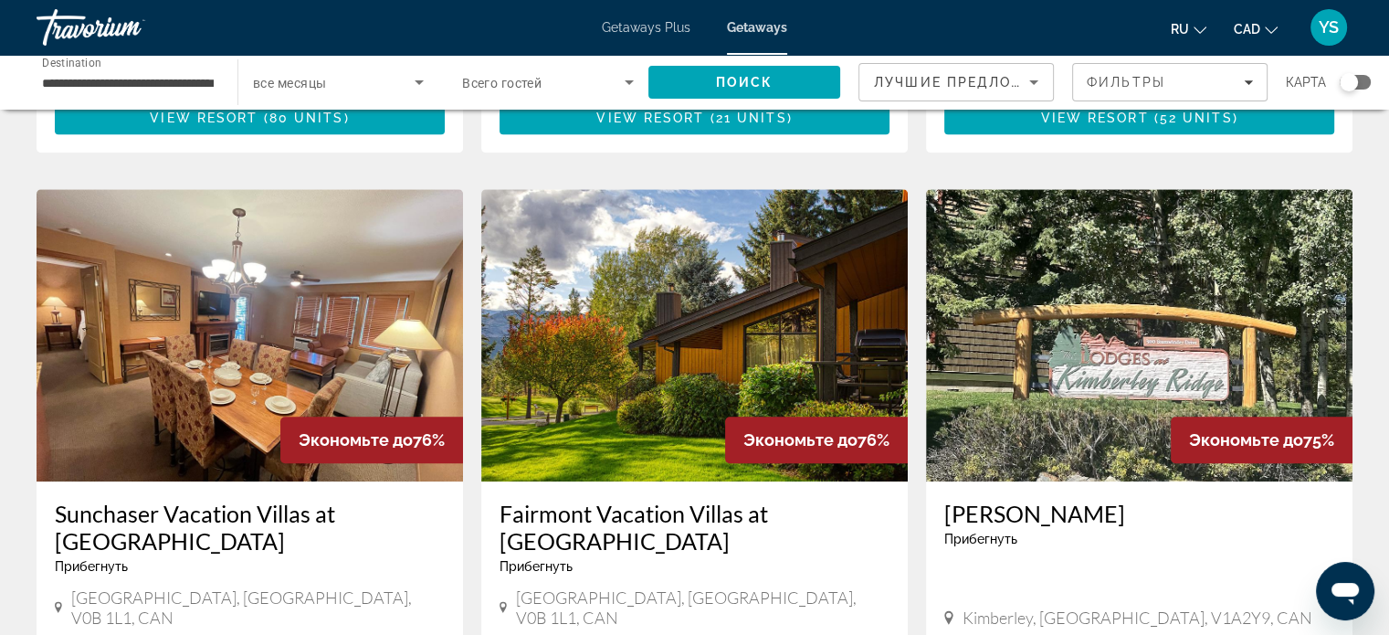
click at [1128, 374] on img "Main content" at bounding box center [1139, 335] width 426 height 292
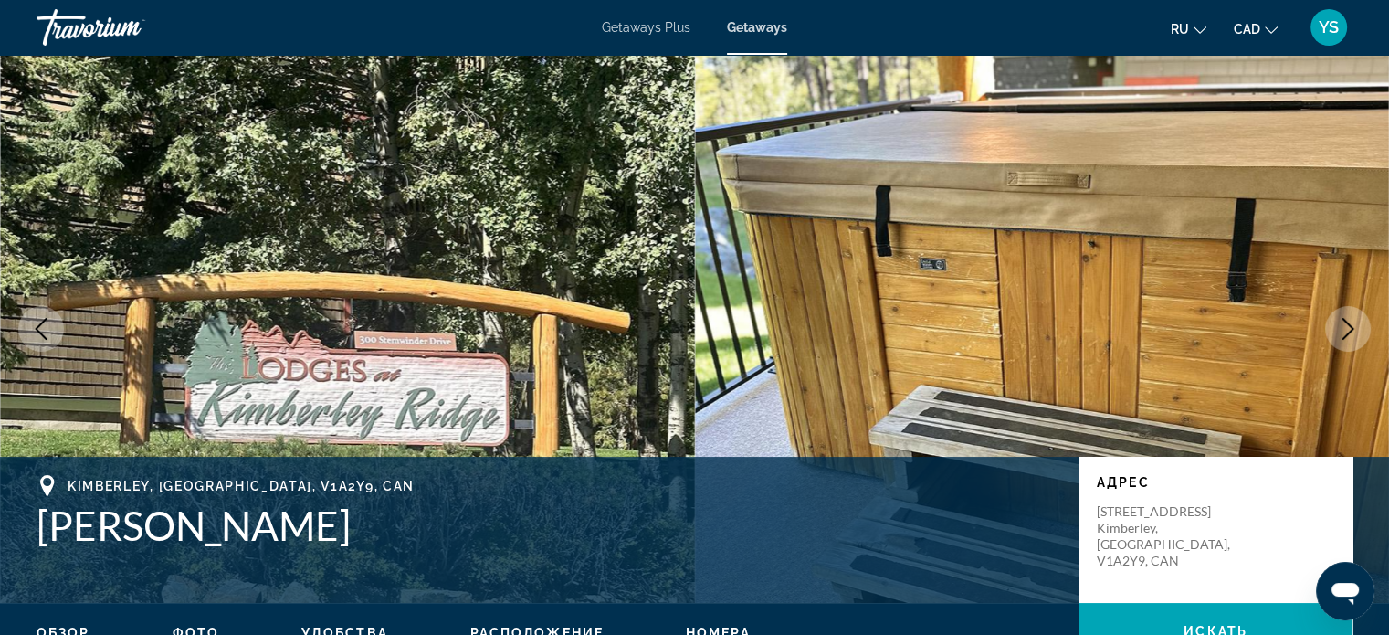
click at [1353, 328] on icon "Next image" at bounding box center [1348, 329] width 22 height 22
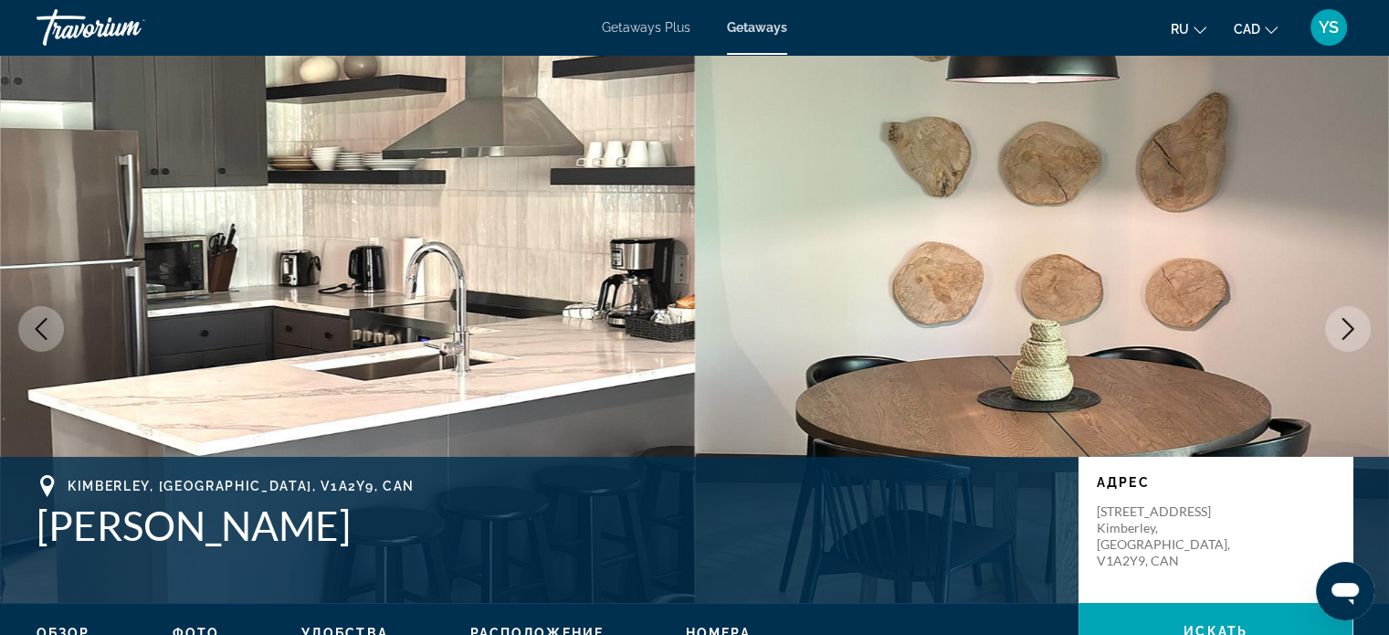
click at [1353, 328] on icon "Next image" at bounding box center [1348, 329] width 22 height 22
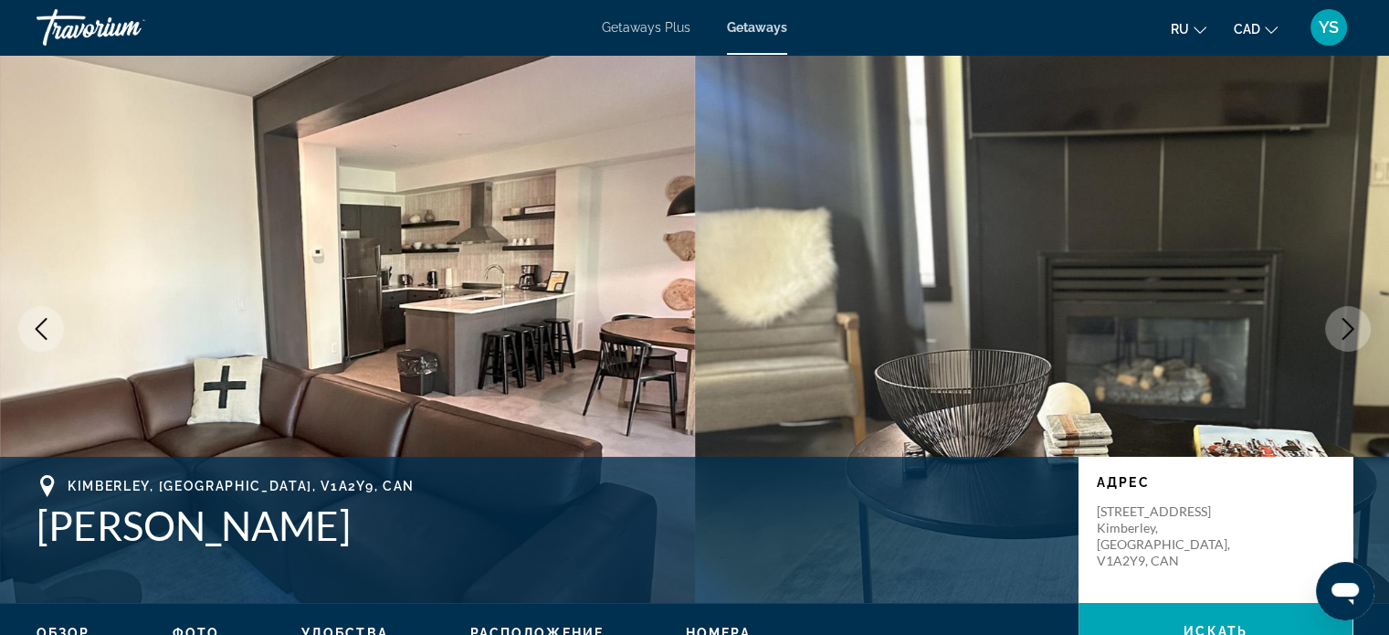
click at [1353, 328] on icon "Next image" at bounding box center [1348, 329] width 22 height 22
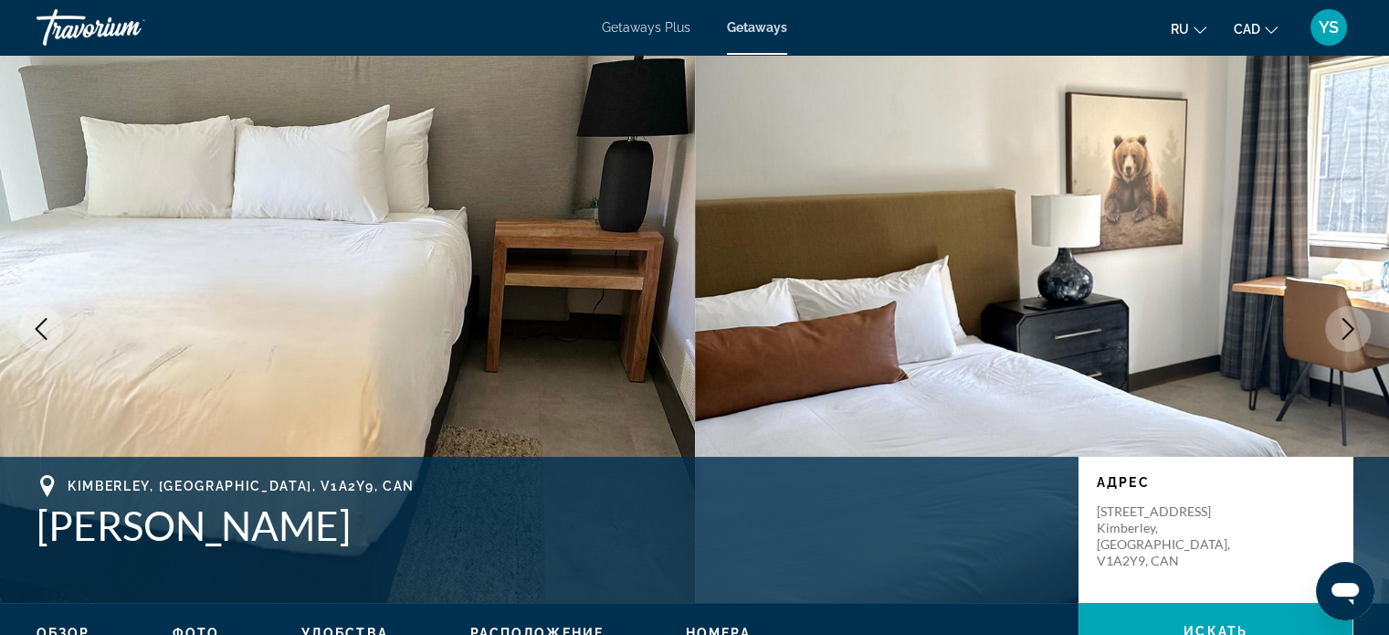
click at [1353, 328] on icon "Next image" at bounding box center [1348, 329] width 22 height 22
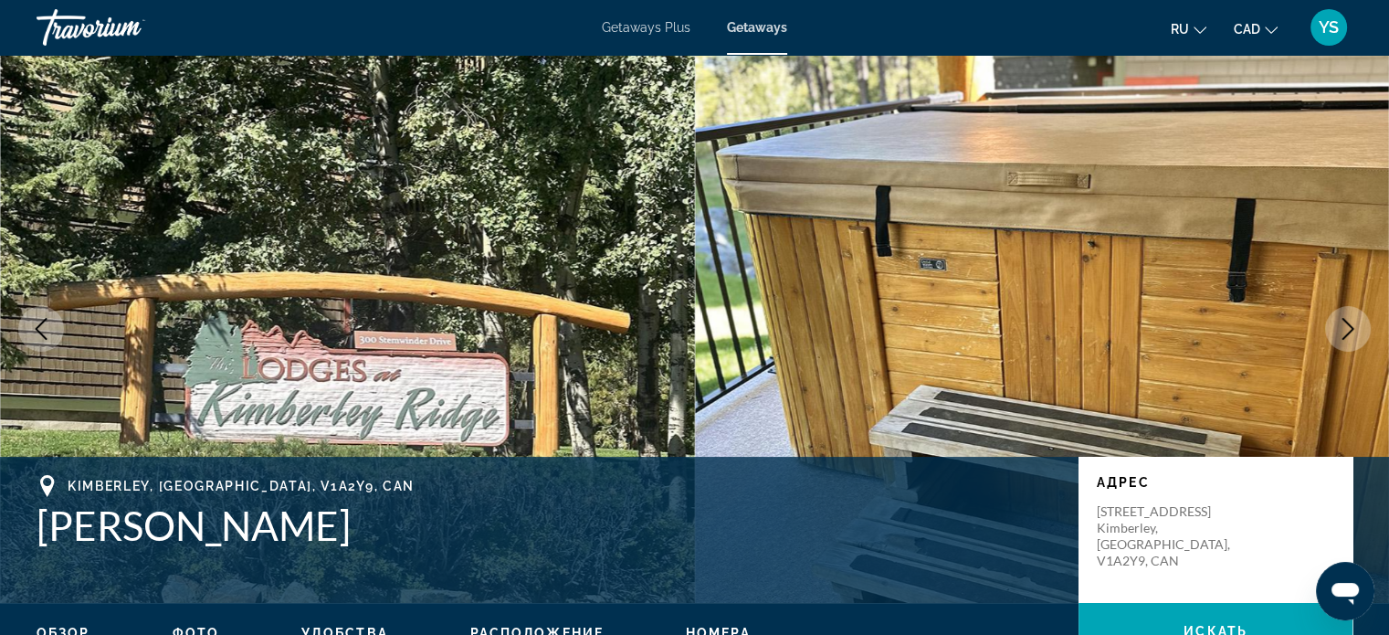
click at [1353, 328] on icon "Next image" at bounding box center [1348, 329] width 22 height 22
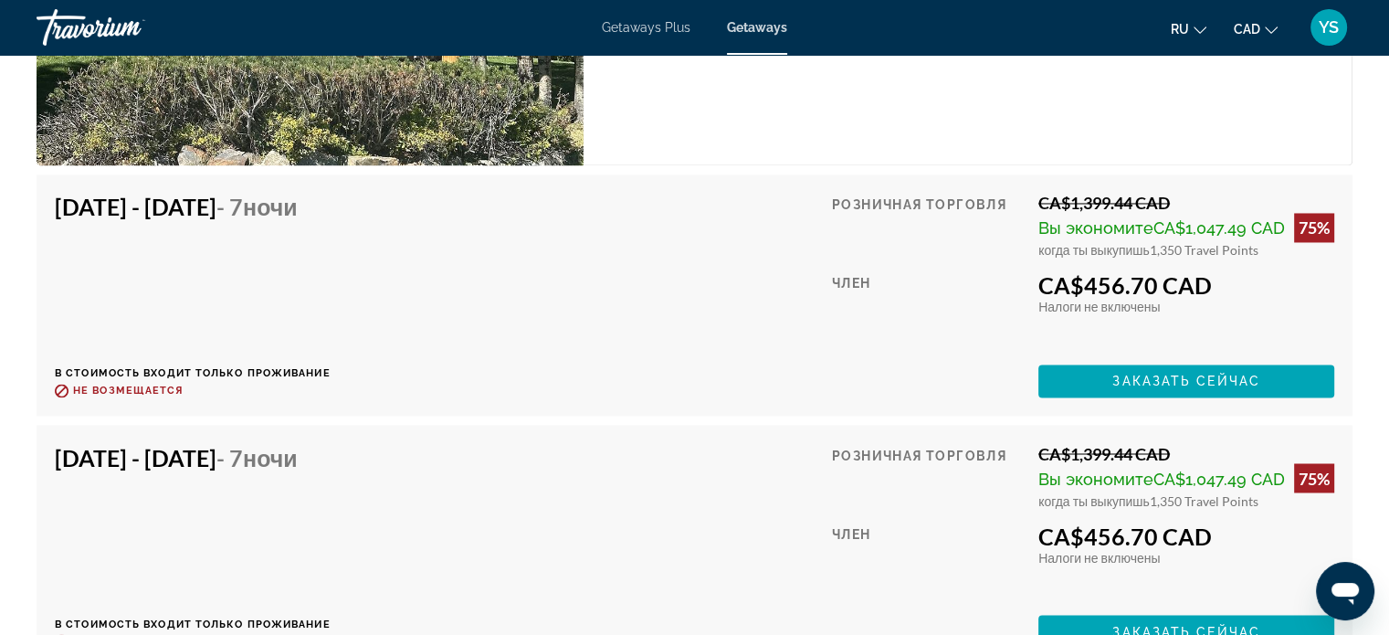
scroll to position [3035, 0]
